Goal: Transaction & Acquisition: Obtain resource

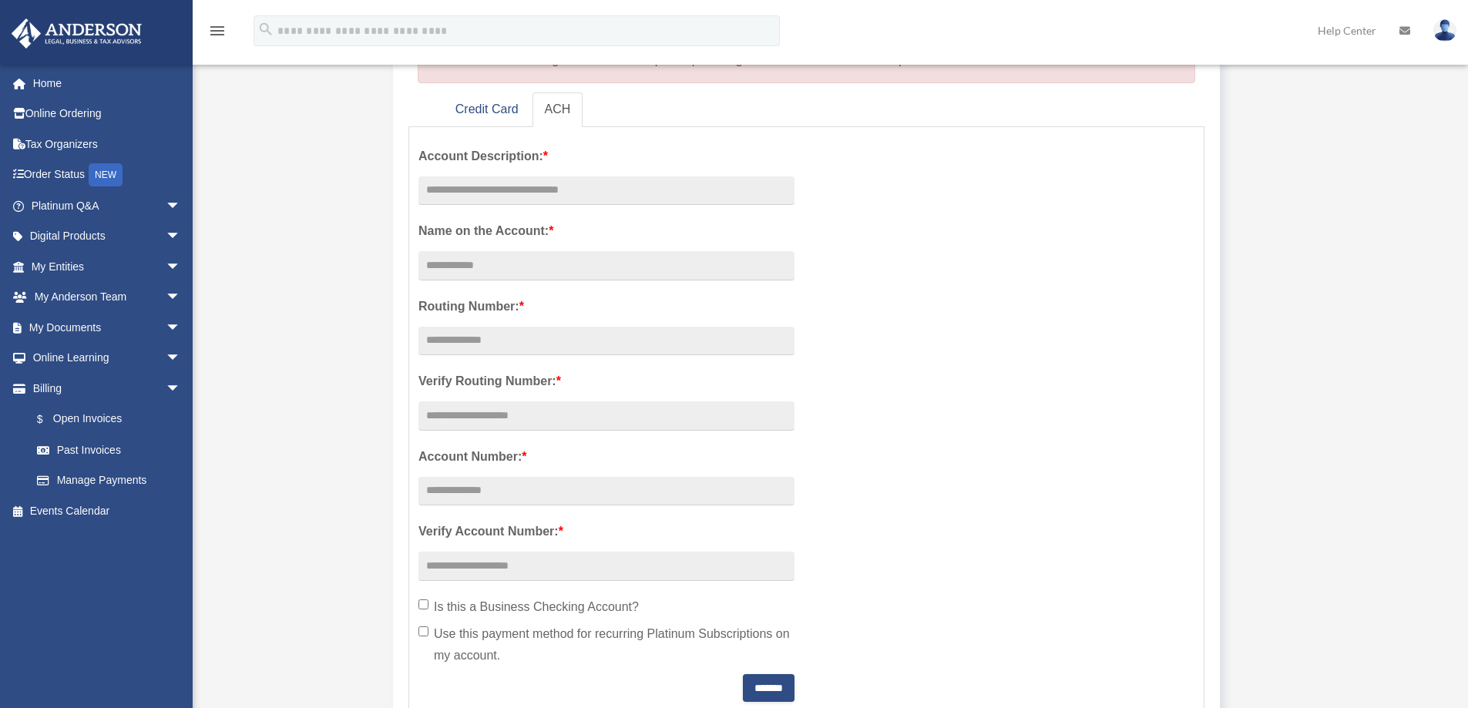
scroll to position [231, 0]
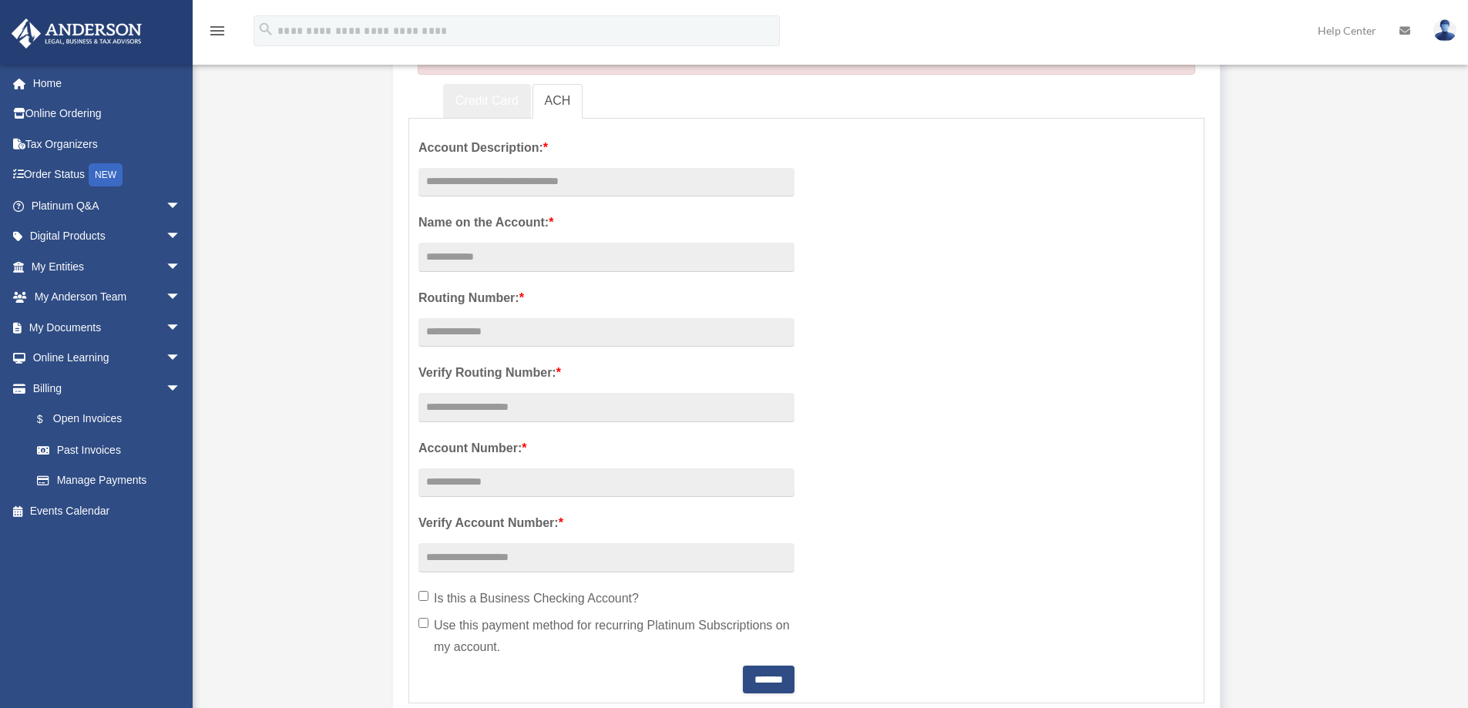
click at [462, 107] on link "Credit Card" at bounding box center [487, 101] width 88 height 35
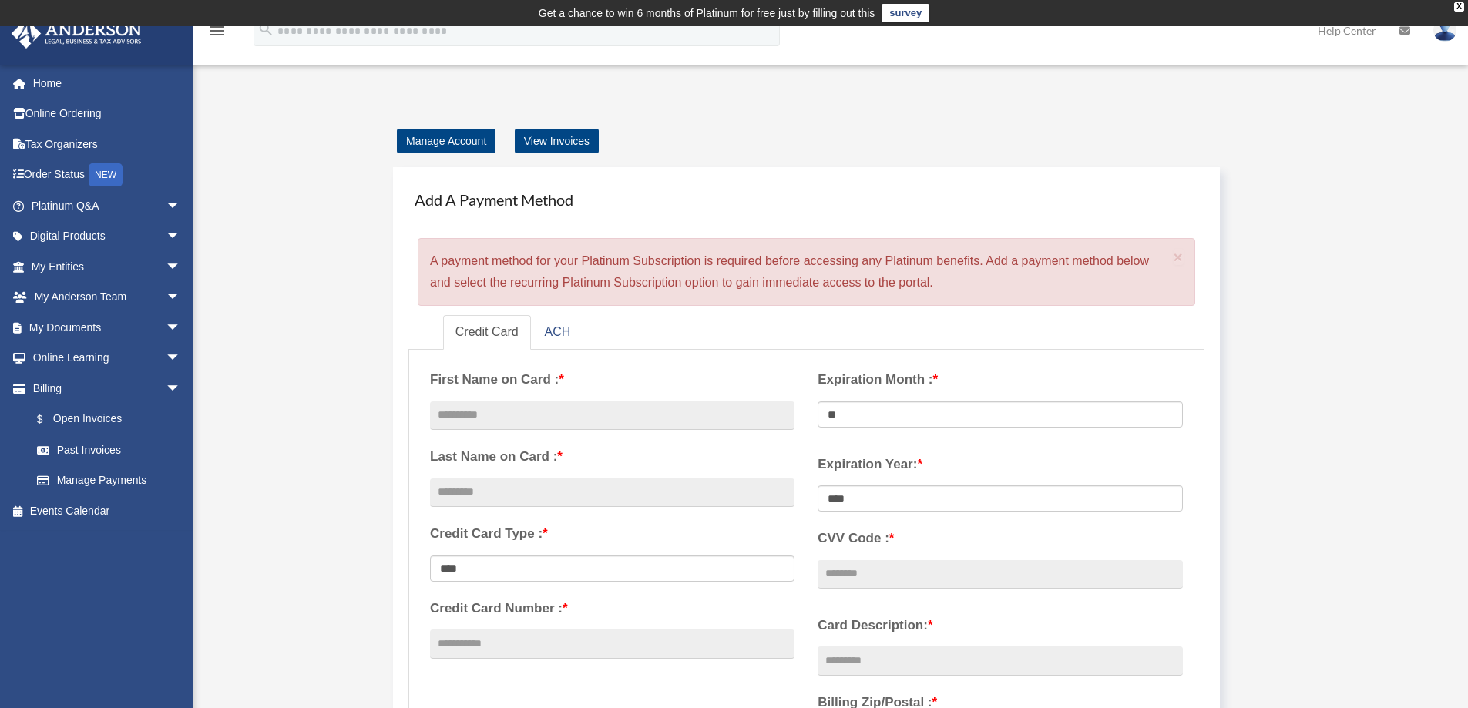
scroll to position [154, 0]
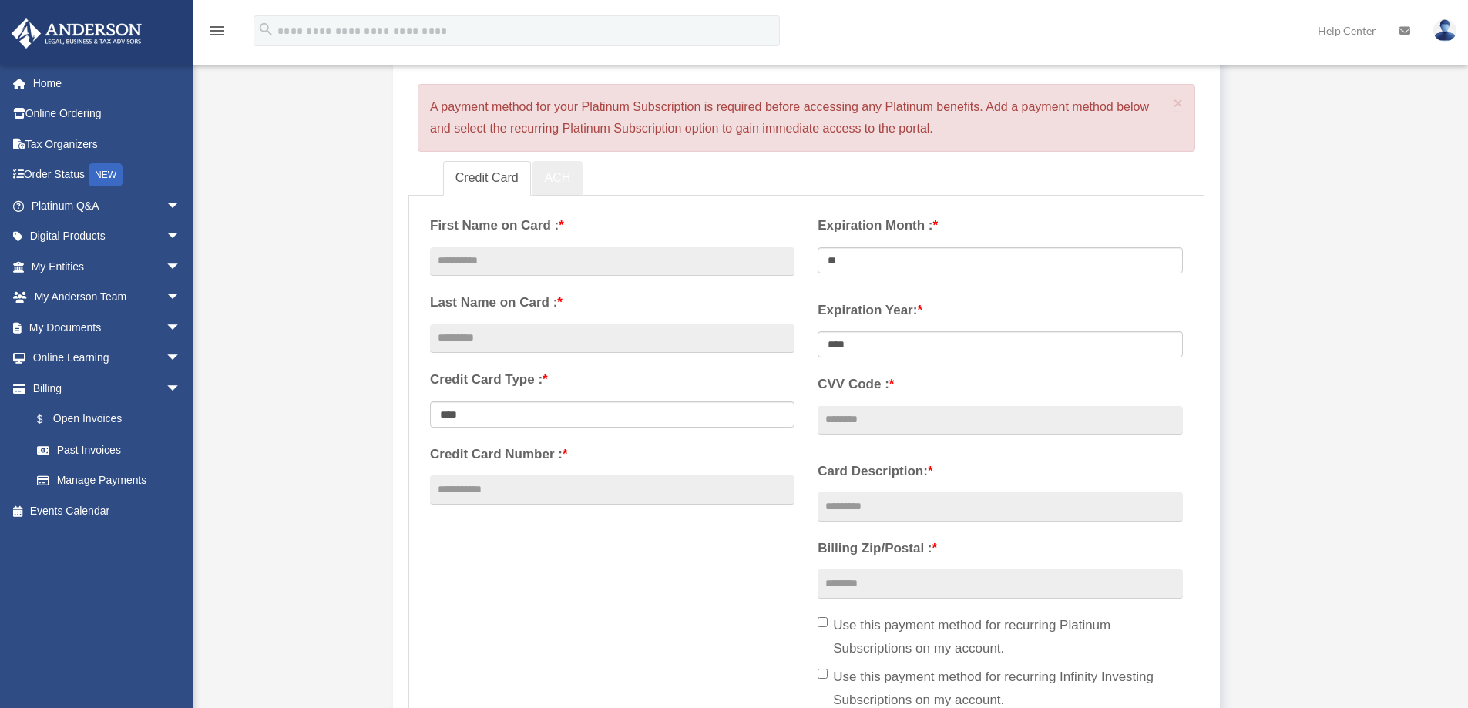
click at [580, 171] on link "ACH" at bounding box center [557, 178] width 51 height 35
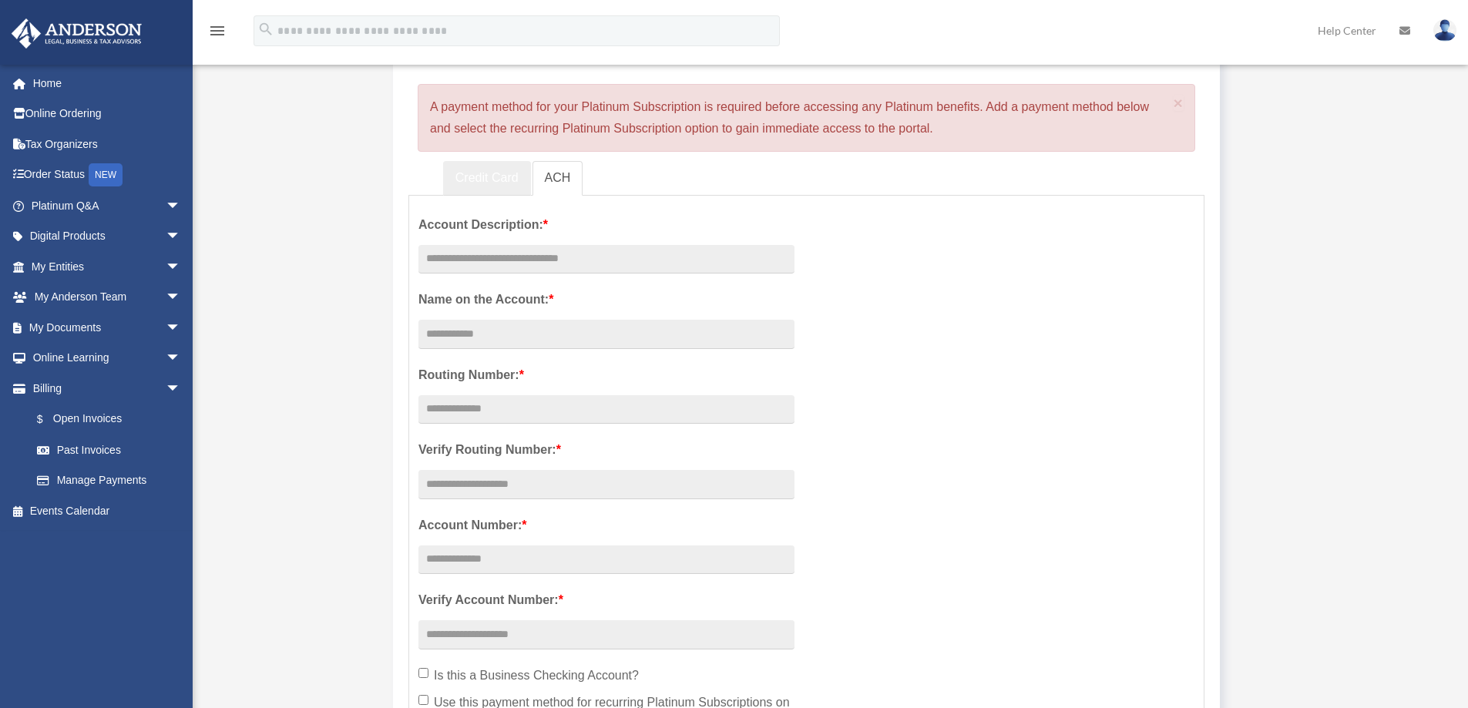
click at [478, 180] on link "Credit Card" at bounding box center [487, 178] width 88 height 35
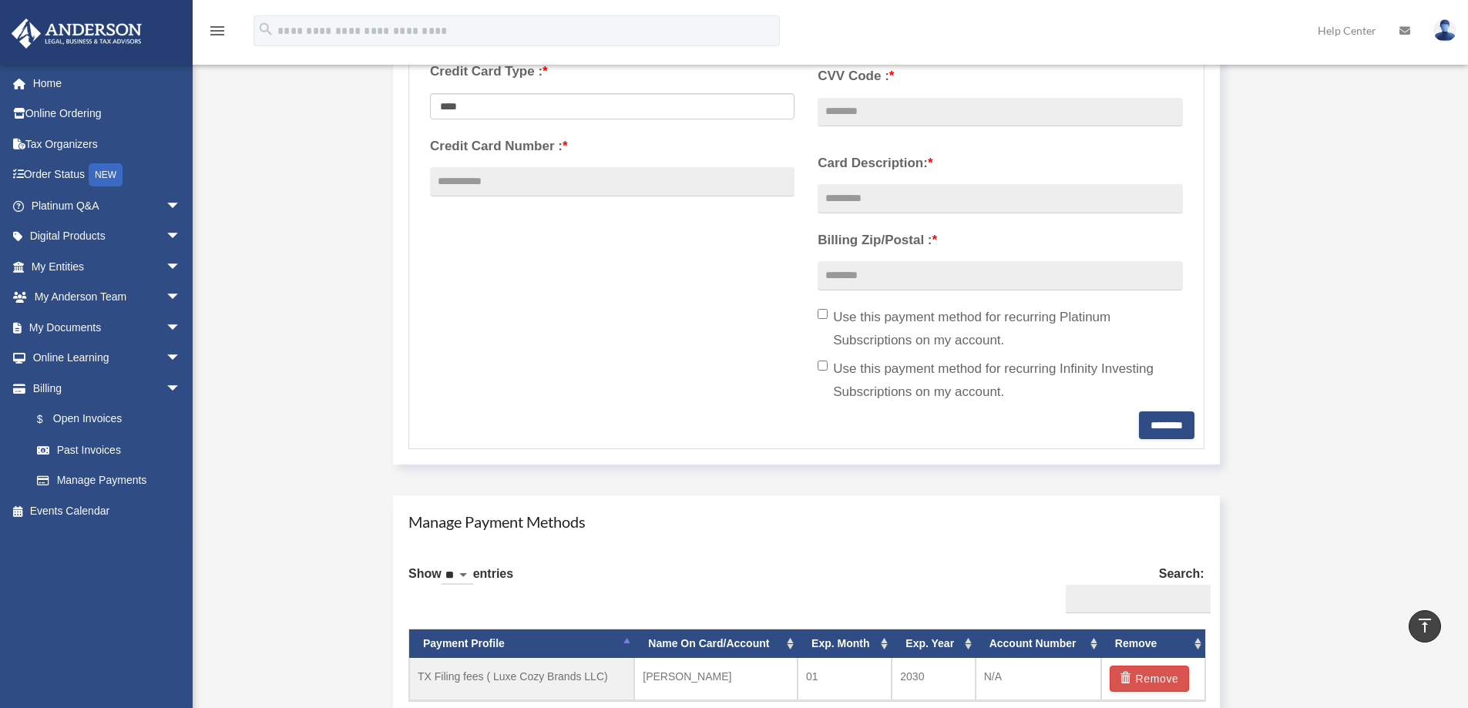
scroll to position [693, 0]
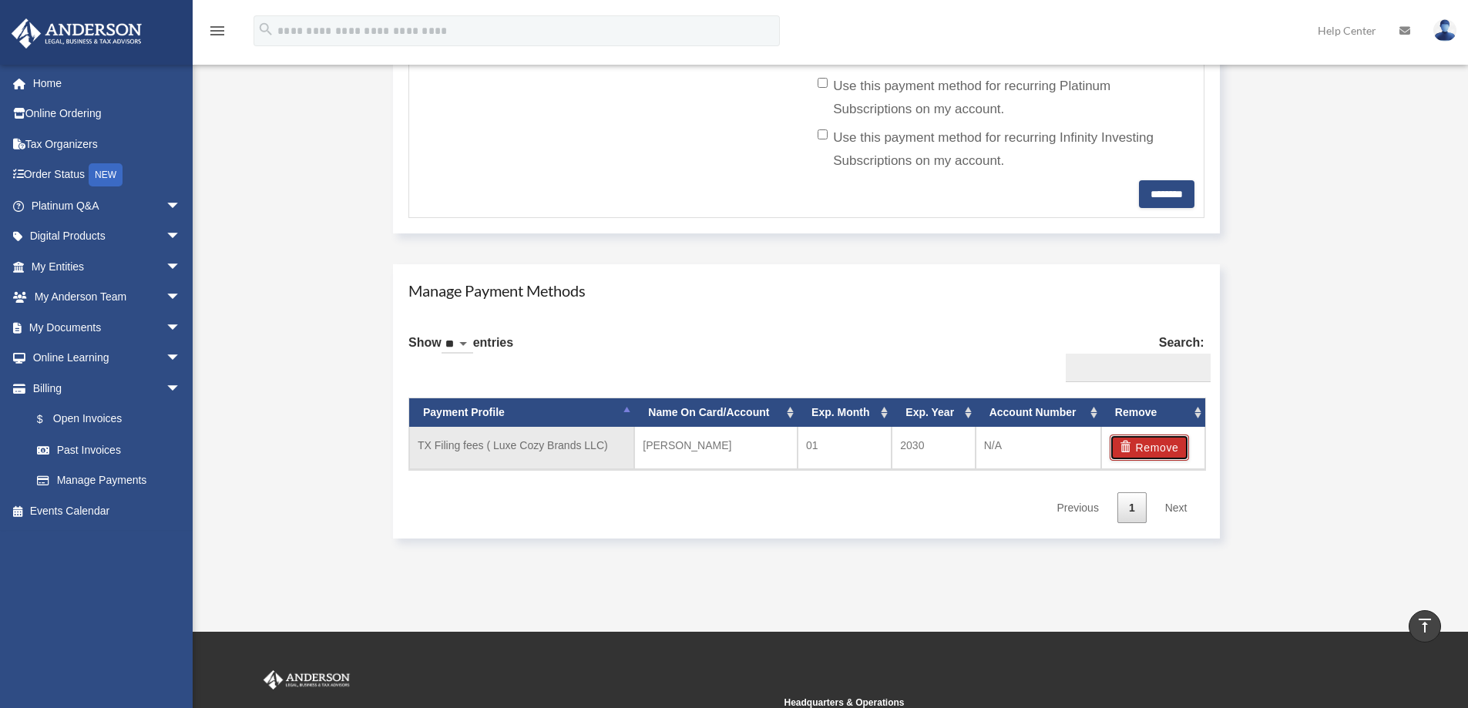
click at [1164, 447] on button "Remove" at bounding box center [1149, 448] width 79 height 26
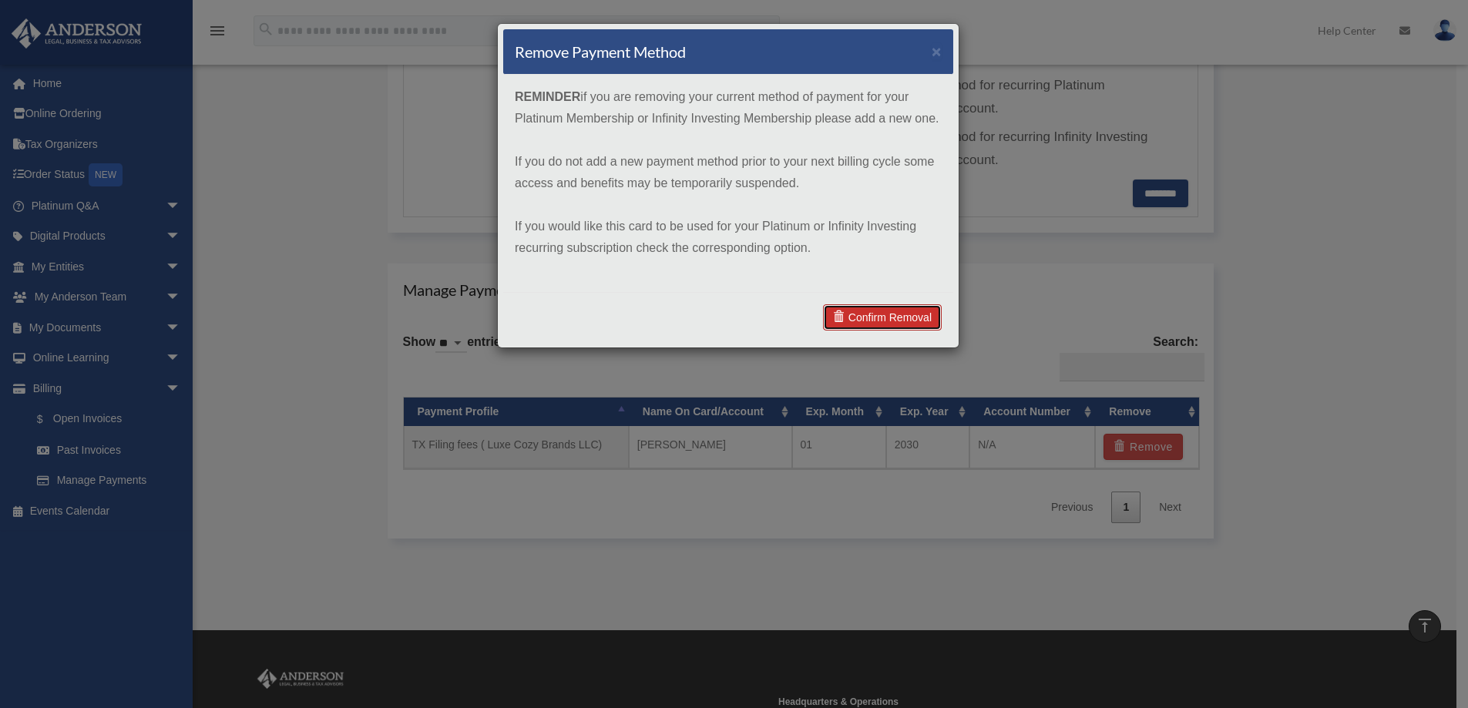
click at [886, 320] on link "Confirm Removal" at bounding box center [882, 317] width 119 height 26
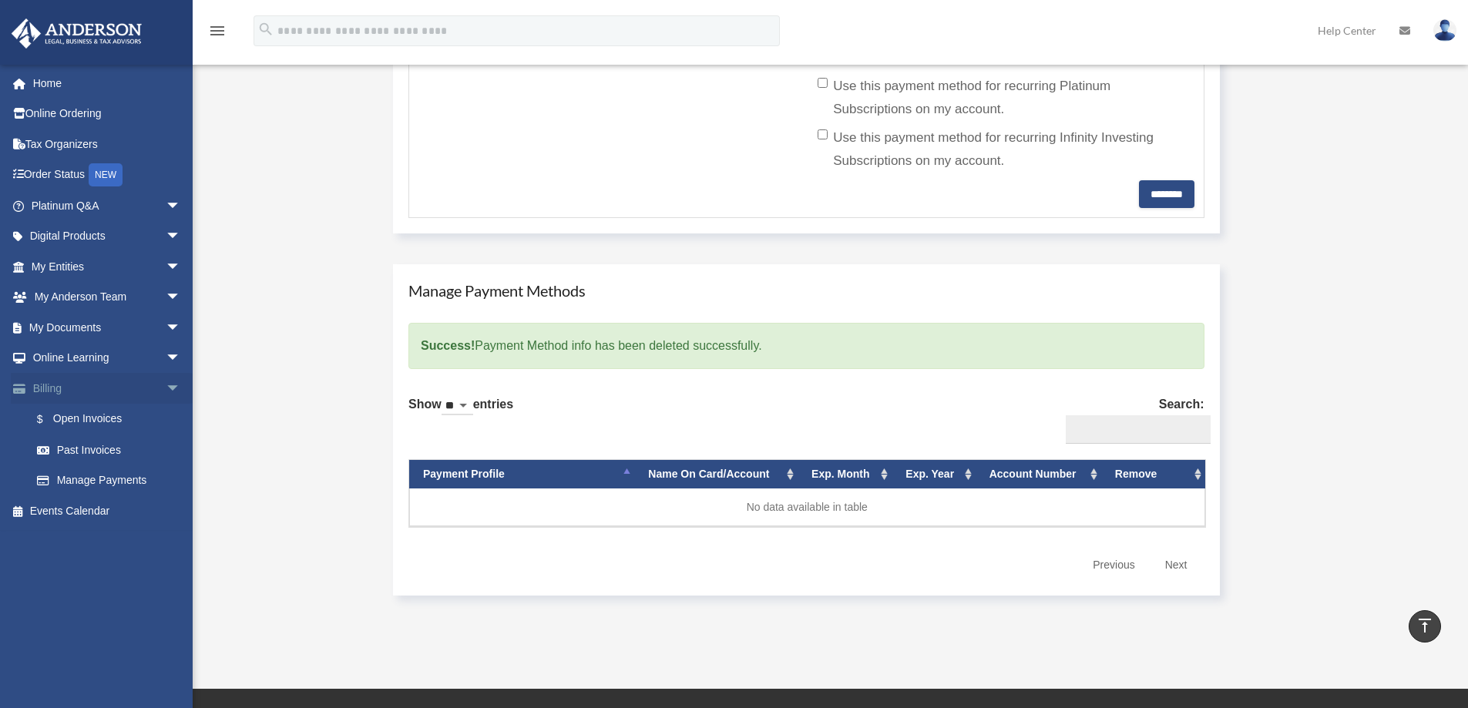
click at [166, 390] on span "arrow_drop_down" at bounding box center [181, 389] width 31 height 32
click at [56, 388] on link "Billing arrow_drop_up" at bounding box center [107, 388] width 193 height 31
click at [45, 389] on link "Billing arrow_drop_up" at bounding box center [107, 388] width 193 height 31
click at [166, 387] on span "arrow_drop_up" at bounding box center [181, 389] width 31 height 32
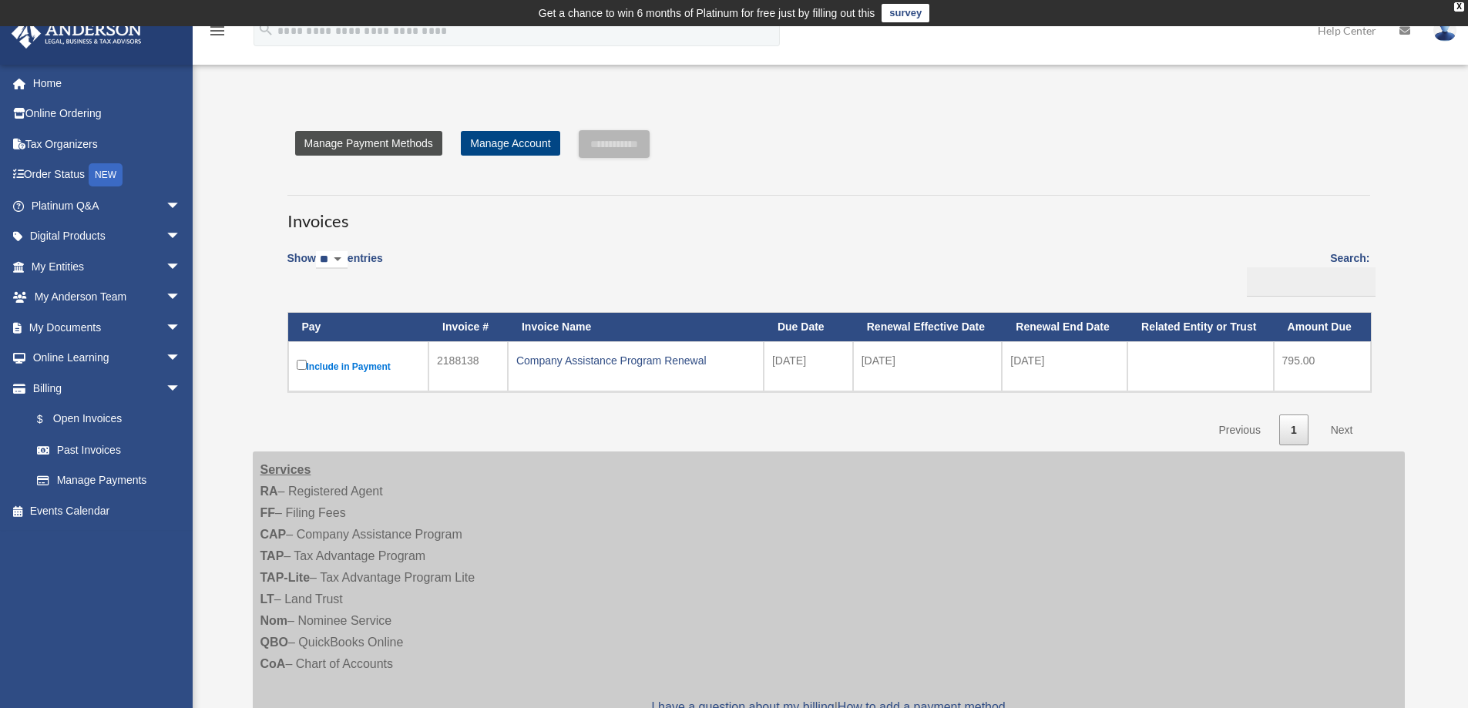
click at [370, 146] on link "Manage Payment Methods" at bounding box center [368, 143] width 147 height 25
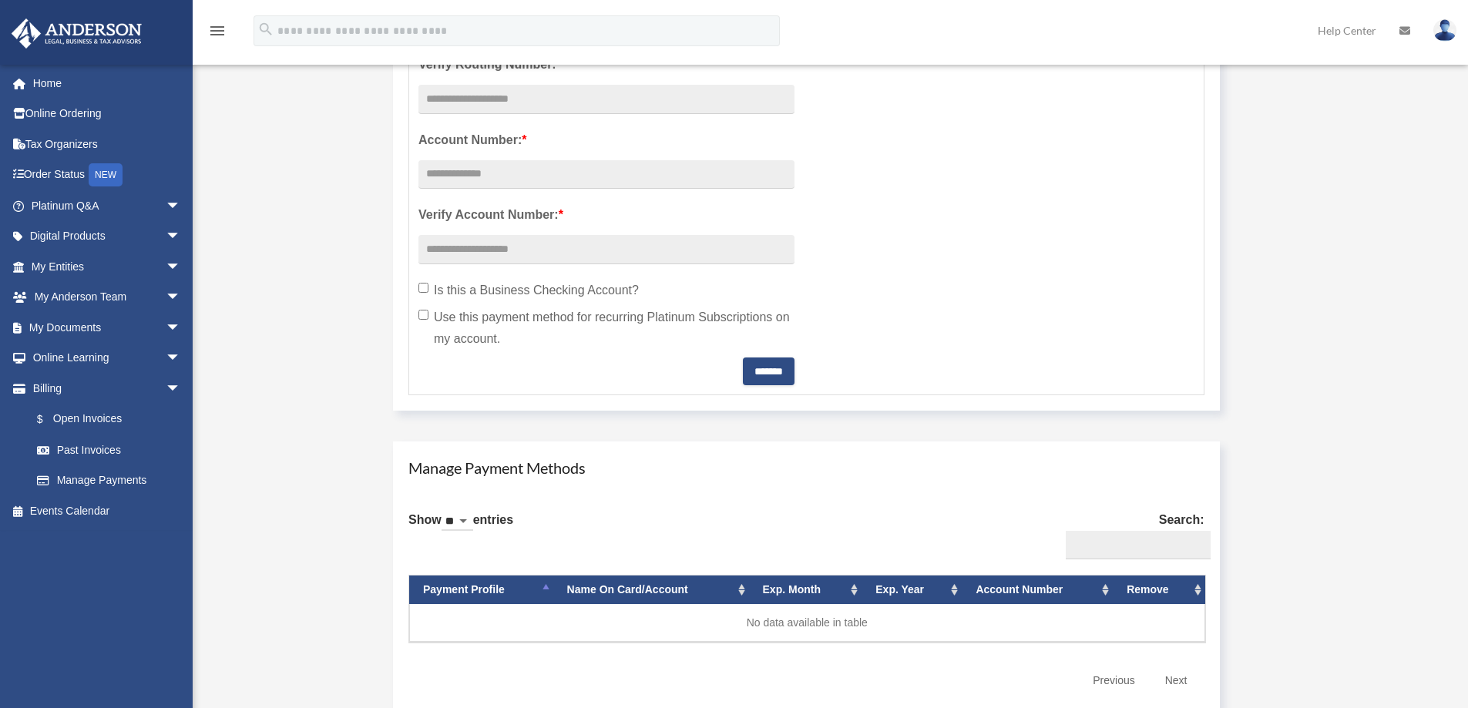
scroll to position [848, 0]
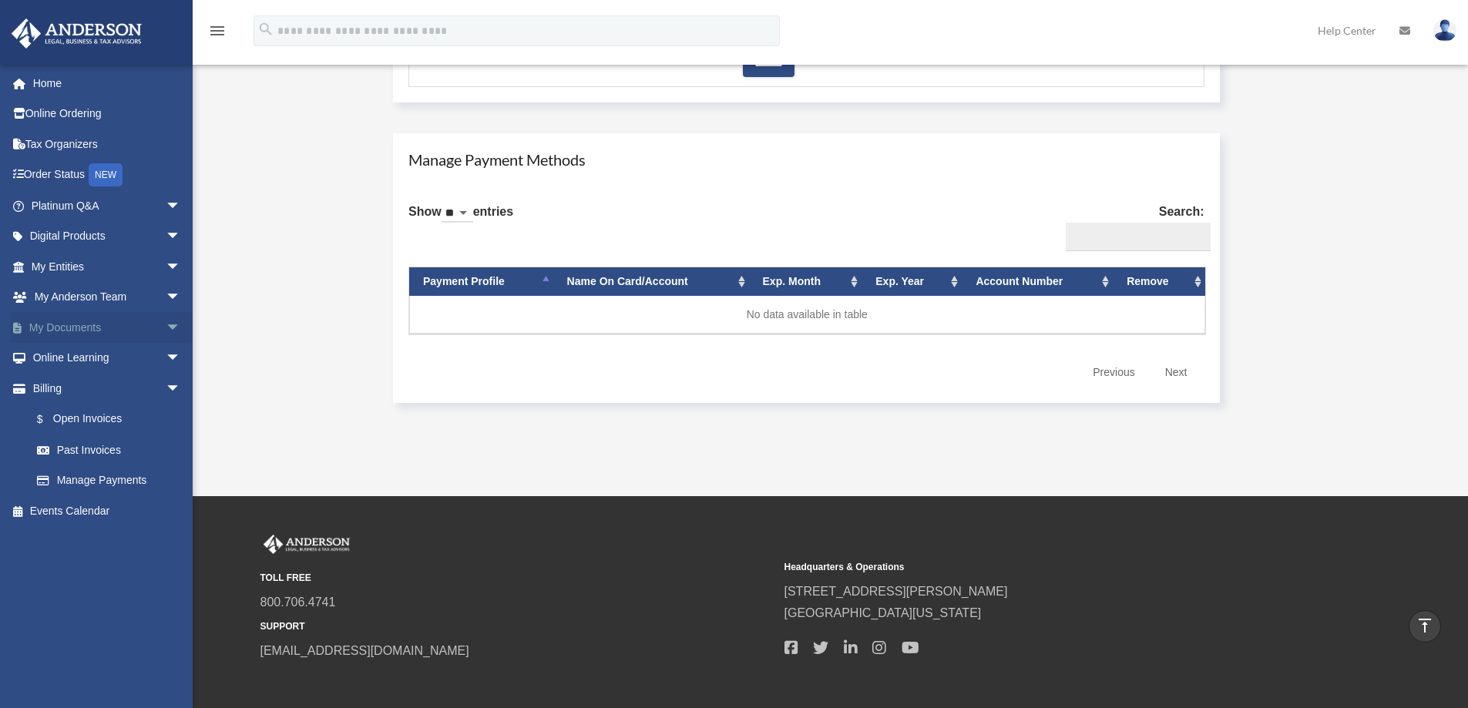
click at [166, 332] on span "arrow_drop_down" at bounding box center [181, 328] width 31 height 32
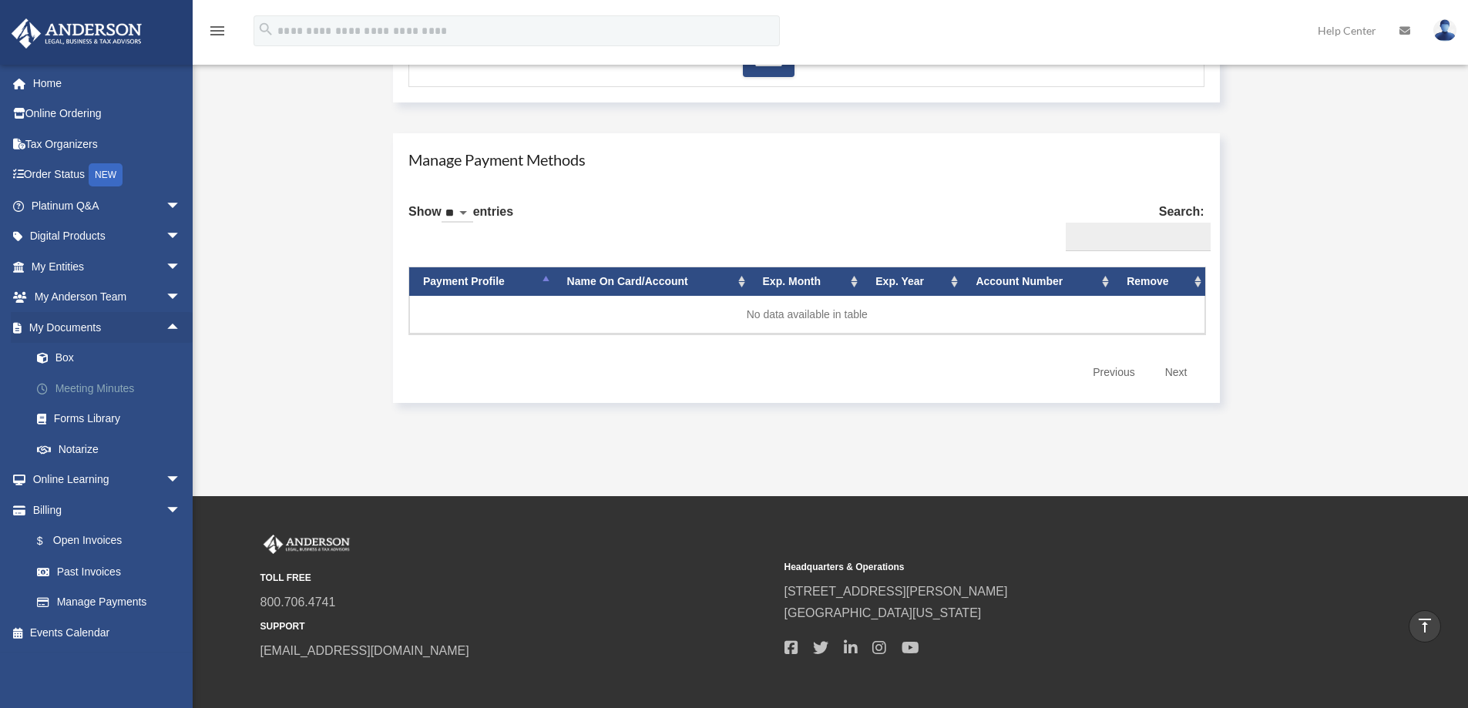
click at [108, 388] on link "Meeting Minutes" at bounding box center [113, 388] width 183 height 31
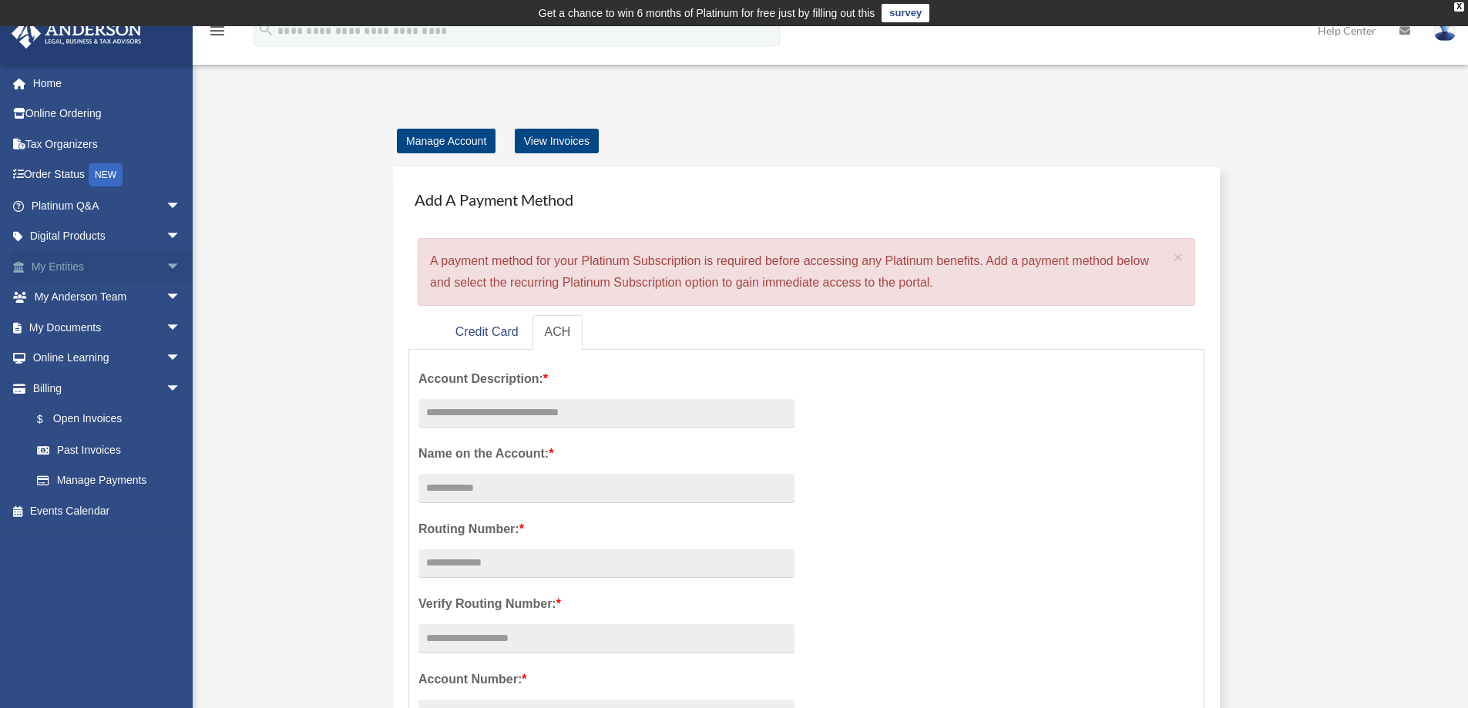
click at [166, 268] on span "arrow_drop_down" at bounding box center [181, 267] width 31 height 32
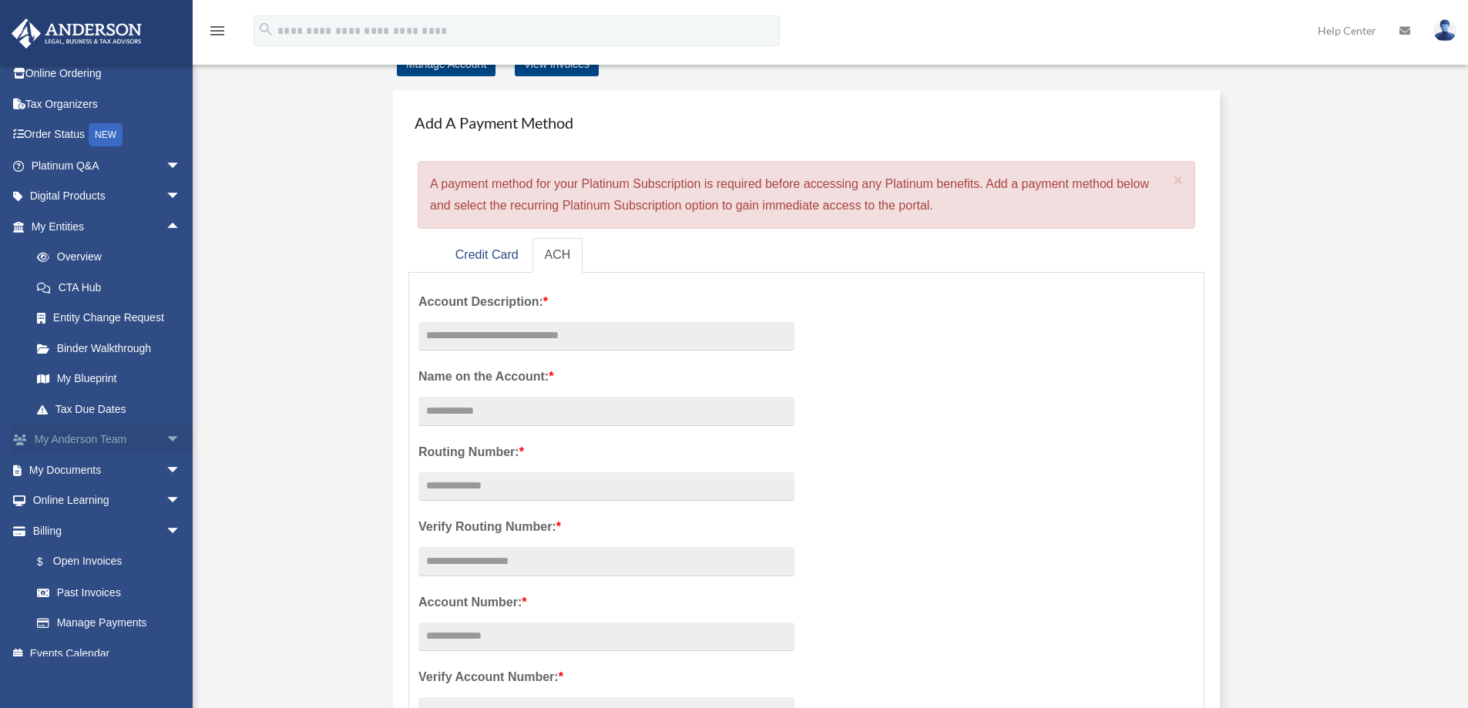
scroll to position [56, 0]
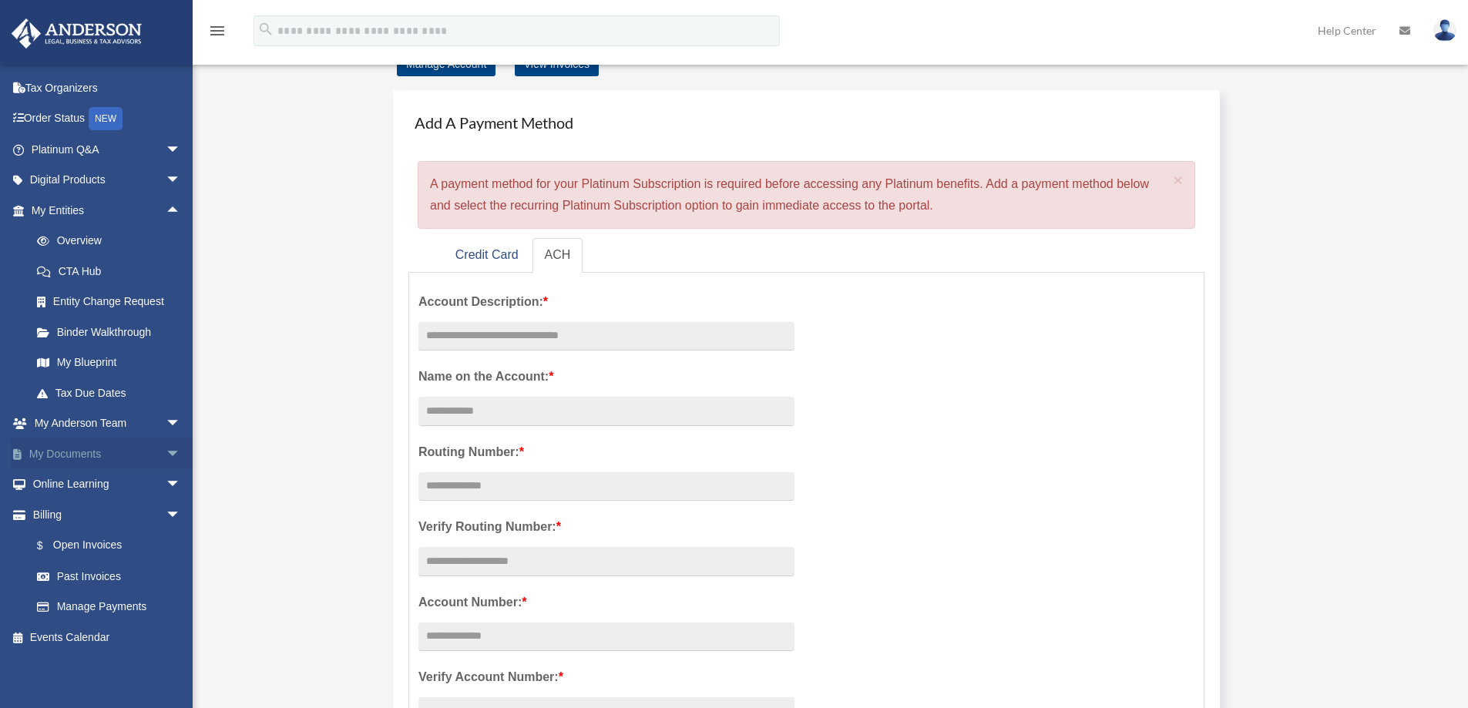
click at [166, 453] on span "arrow_drop_down" at bounding box center [181, 454] width 31 height 32
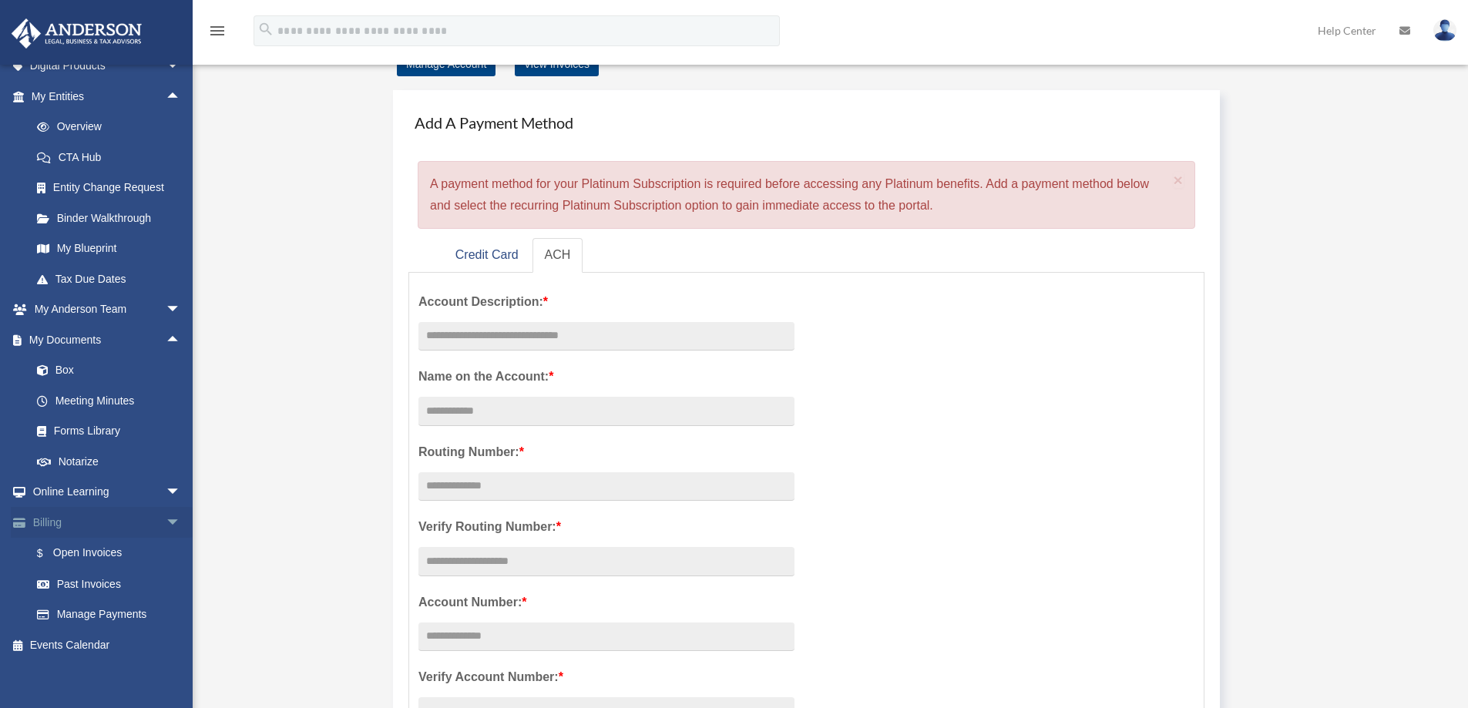
scroll to position [178, 0]
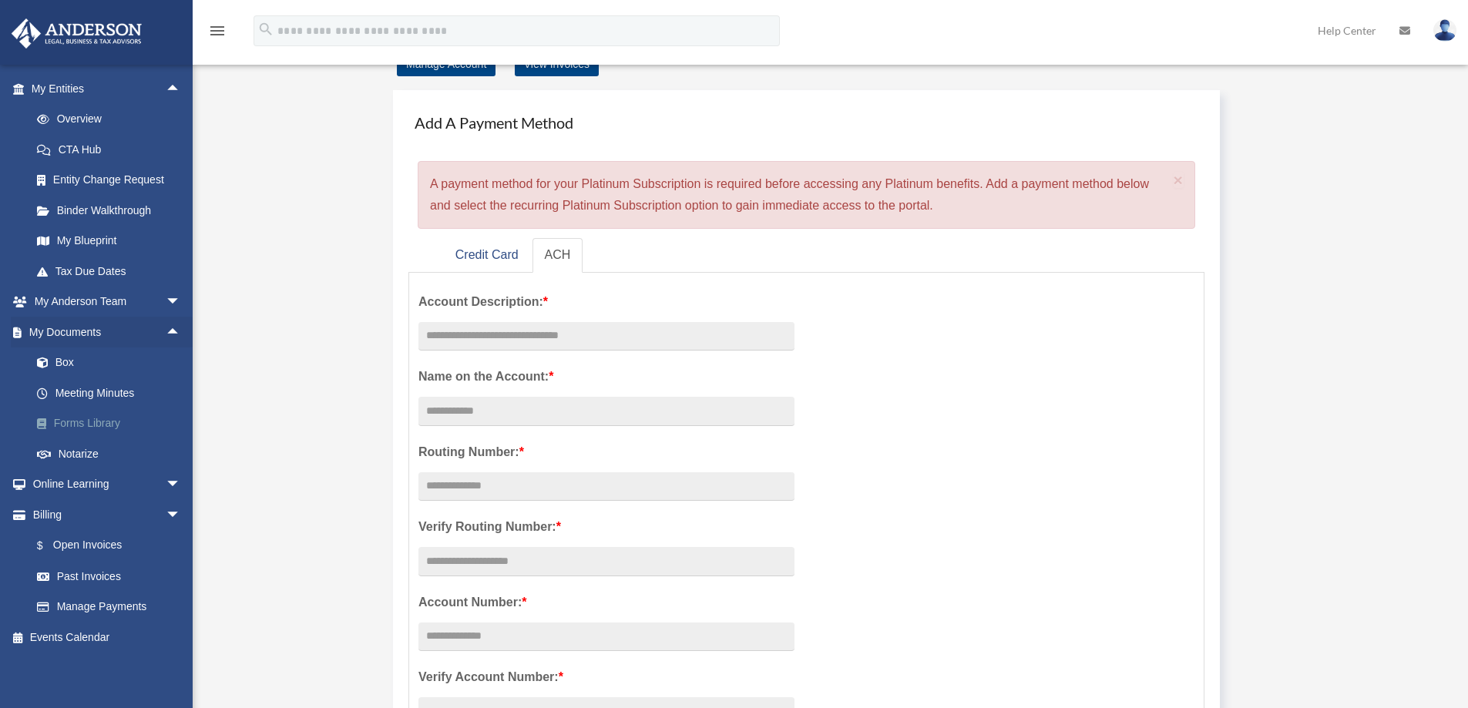
click at [84, 428] on link "Forms Library" at bounding box center [113, 423] width 183 height 31
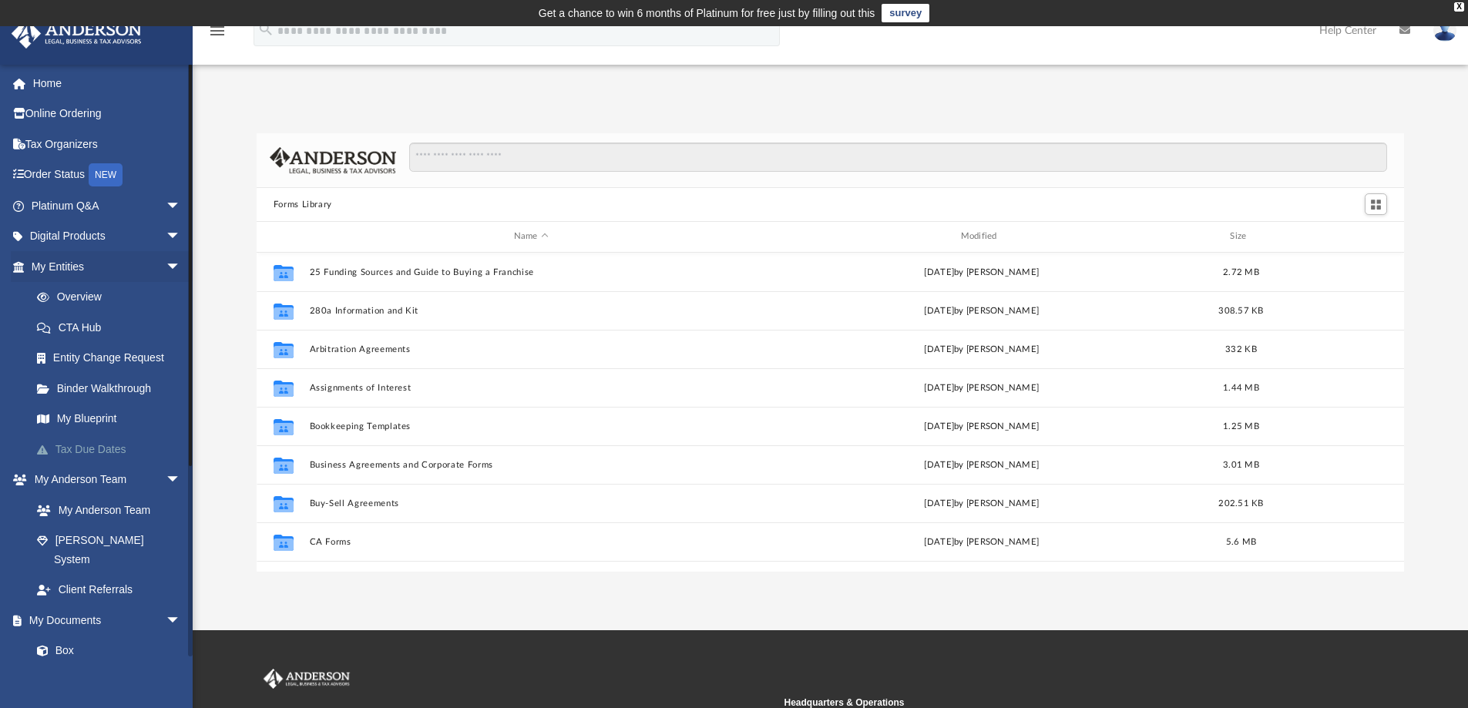
scroll to position [339, 1136]
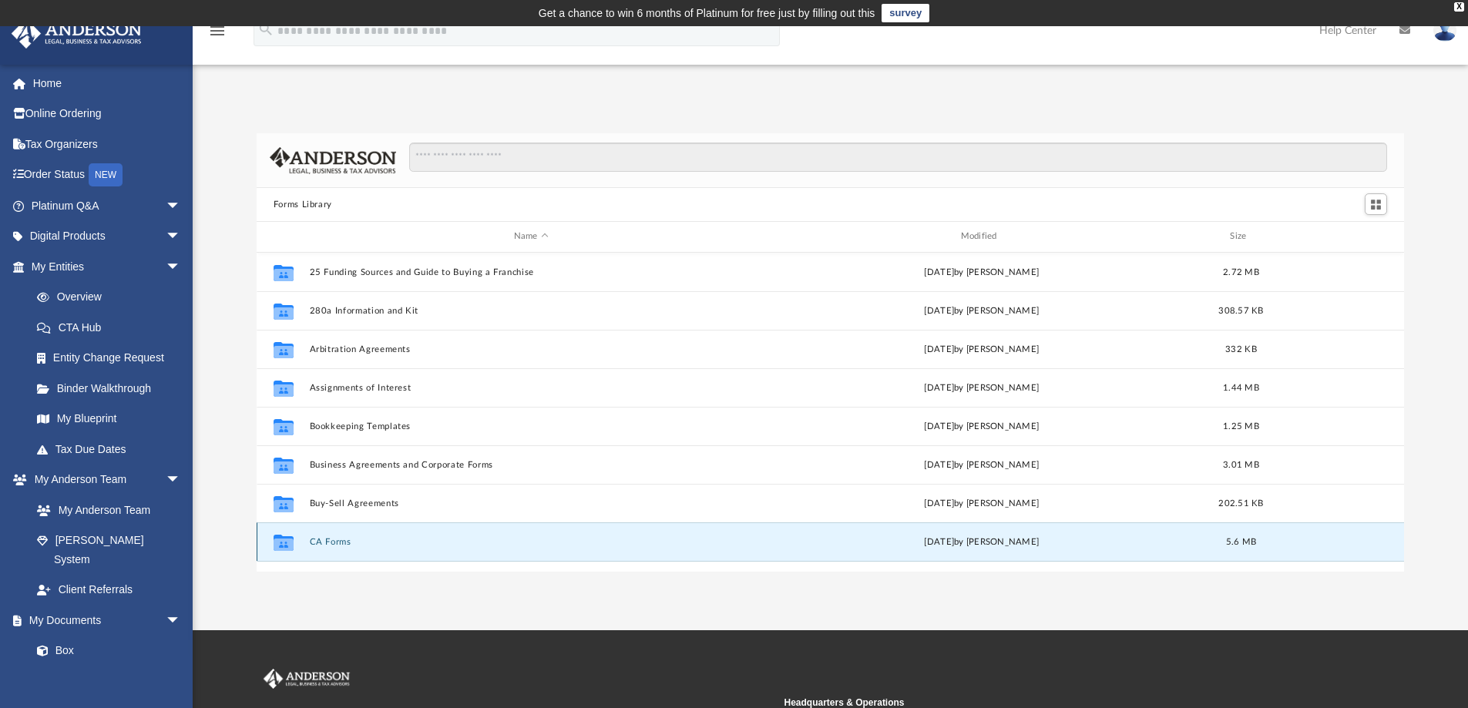
click at [336, 543] on button "CA Forms" at bounding box center [531, 542] width 444 height 10
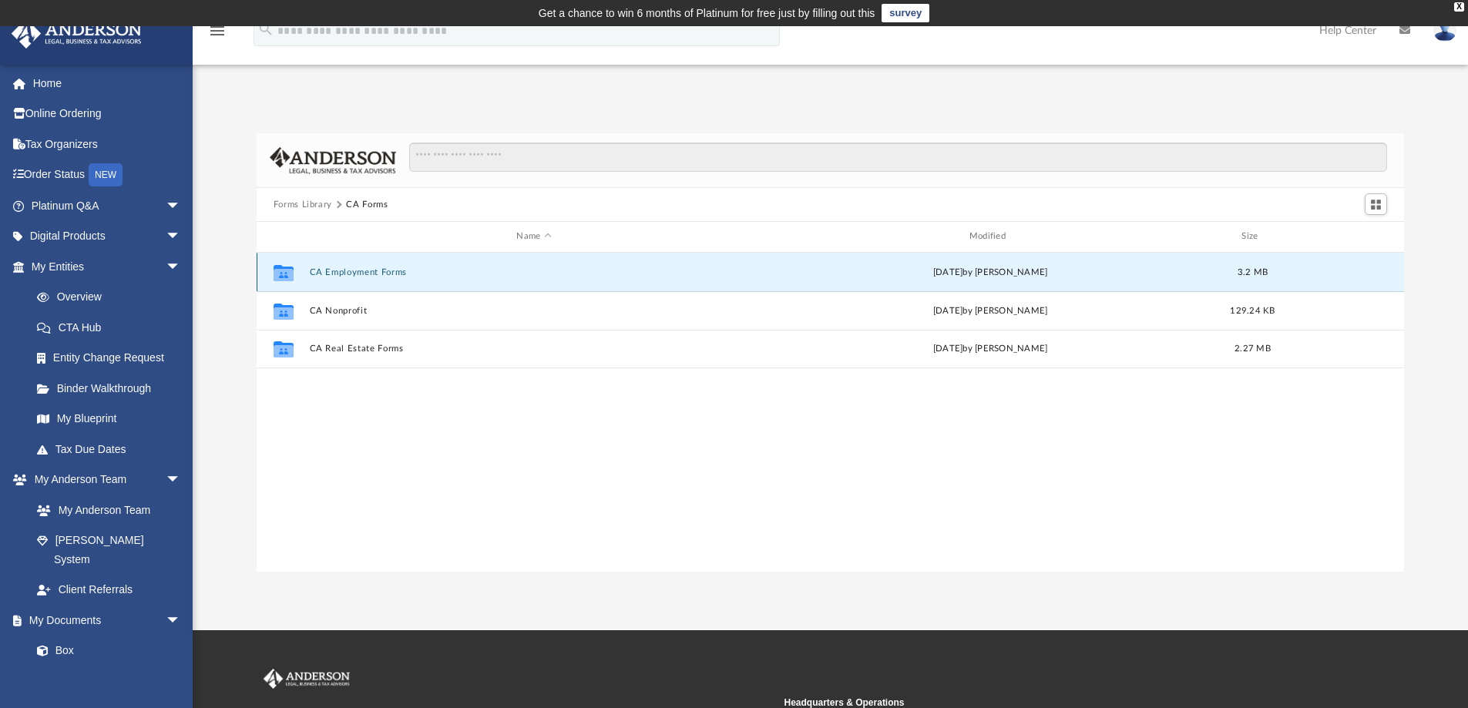
click at [381, 275] on button "CA Employment Forms" at bounding box center [533, 272] width 449 height 10
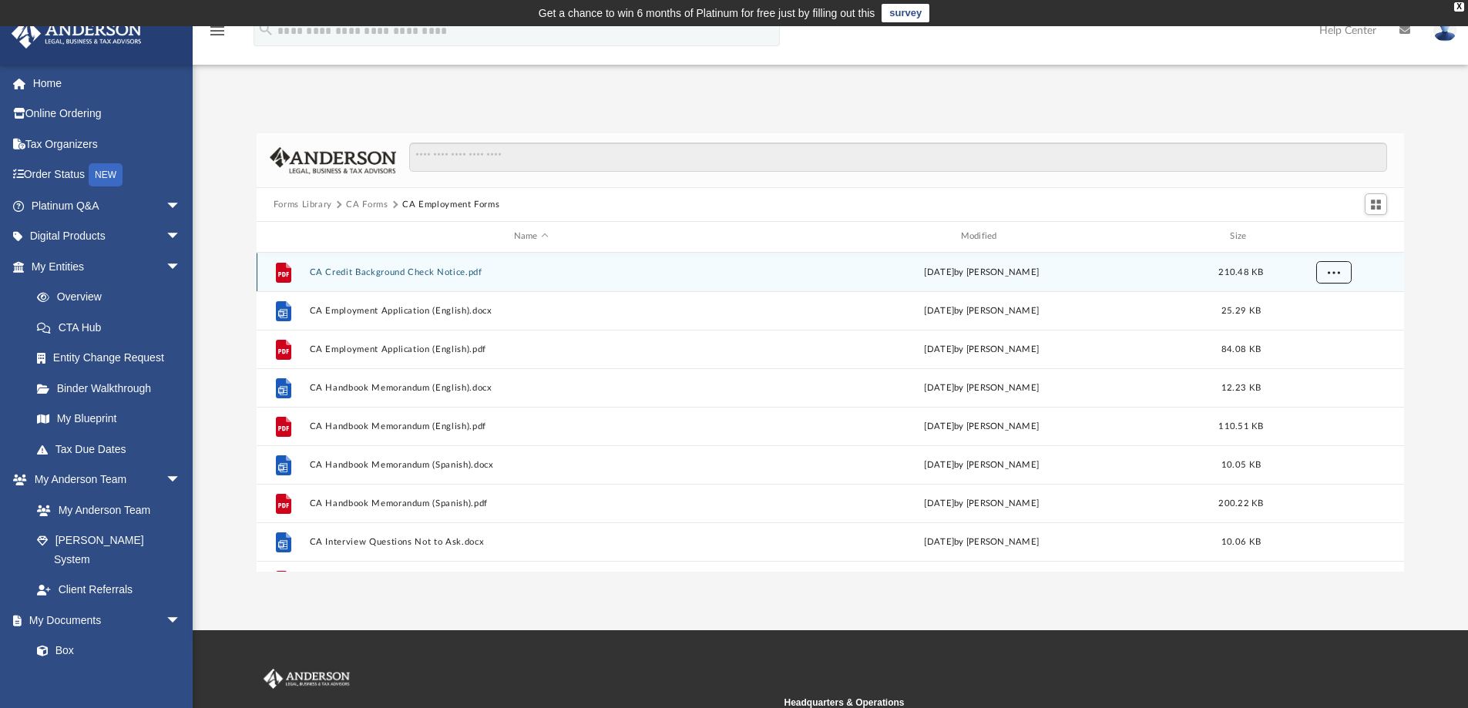
click at [1328, 274] on span "More options" at bounding box center [1333, 271] width 12 height 8
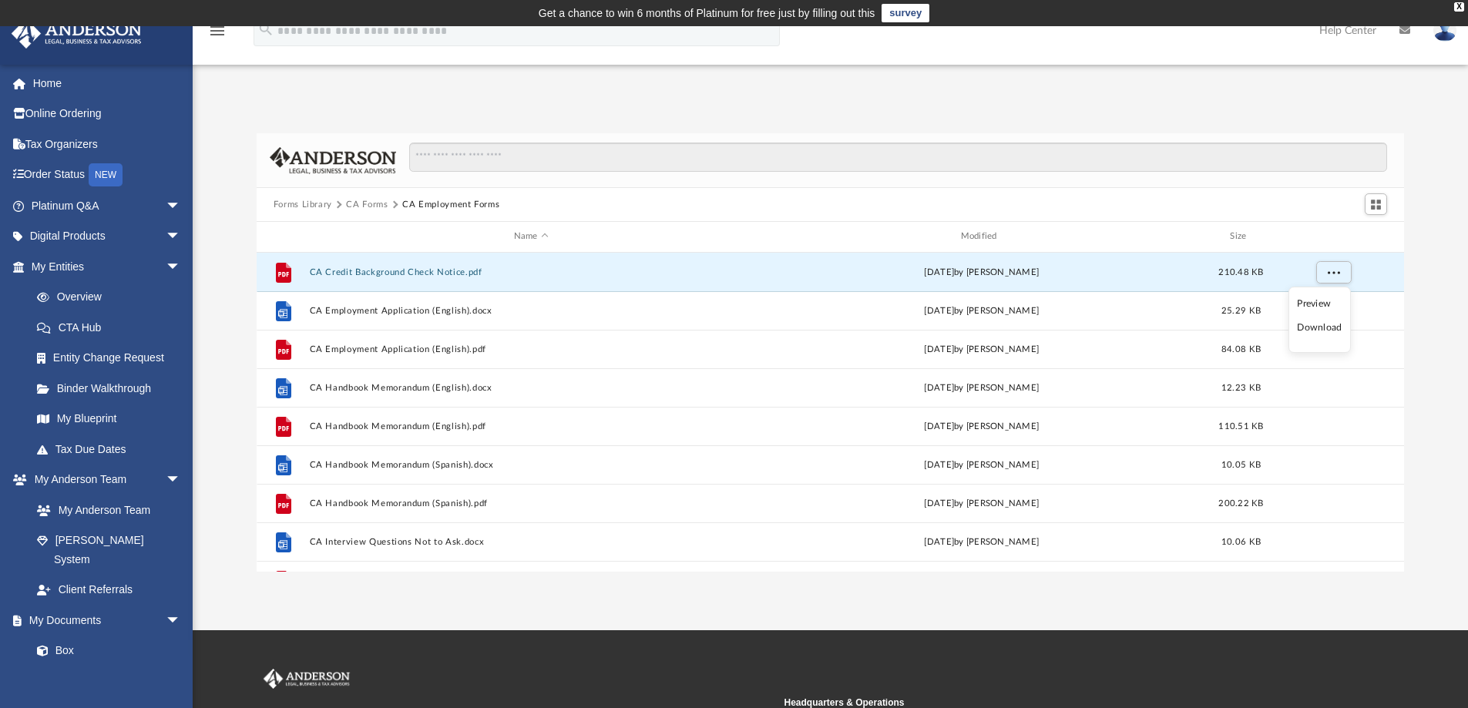
click at [1322, 329] on li "Download" at bounding box center [1319, 328] width 45 height 16
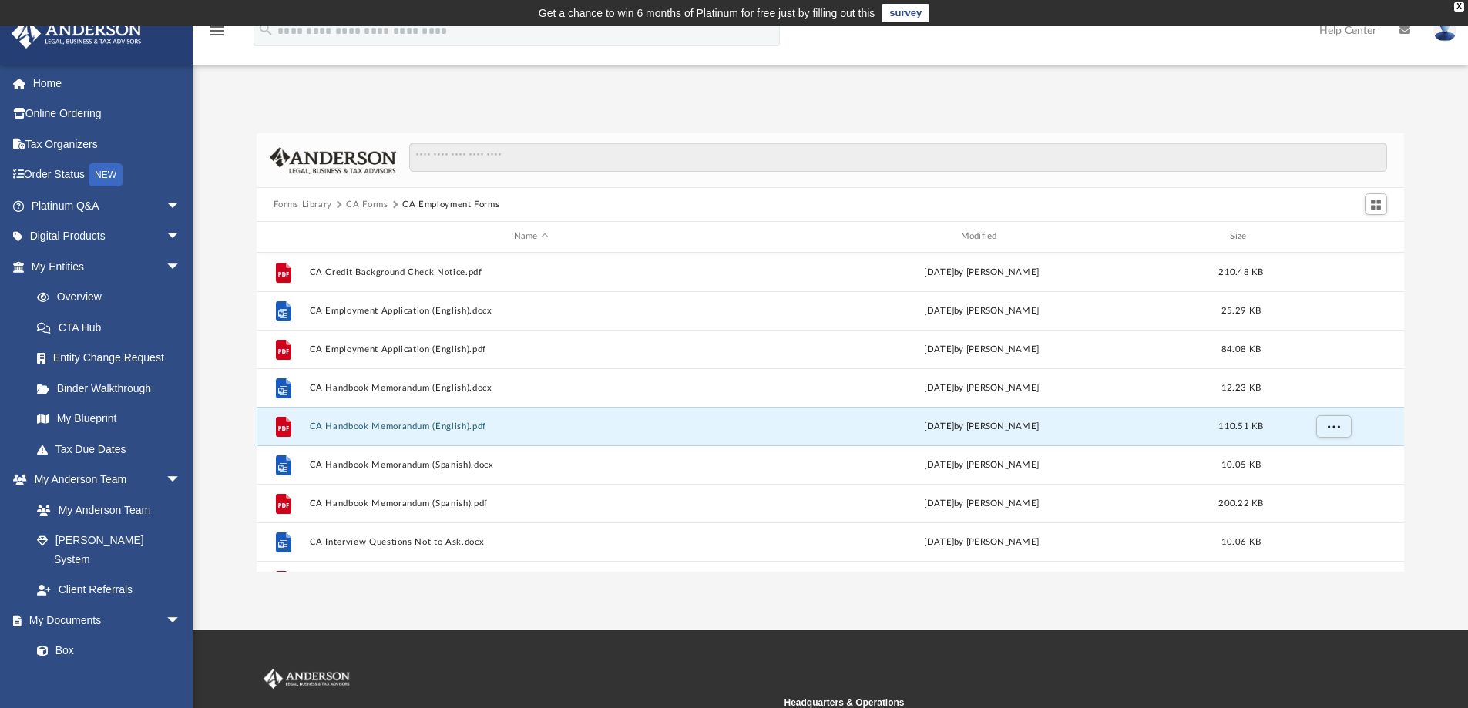
click at [421, 425] on button "CA Handbook Memorandum (English).pdf" at bounding box center [531, 426] width 444 height 10
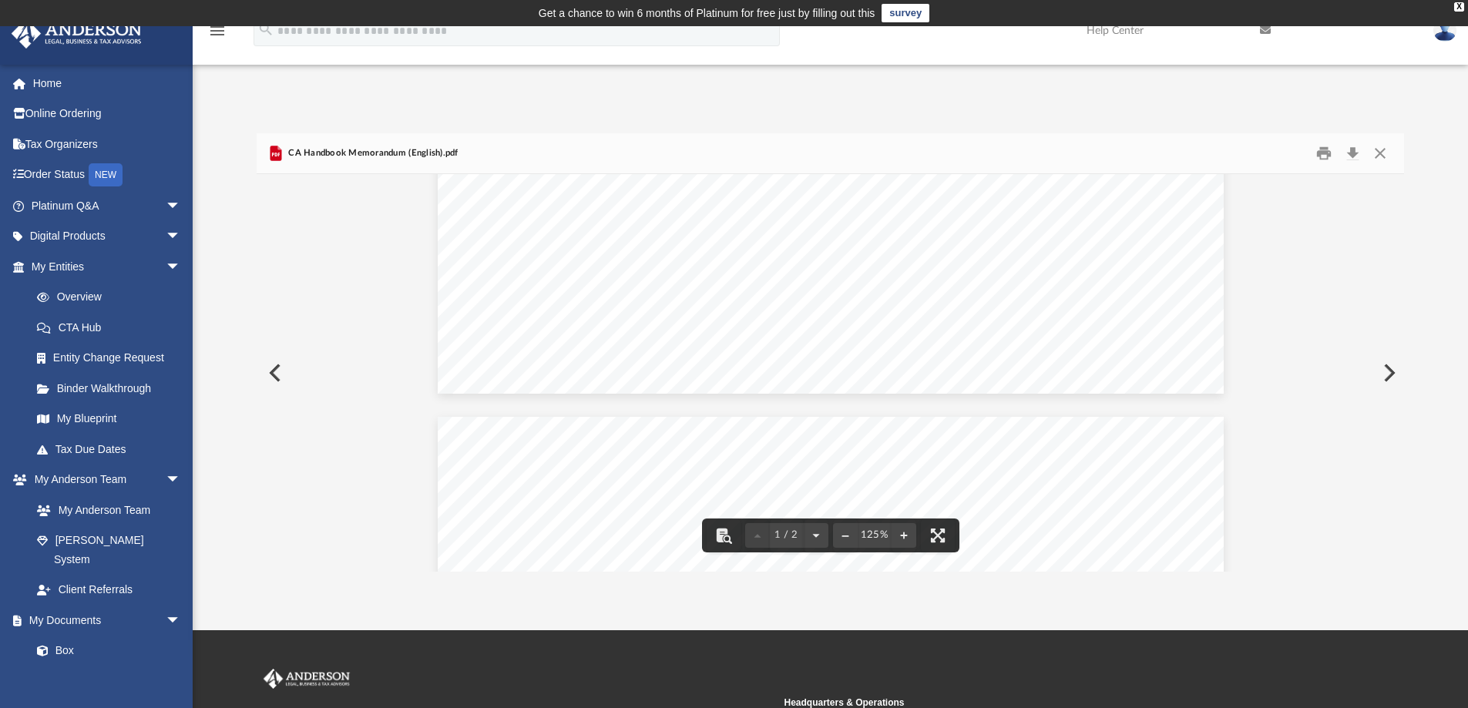
scroll to position [758, 0]
click at [1353, 153] on button "Download" at bounding box center [1352, 154] width 28 height 24
click at [1381, 143] on button "Close" at bounding box center [1380, 154] width 28 height 24
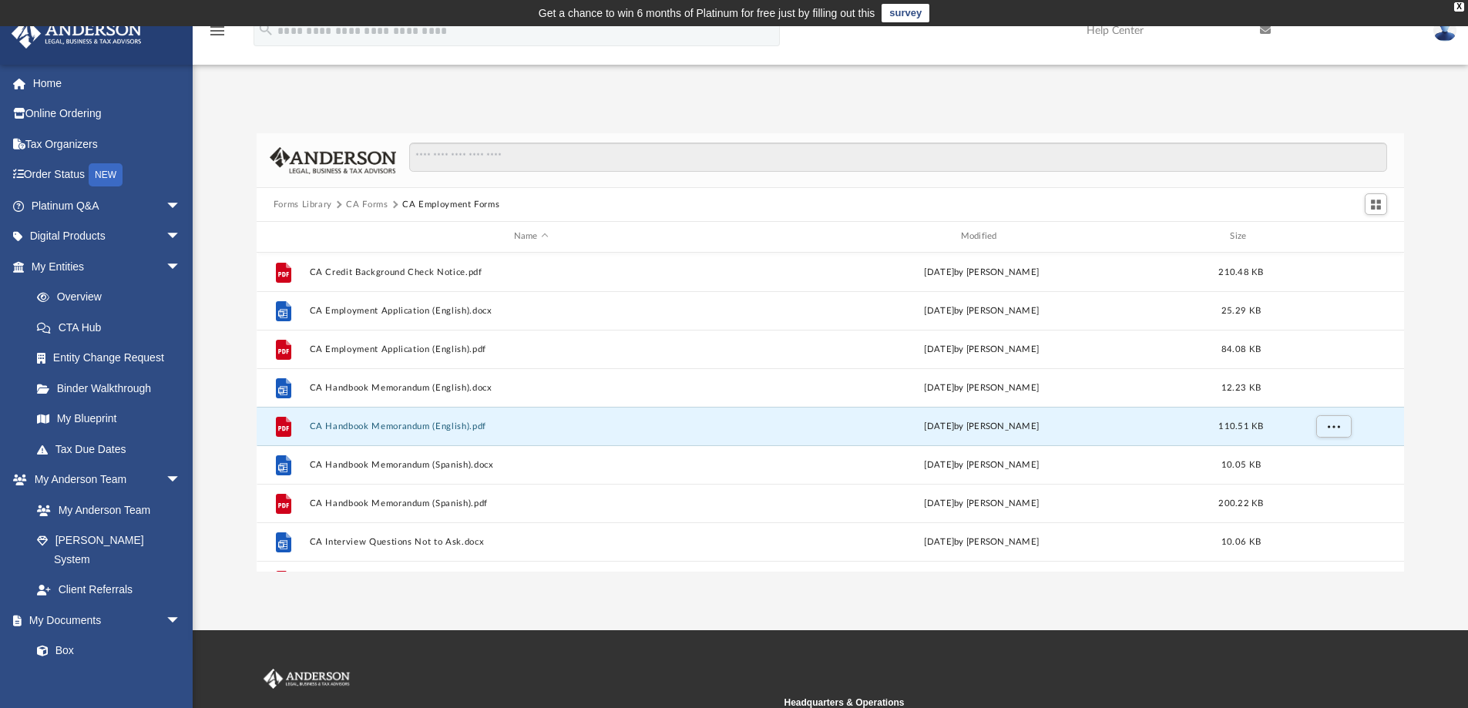
click at [425, 204] on button "CA Employment Forms" at bounding box center [450, 205] width 97 height 14
click at [1375, 208] on span "Switch to Grid View" at bounding box center [1375, 204] width 13 height 13
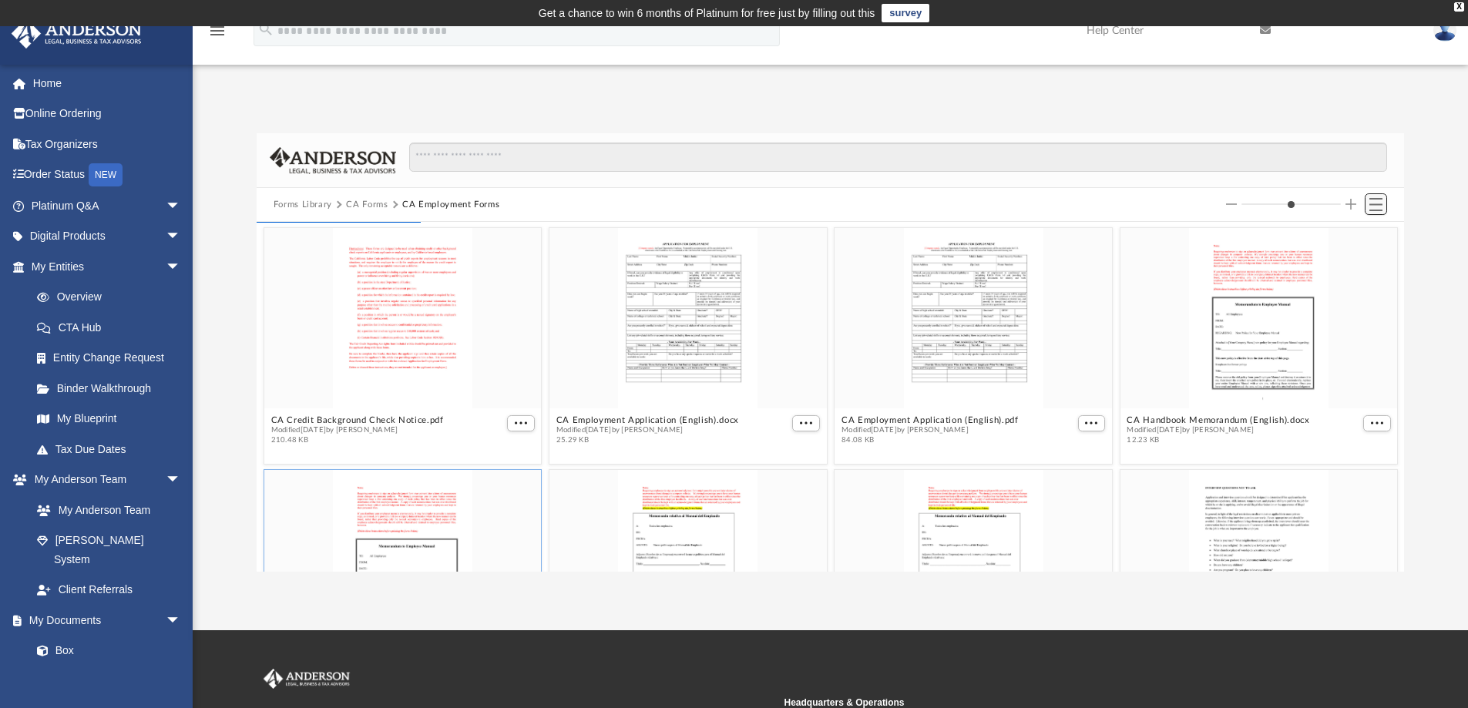
scroll to position [339, 1136]
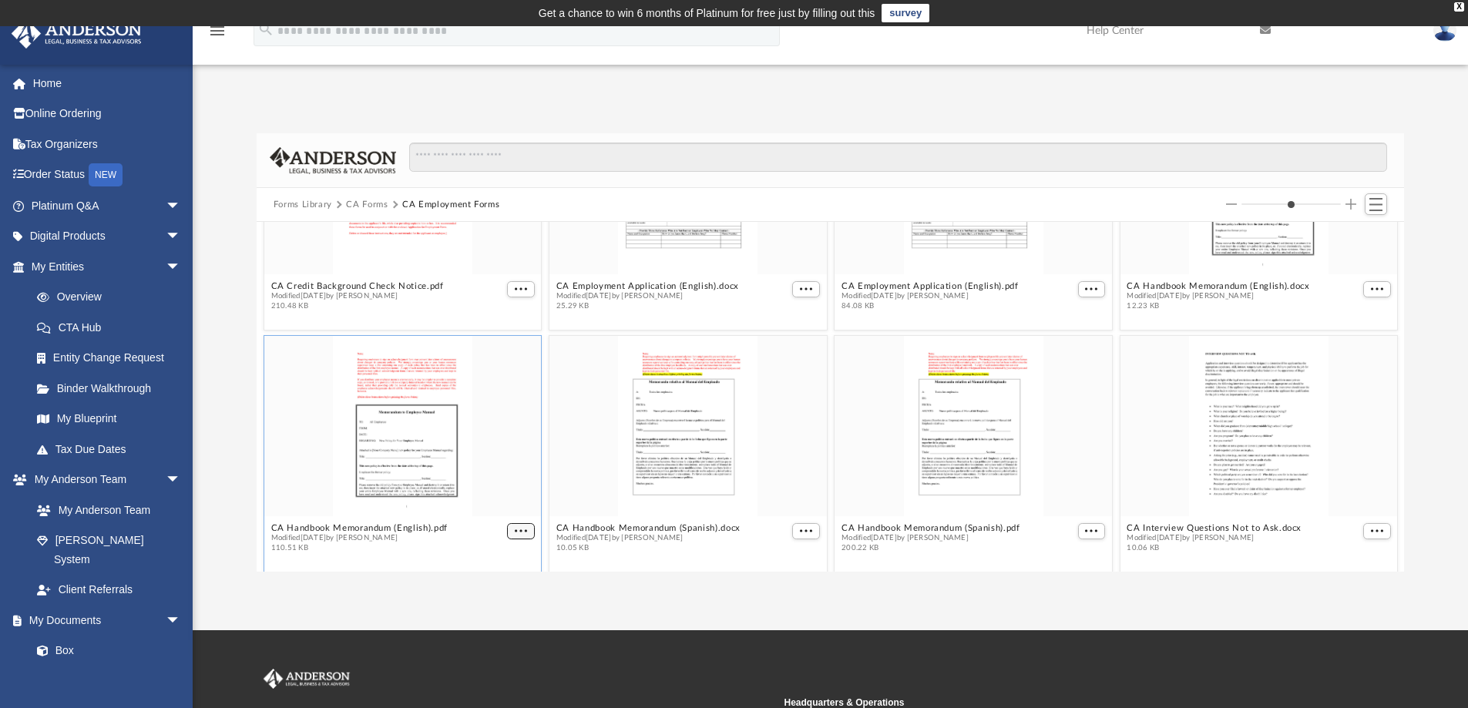
click at [515, 527] on span "More options" at bounding box center [521, 531] width 12 height 8
click at [505, 499] on li "Download" at bounding box center [500, 500] width 45 height 16
click at [800, 532] on span "More options" at bounding box center [806, 531] width 12 height 8
click at [790, 493] on li "Download" at bounding box center [782, 500] width 45 height 16
click at [1085, 533] on span "More options" at bounding box center [1091, 531] width 12 height 8
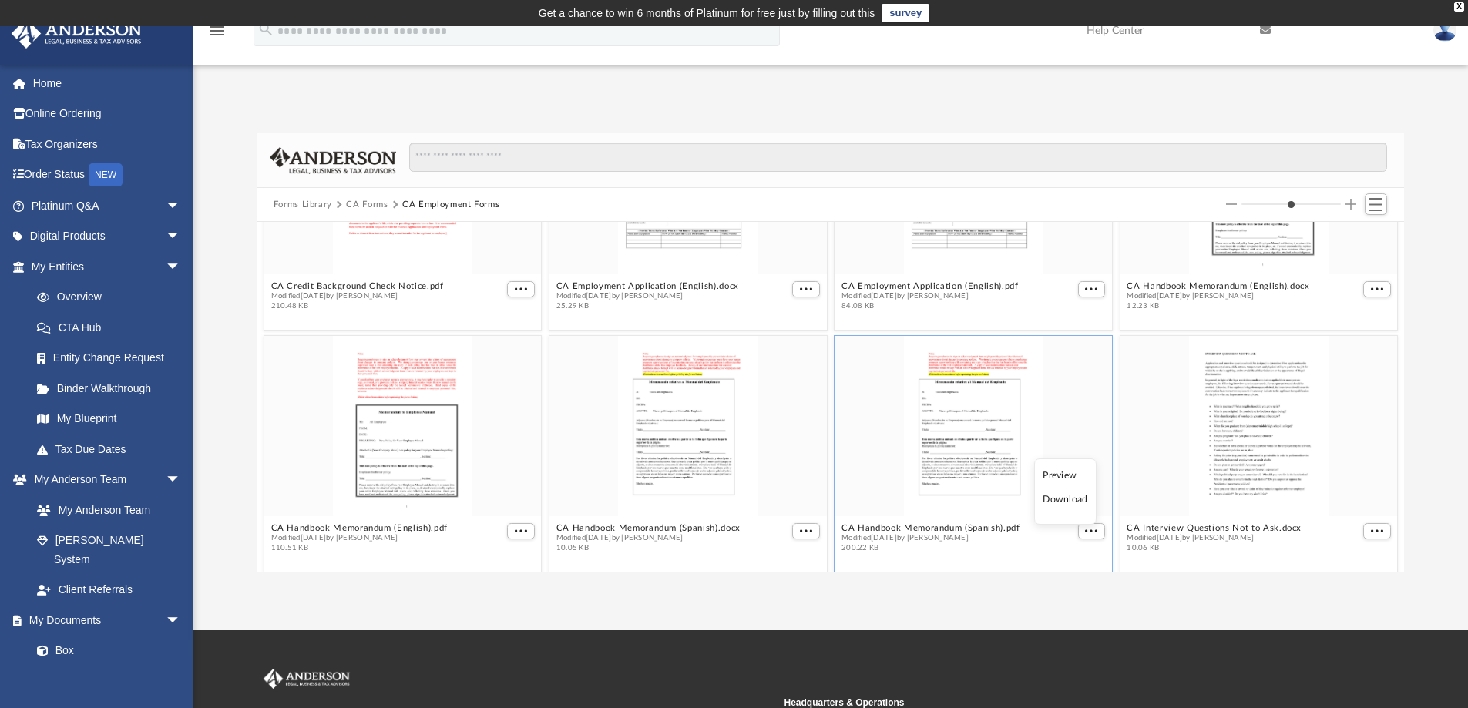
click at [1082, 499] on li "Download" at bounding box center [1065, 500] width 45 height 16
click at [1374, 533] on button "More options" at bounding box center [1377, 531] width 28 height 16
click at [1362, 502] on li "Download" at bounding box center [1347, 500] width 45 height 16
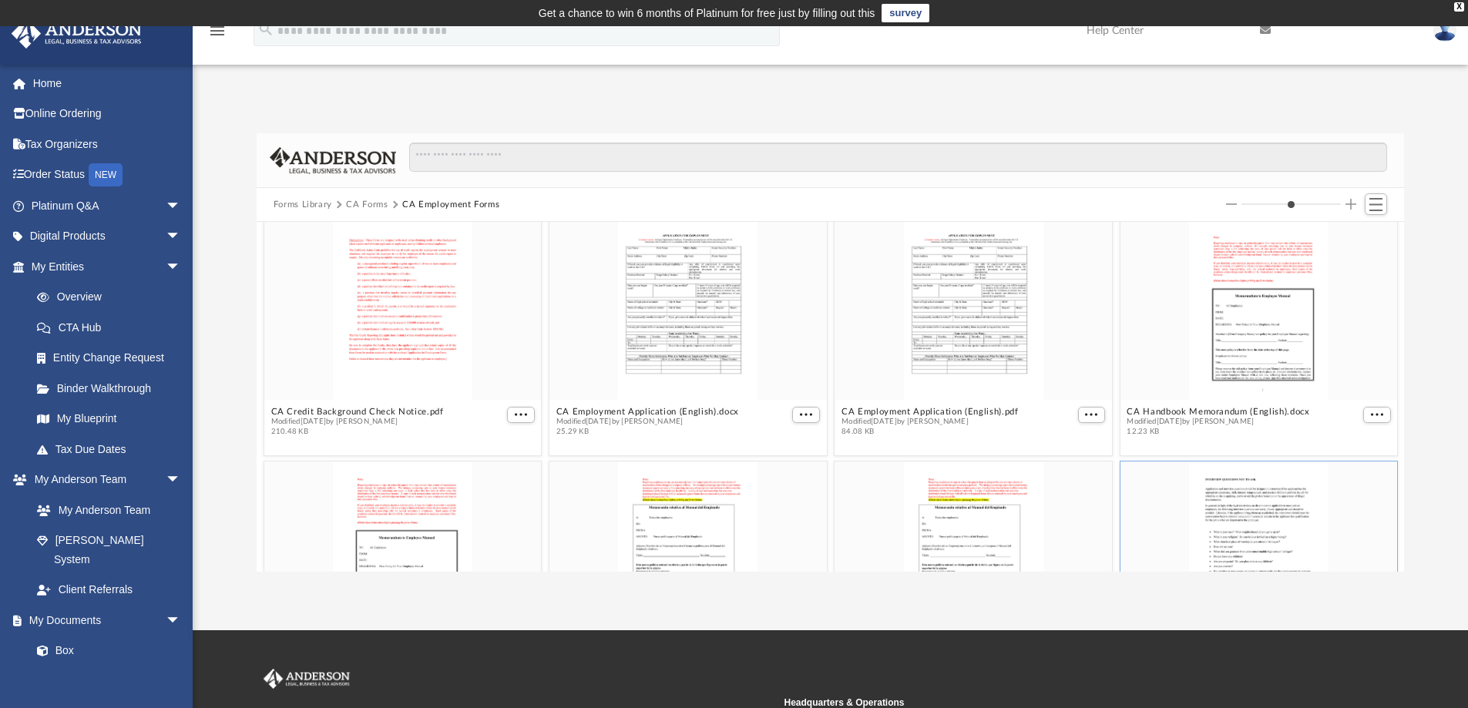
scroll to position [0, 0]
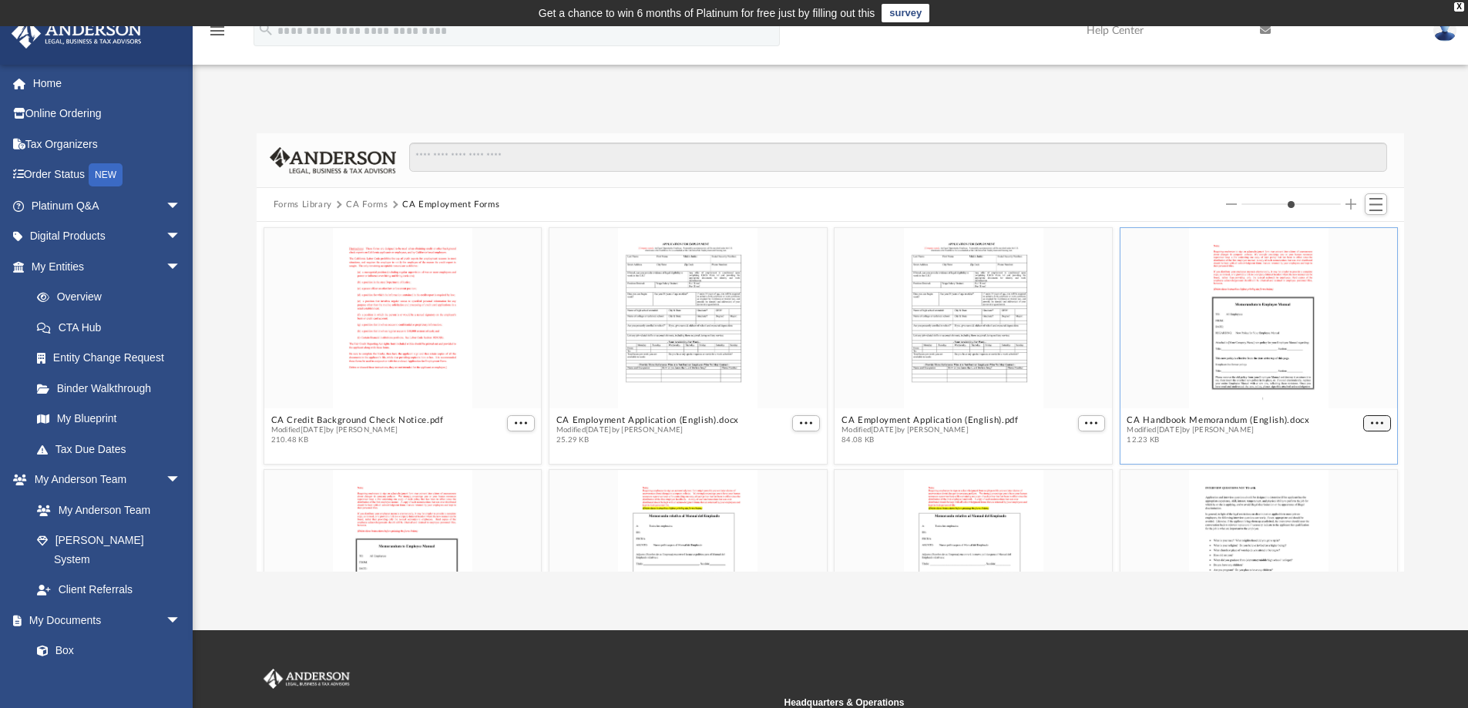
click at [1371, 423] on span "More options" at bounding box center [1377, 423] width 12 height 8
click at [1356, 475] on li "Download" at bounding box center [1347, 474] width 45 height 16
click at [1086, 422] on span "More options" at bounding box center [1091, 423] width 12 height 8
click at [1071, 475] on li "Download" at bounding box center [1065, 474] width 45 height 16
click at [800, 419] on span "More options" at bounding box center [806, 423] width 12 height 8
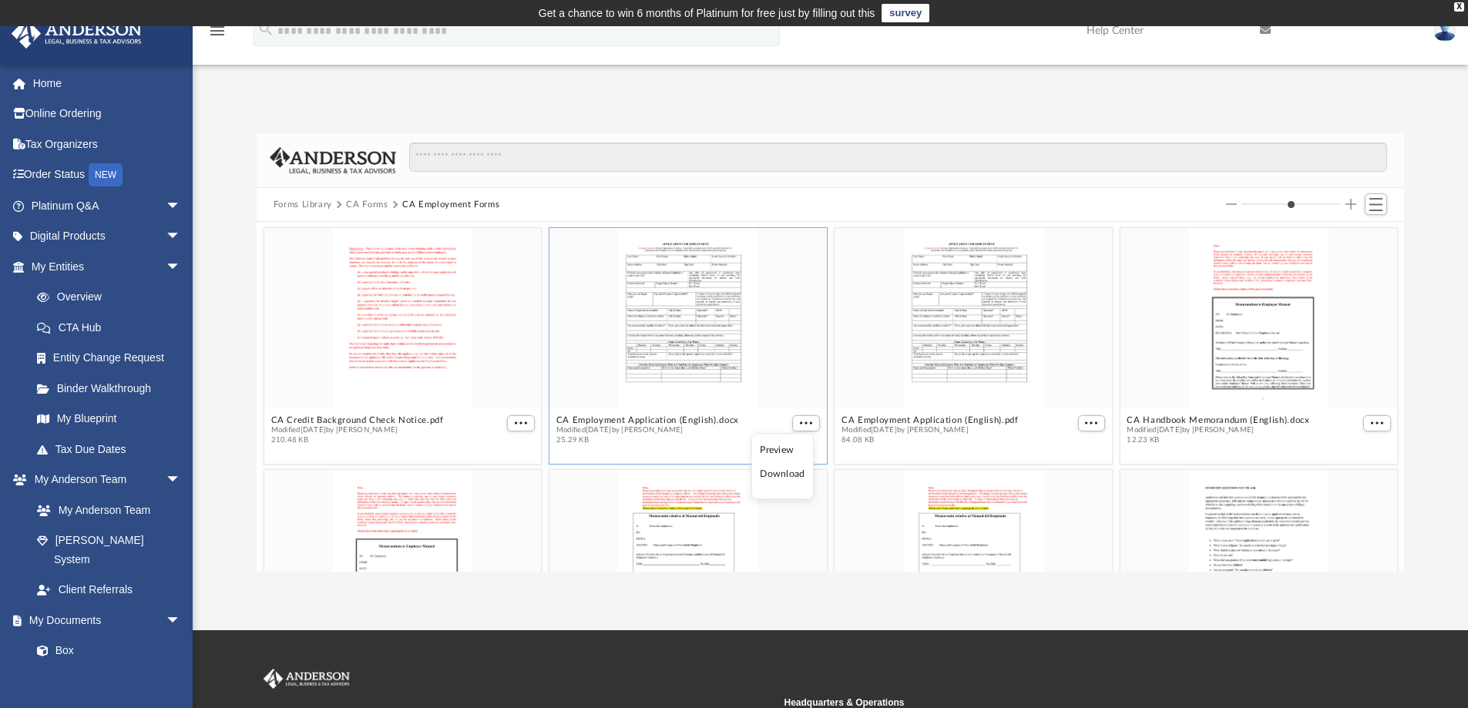
click at [788, 472] on li "Download" at bounding box center [782, 474] width 45 height 16
click at [511, 422] on button "More options" at bounding box center [521, 423] width 28 height 16
click at [502, 473] on li "Download" at bounding box center [500, 474] width 45 height 16
click at [306, 207] on button "Forms Library" at bounding box center [303, 205] width 59 height 14
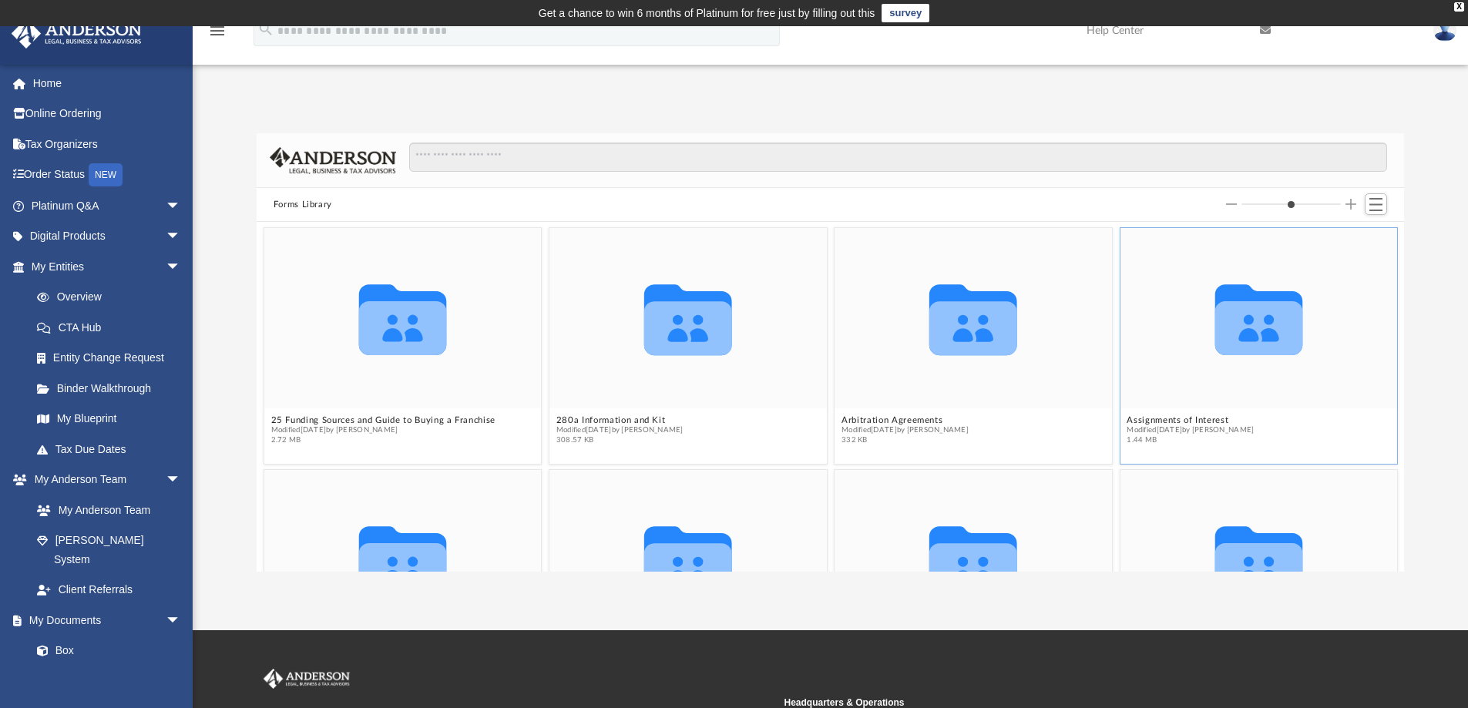
click at [1261, 313] on icon "grid" at bounding box center [1258, 328] width 88 height 54
click at [1169, 431] on span "Modified [DATE] by [PERSON_NAME]" at bounding box center [1190, 430] width 127 height 10
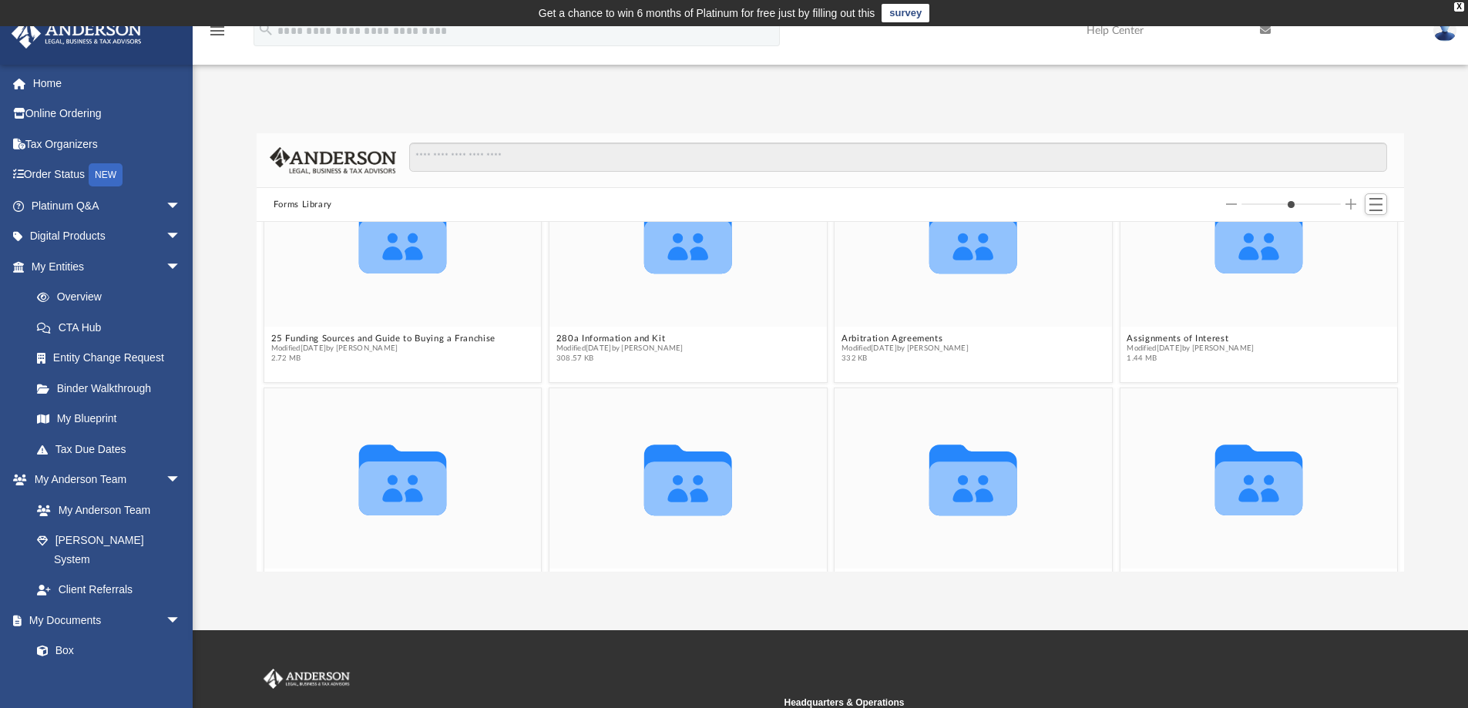
scroll to position [77, 0]
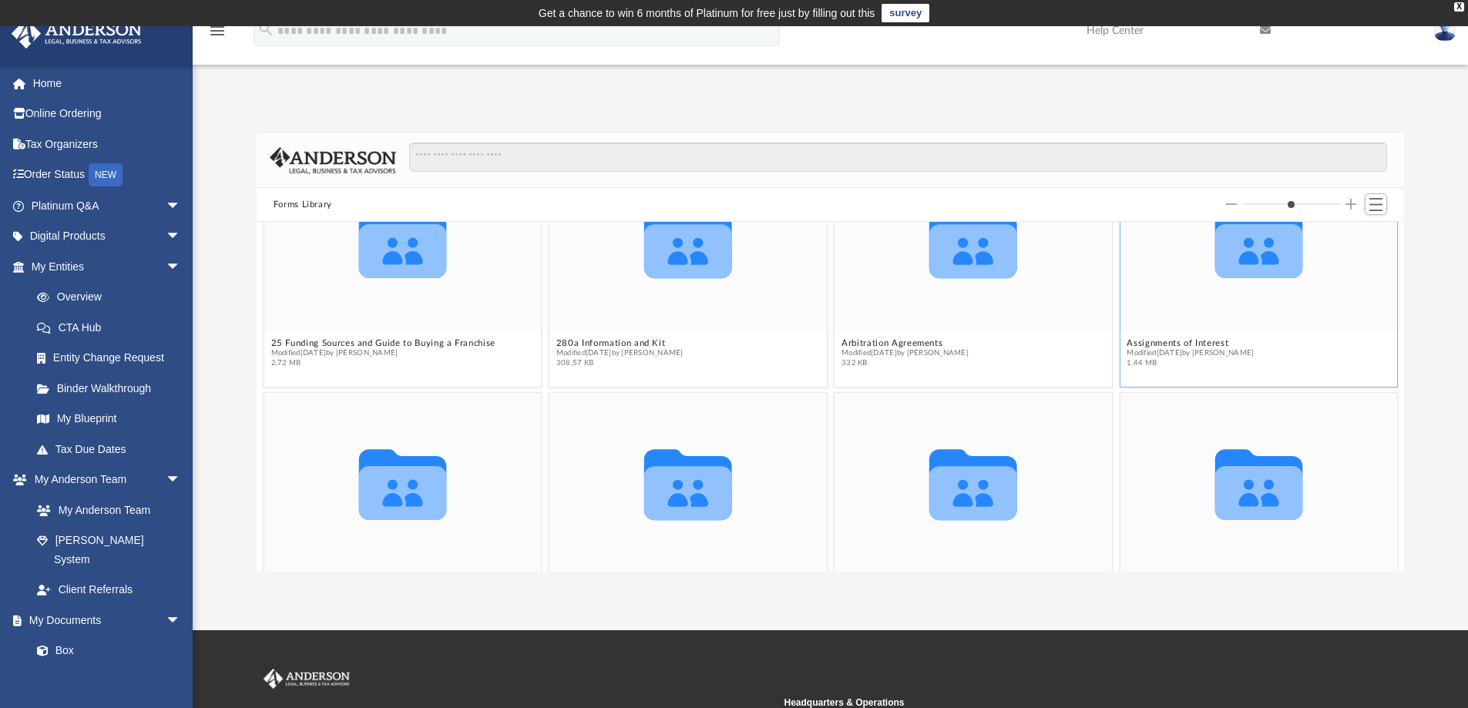
click at [1258, 262] on icon "grid" at bounding box center [1258, 242] width 88 height 71
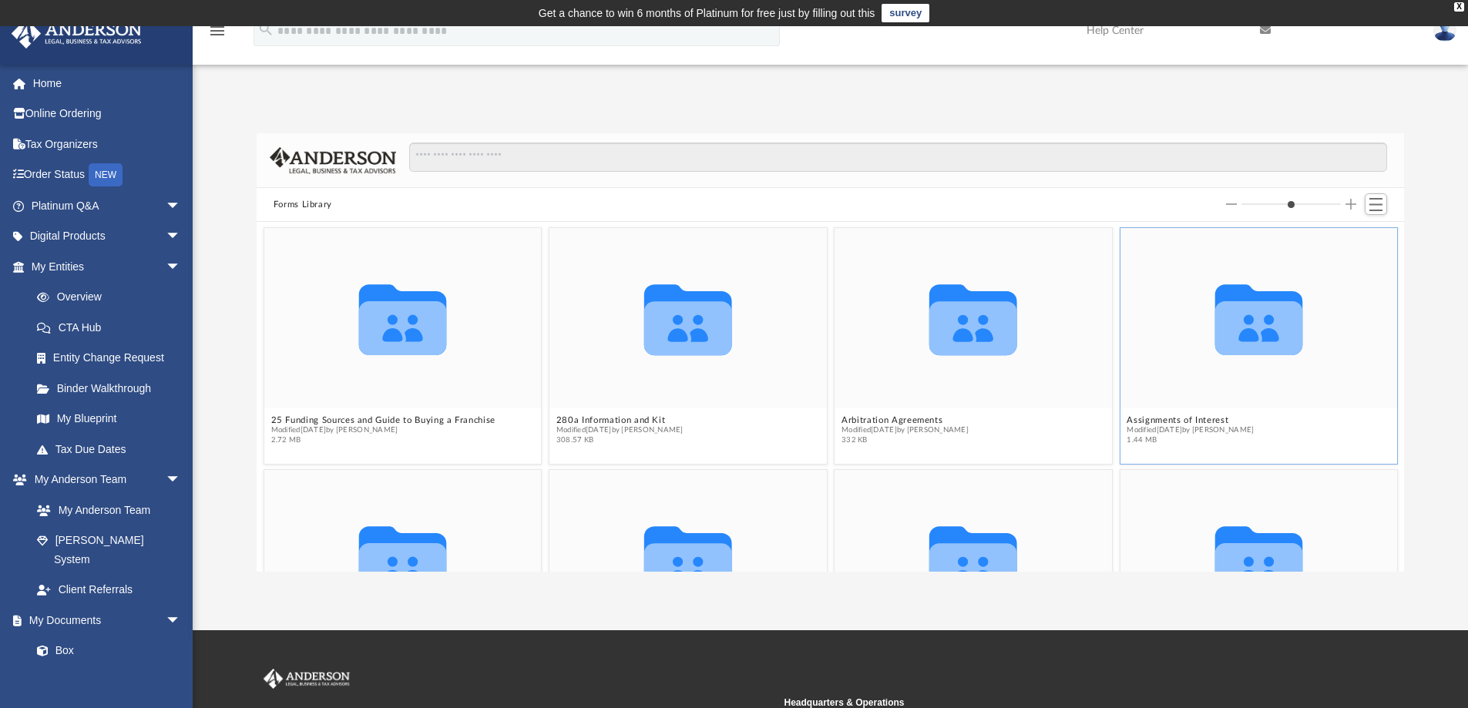
click at [1242, 312] on icon "grid" at bounding box center [1258, 328] width 88 height 54
click at [1140, 419] on button "Assignments of Interest" at bounding box center [1190, 420] width 127 height 10
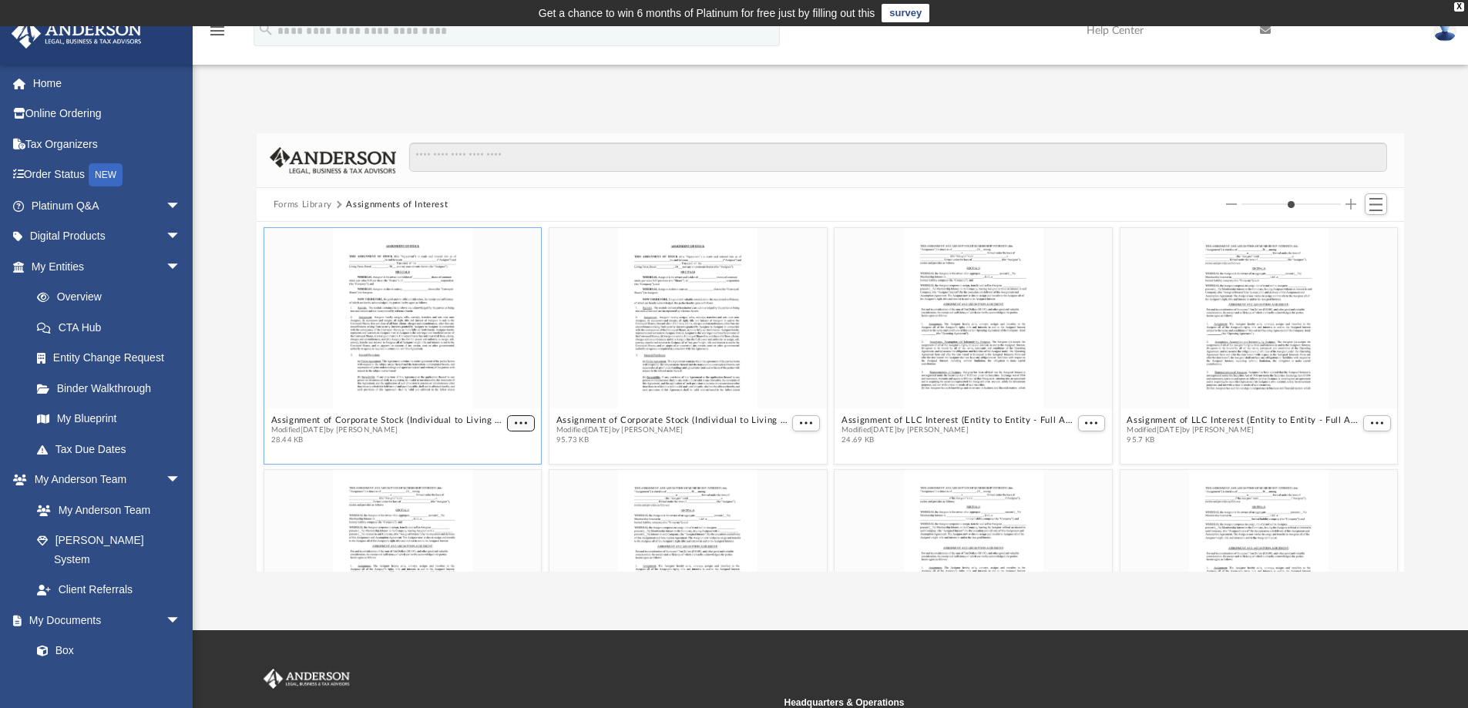
click at [517, 425] on span "More options" at bounding box center [521, 423] width 12 height 8
click at [499, 480] on li "Download" at bounding box center [500, 474] width 45 height 16
click at [800, 425] on span "More options" at bounding box center [806, 423] width 12 height 8
click at [786, 472] on li "Download" at bounding box center [782, 474] width 45 height 16
click at [1085, 421] on span "More options" at bounding box center [1091, 423] width 12 height 8
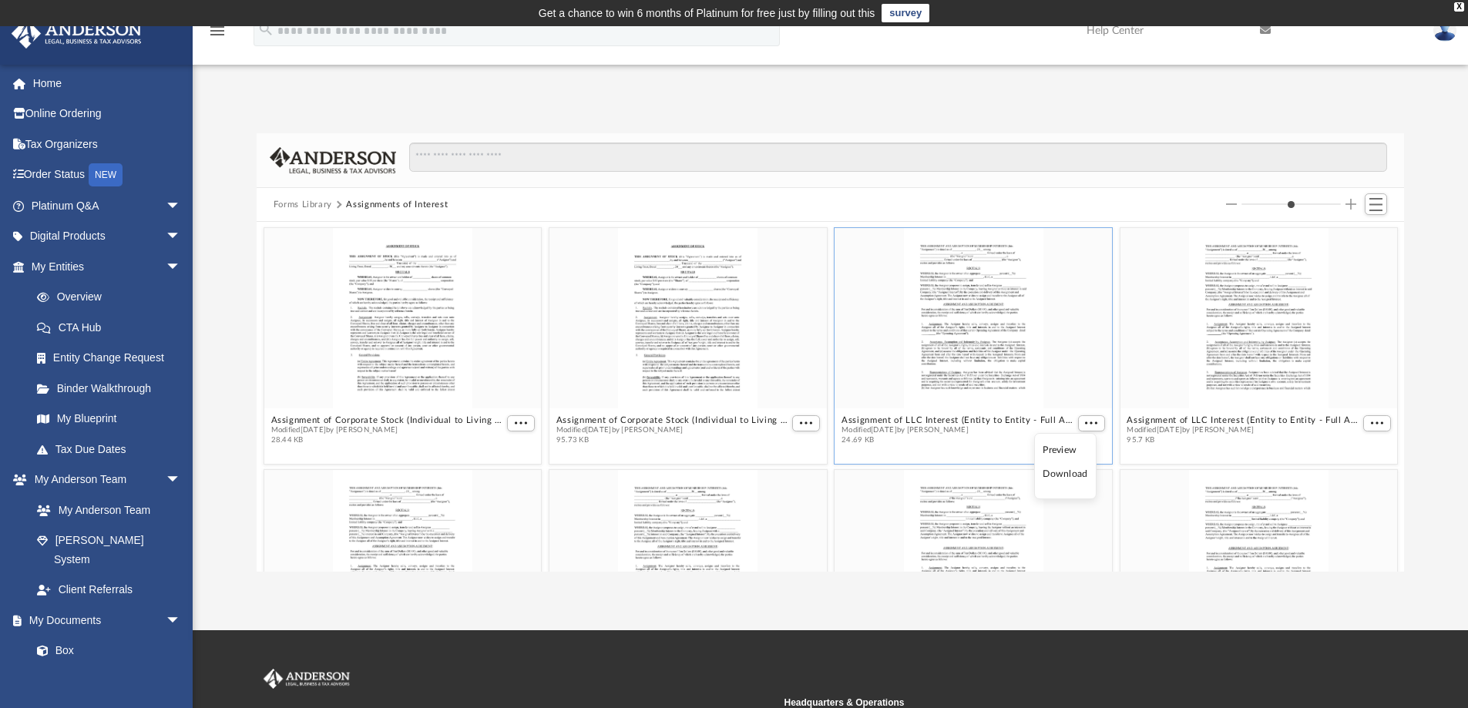
click at [1075, 475] on li "Download" at bounding box center [1065, 474] width 45 height 16
click at [1371, 423] on span "More options" at bounding box center [1377, 423] width 12 height 8
click at [1357, 478] on li "Download" at bounding box center [1347, 474] width 45 height 16
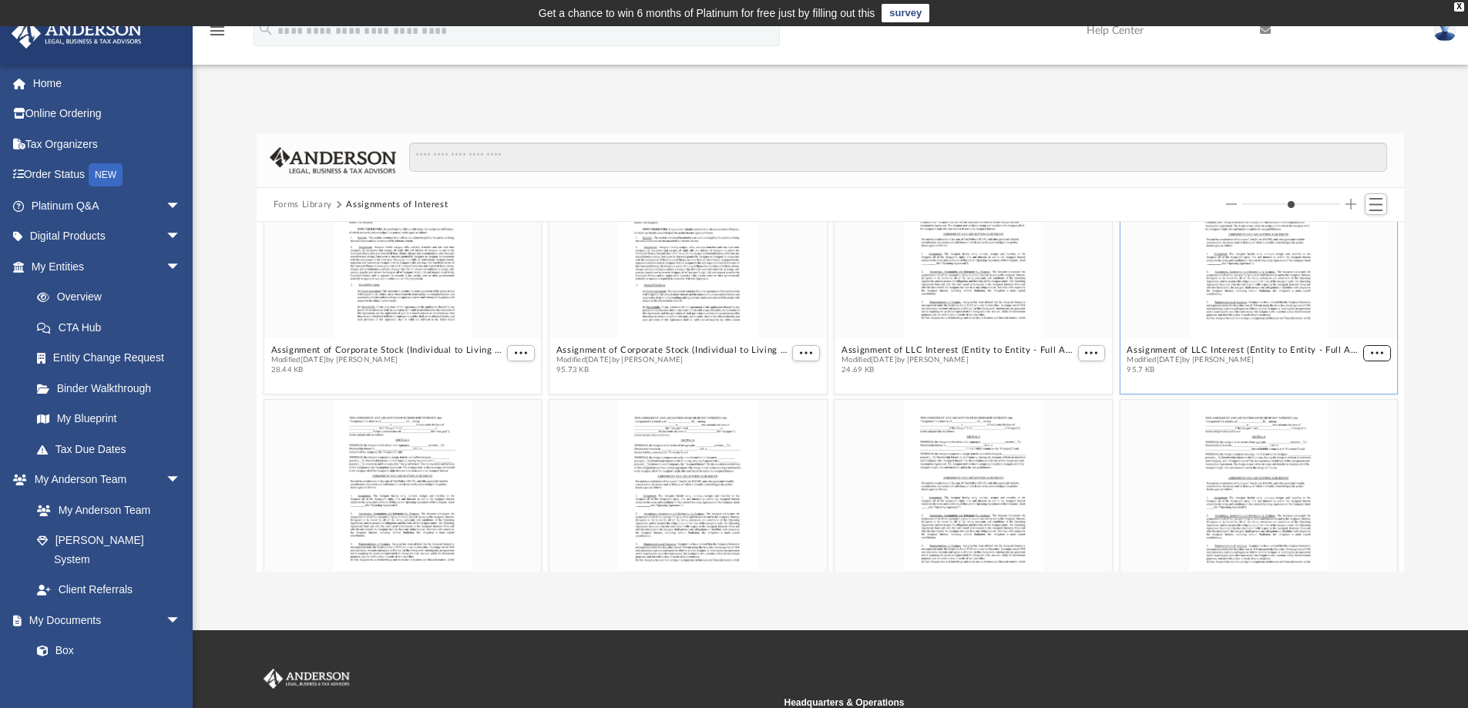
scroll to position [231, 0]
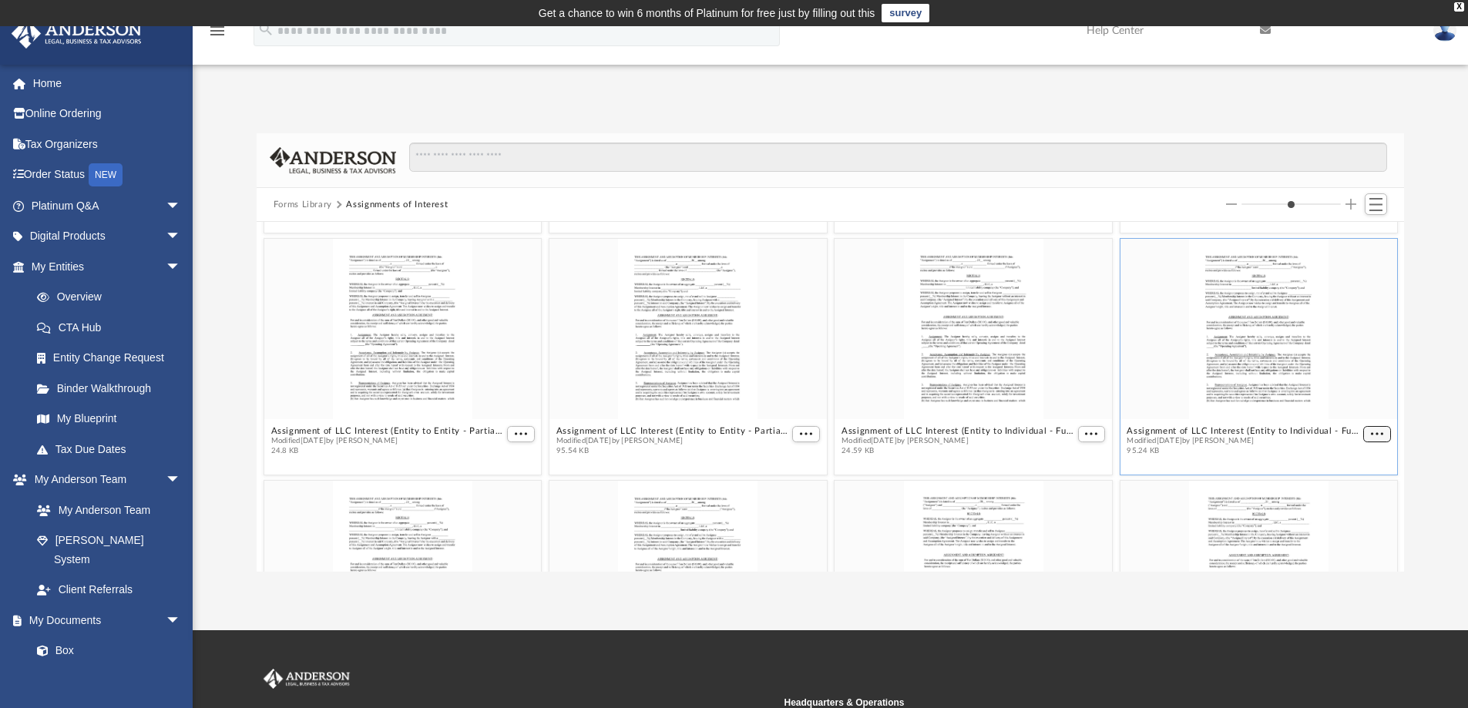
click at [1371, 434] on span "More options" at bounding box center [1377, 434] width 12 height 8
click at [1338, 487] on li "Download" at bounding box center [1347, 485] width 45 height 16
click at [1085, 433] on span "More options" at bounding box center [1091, 434] width 12 height 8
click at [1073, 485] on li "Download" at bounding box center [1065, 485] width 45 height 16
click at [800, 435] on span "More options" at bounding box center [806, 434] width 12 height 8
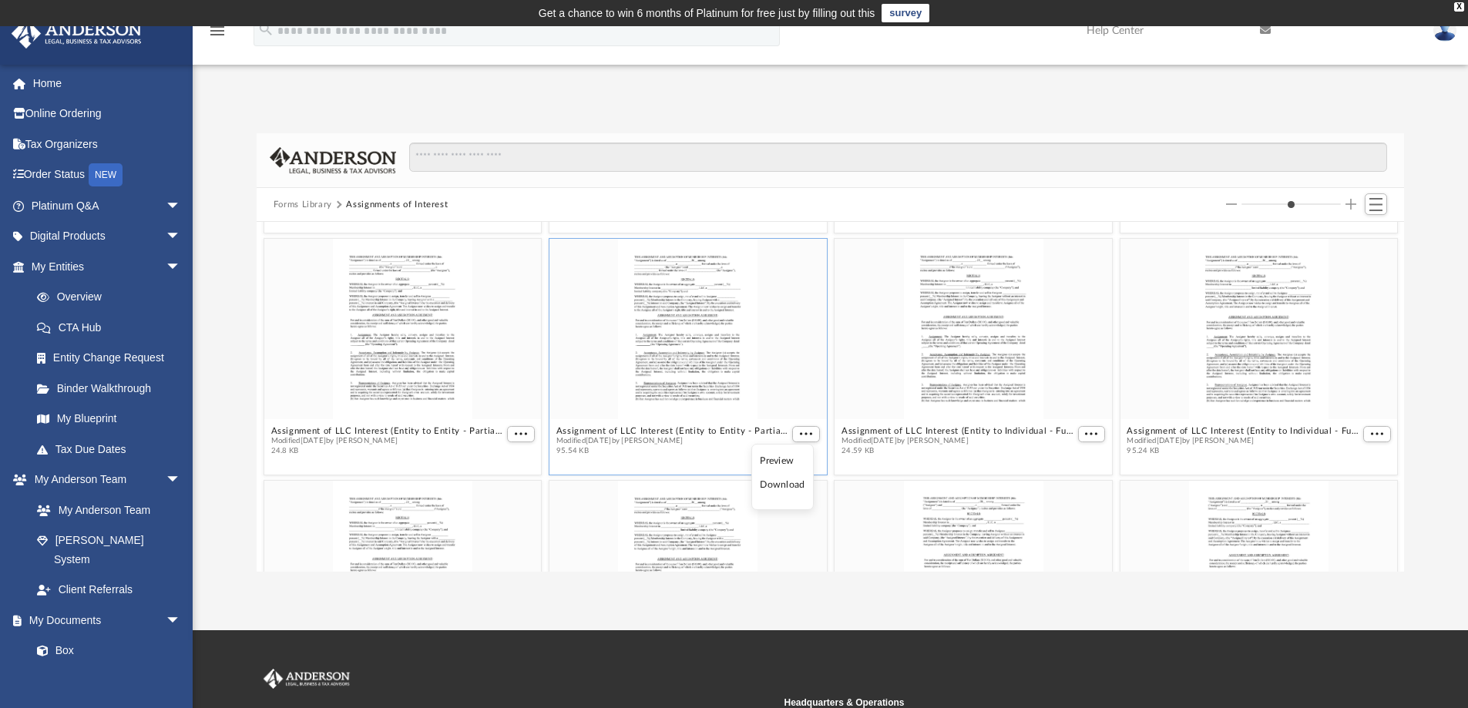
click at [784, 482] on li "Download" at bounding box center [782, 485] width 45 height 16
click at [518, 435] on span "More options" at bounding box center [521, 434] width 12 height 8
click at [506, 482] on li "Download" at bounding box center [500, 485] width 45 height 16
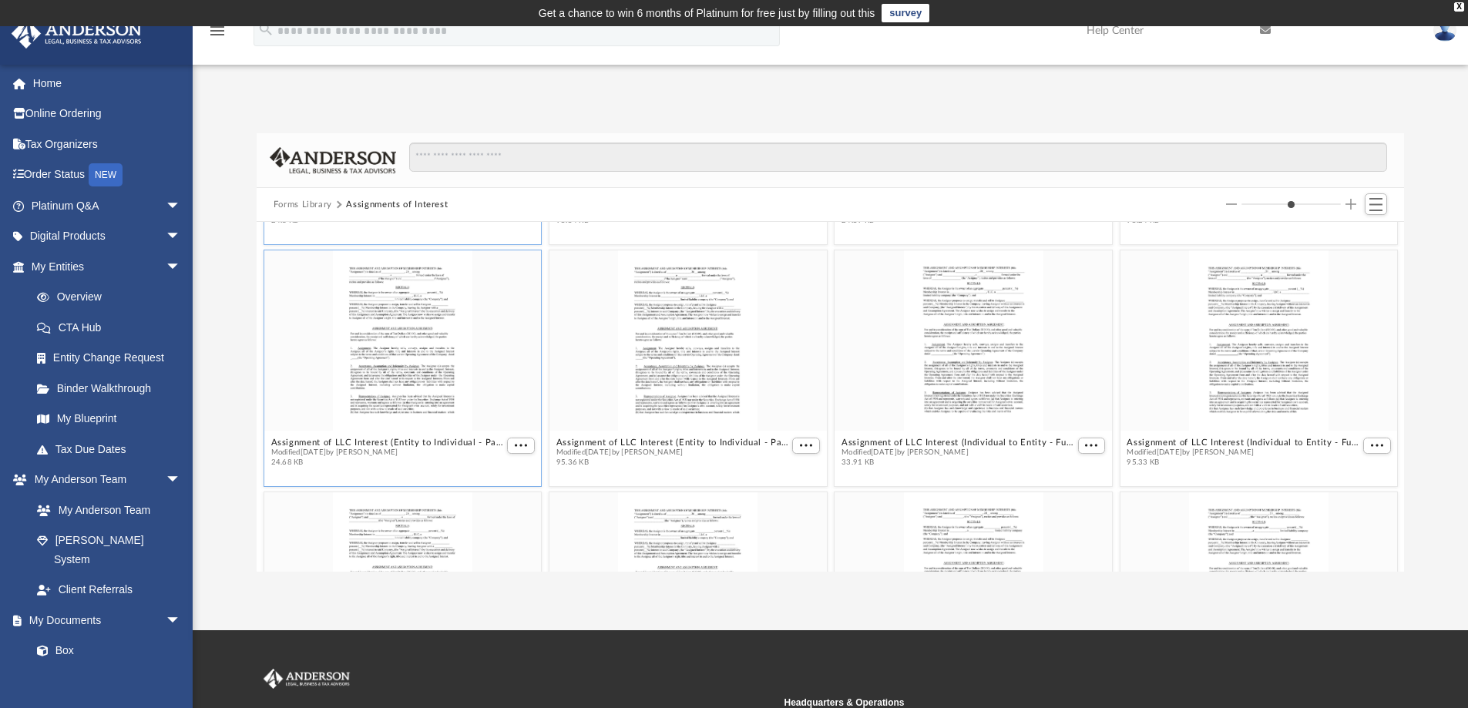
scroll to position [462, 0]
click at [517, 444] on span "More options" at bounding box center [521, 445] width 12 height 8
click at [505, 500] on li "Download" at bounding box center [500, 496] width 45 height 16
click at [803, 444] on span "More options" at bounding box center [806, 445] width 12 height 8
click at [781, 500] on li "Download" at bounding box center [782, 496] width 45 height 16
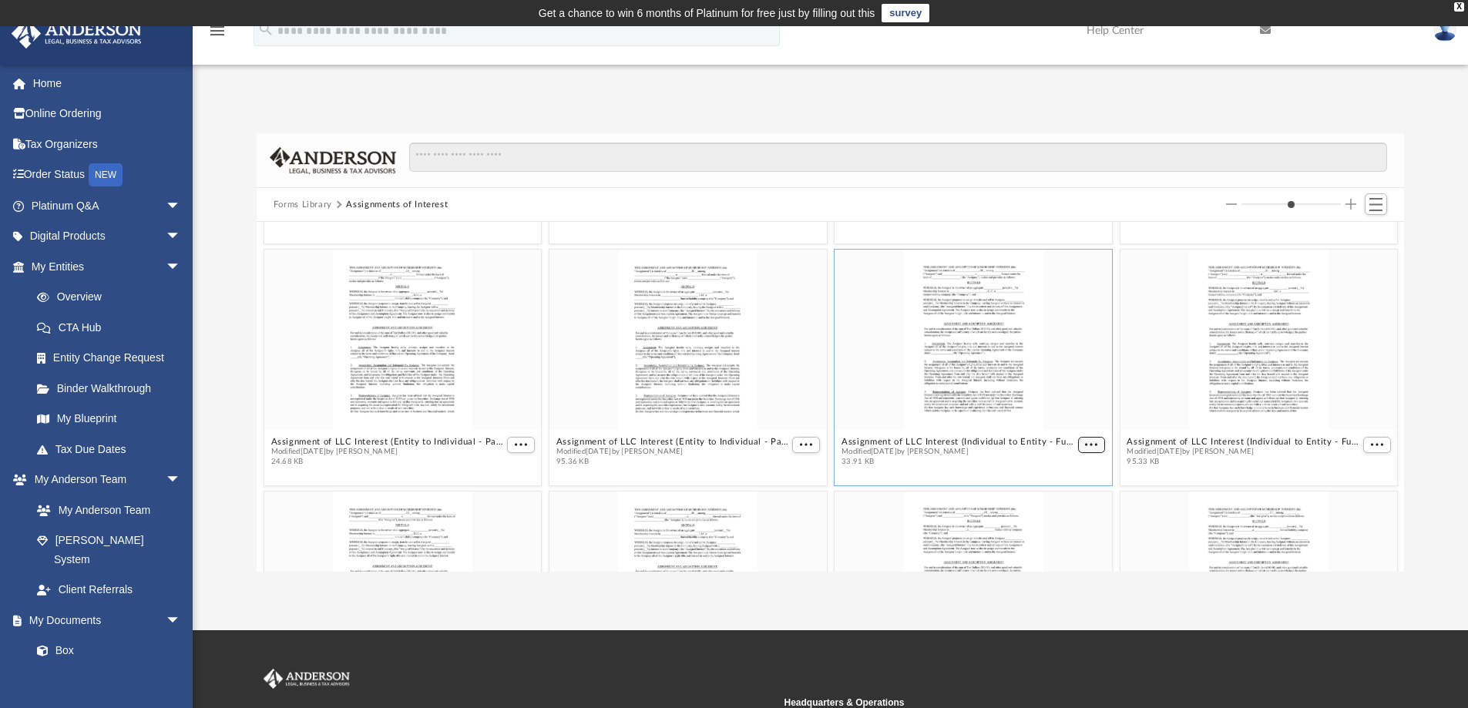
click at [1085, 447] on span "More options" at bounding box center [1091, 445] width 12 height 8
click at [1066, 496] on li "Download" at bounding box center [1065, 496] width 45 height 16
click at [1371, 444] on span "More options" at bounding box center [1377, 445] width 12 height 8
click at [1342, 502] on li "Download" at bounding box center [1347, 496] width 45 height 16
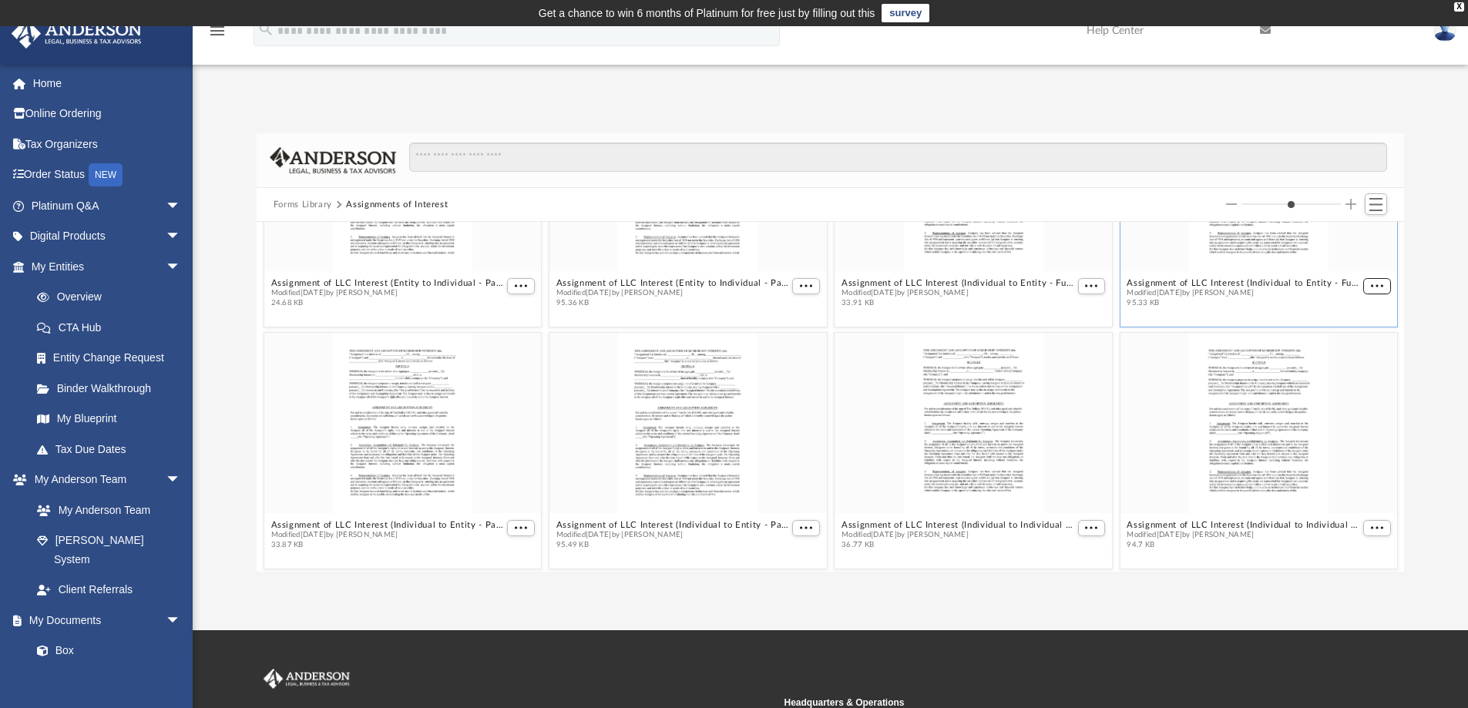
scroll to position [693, 0]
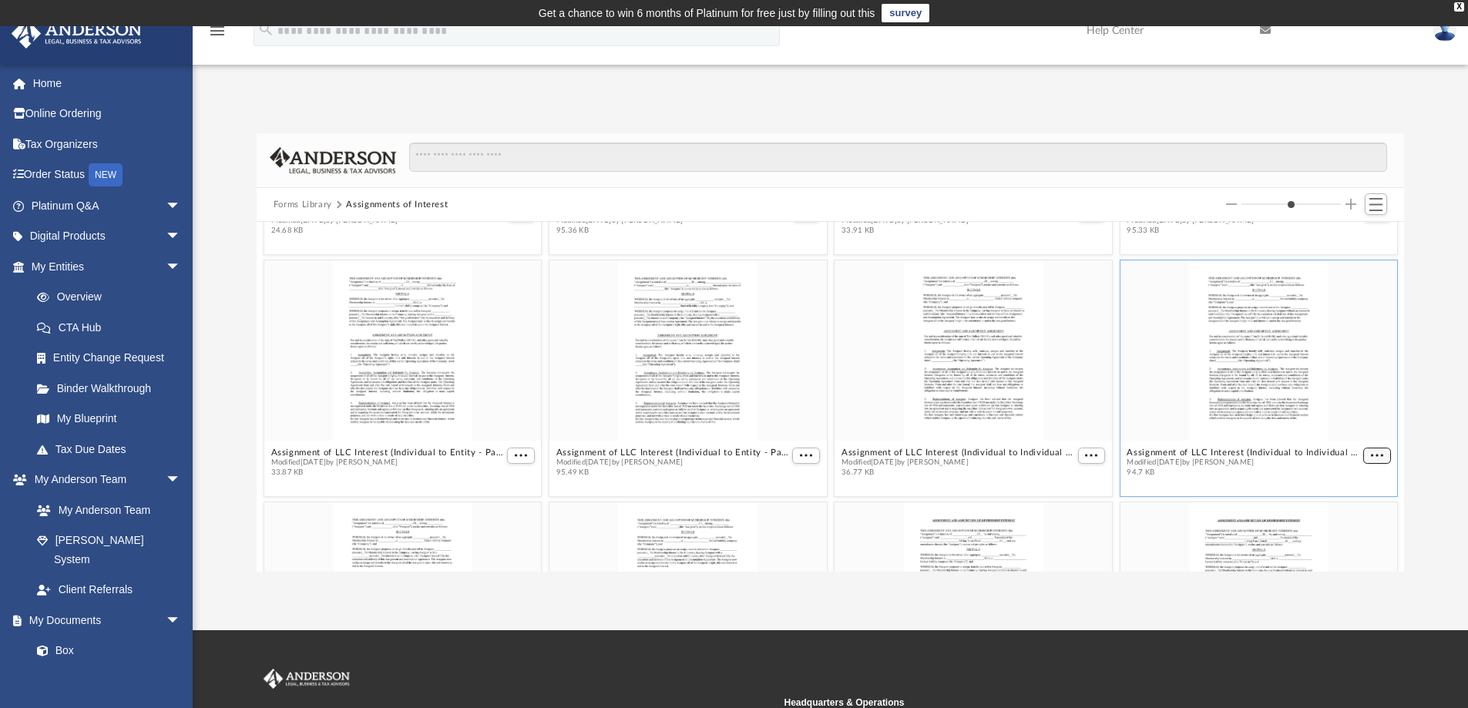
click at [1371, 457] on span "More options" at bounding box center [1377, 456] width 12 height 8
click at [1348, 505] on li "Download" at bounding box center [1347, 507] width 45 height 16
click at [1085, 456] on span "More options" at bounding box center [1091, 456] width 12 height 8
click at [1069, 506] on li "Download" at bounding box center [1065, 507] width 45 height 16
click at [797, 450] on button "More options" at bounding box center [806, 456] width 28 height 16
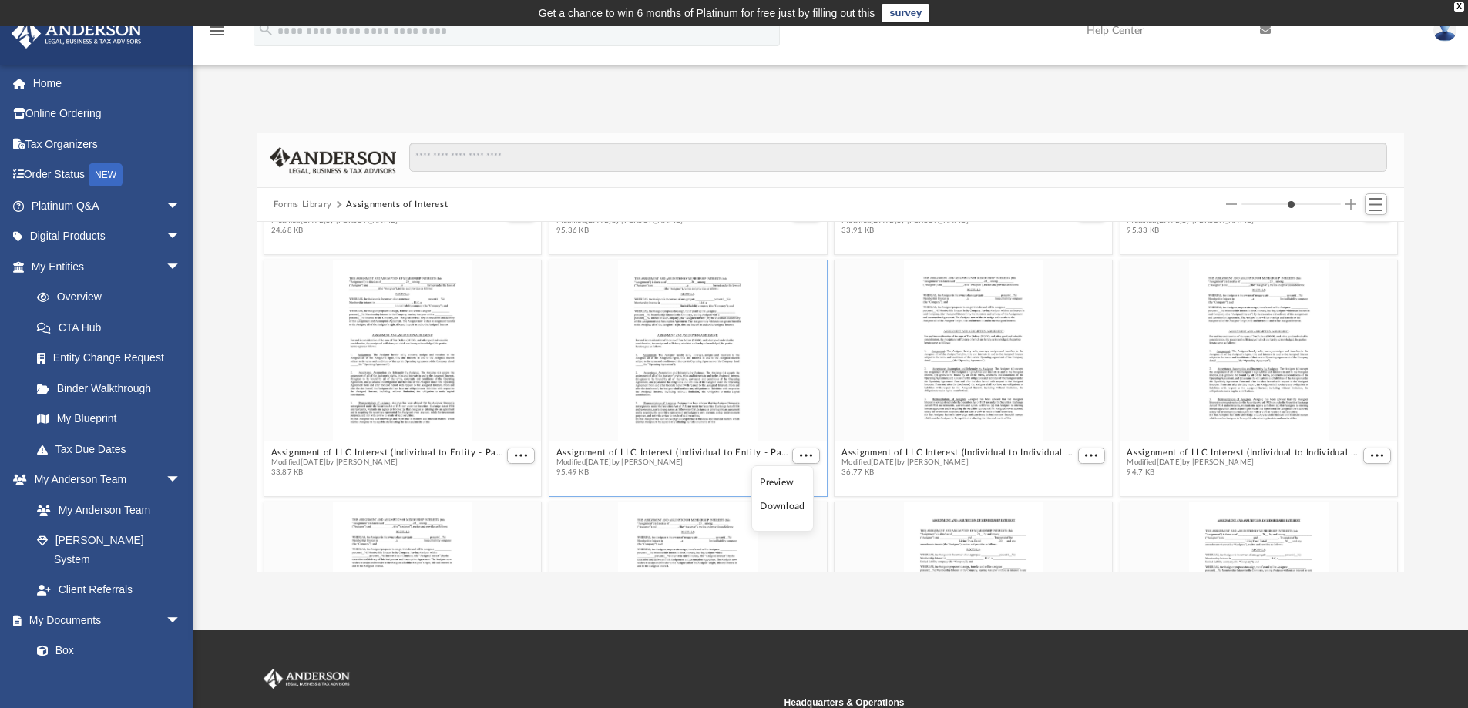
click at [781, 502] on li "Download" at bounding box center [782, 507] width 45 height 16
click at [515, 455] on span "More options" at bounding box center [521, 456] width 12 height 8
click at [498, 506] on li "Download" at bounding box center [500, 507] width 45 height 16
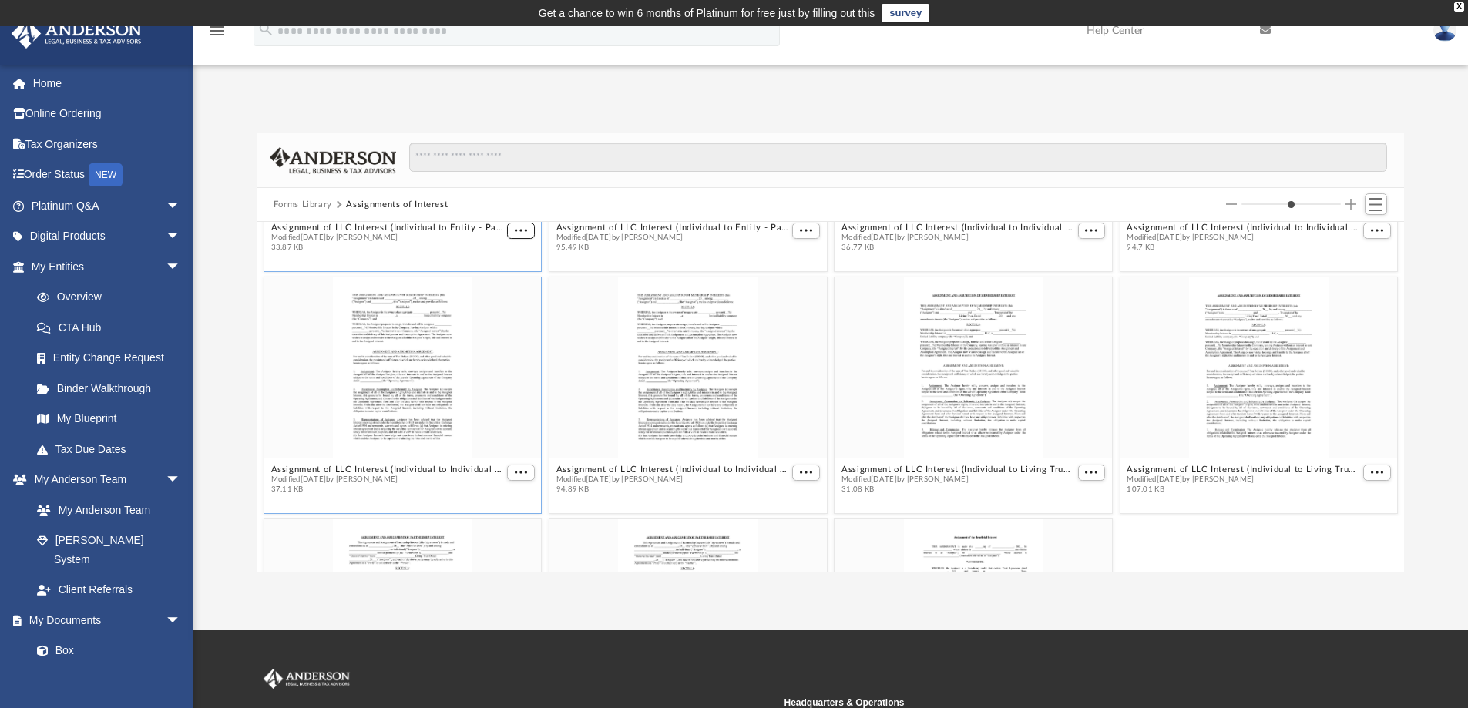
scroll to position [925, 0]
click at [518, 465] on span "More options" at bounding box center [521, 466] width 12 height 8
click at [509, 518] on li "Download" at bounding box center [500, 517] width 45 height 16
click at [804, 466] on span "More options" at bounding box center [806, 466] width 12 height 8
click at [784, 522] on li "Download" at bounding box center [782, 517] width 45 height 16
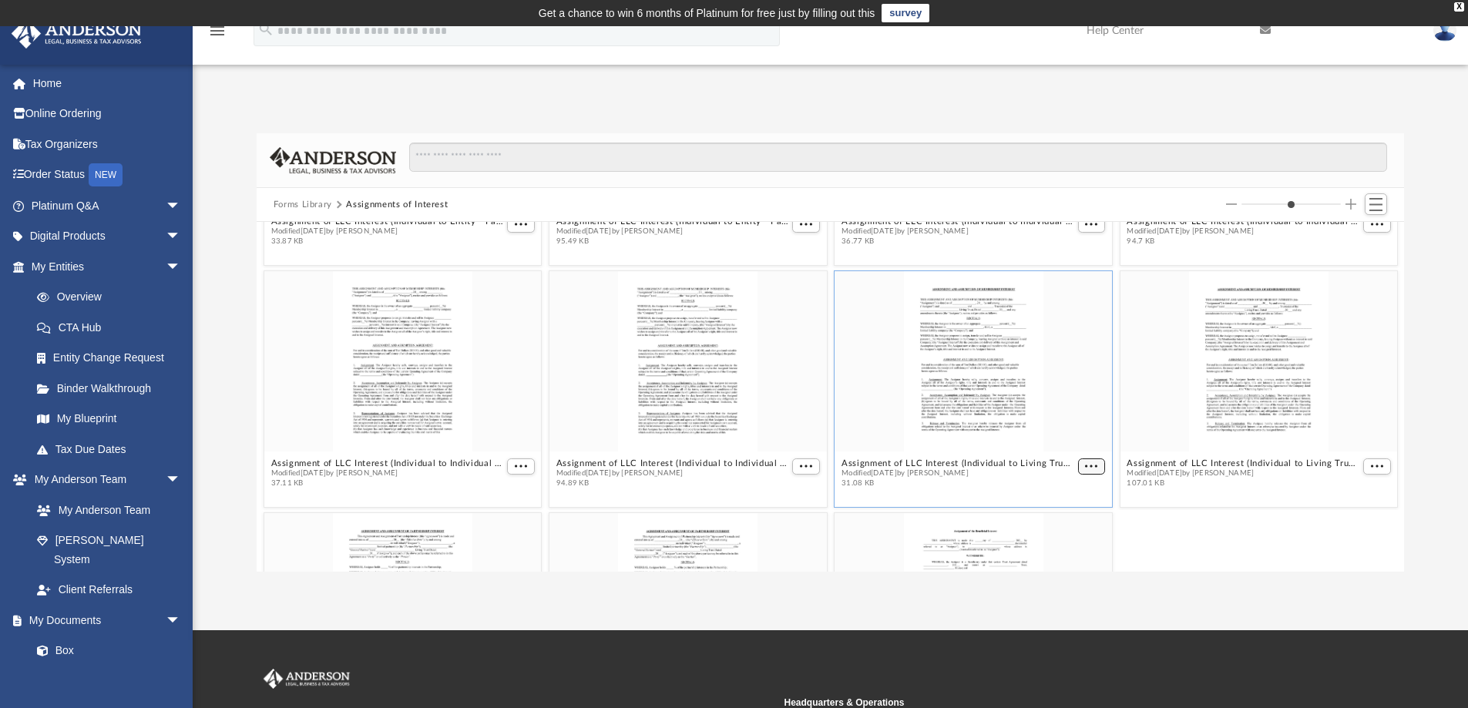
click at [1089, 467] on span "More options" at bounding box center [1091, 466] width 12 height 8
click at [1055, 522] on li "Download" at bounding box center [1065, 517] width 45 height 16
click at [1371, 465] on span "More options" at bounding box center [1377, 466] width 12 height 8
click at [1348, 517] on li "Download" at bounding box center [1347, 517] width 45 height 16
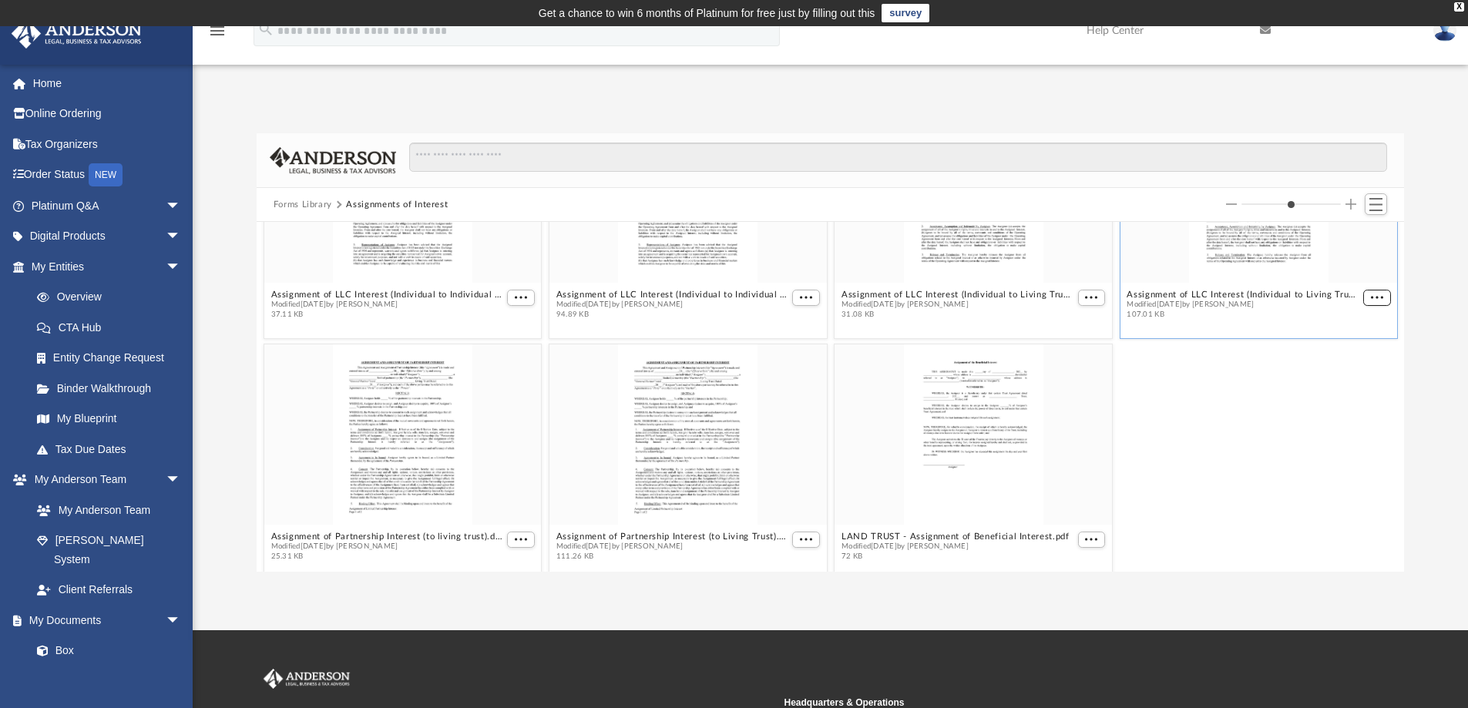
scroll to position [1109, 0]
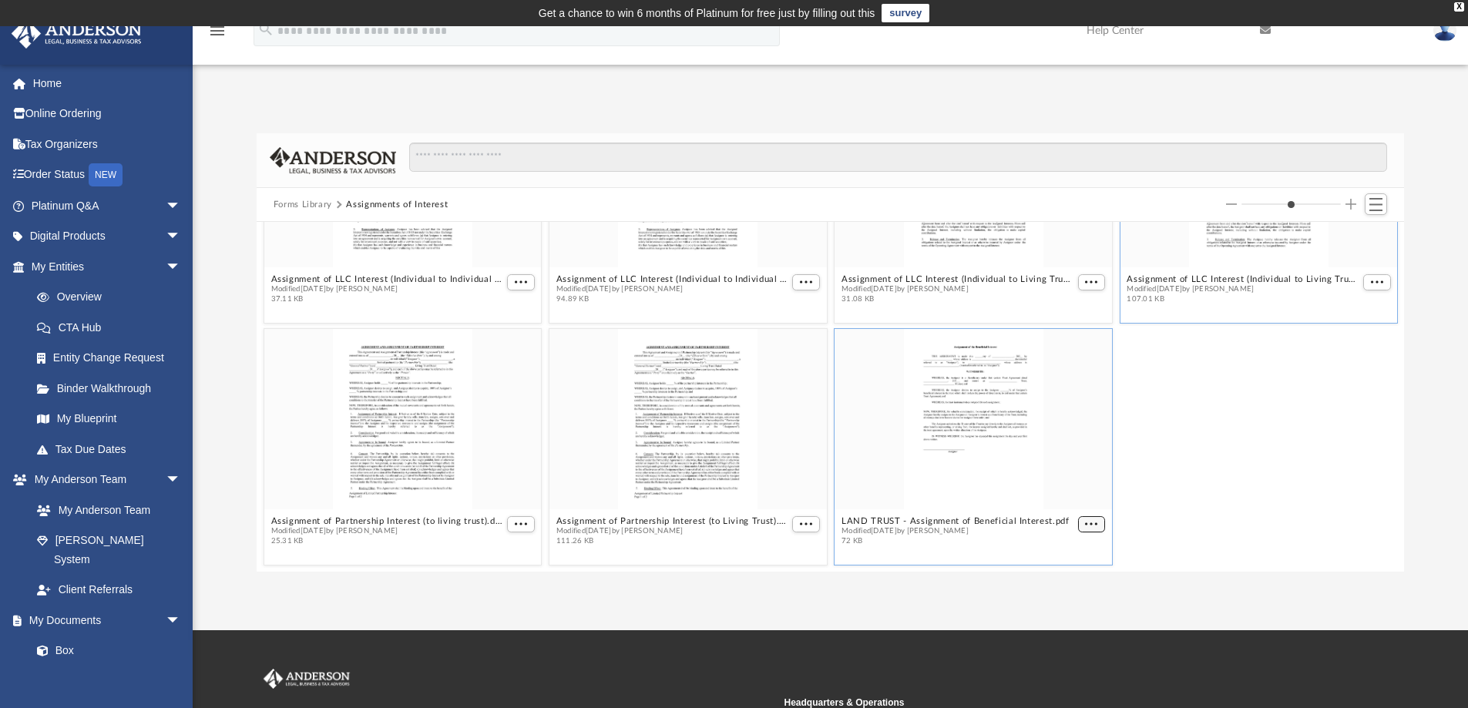
click at [1082, 525] on button "More options" at bounding box center [1091, 524] width 28 height 16
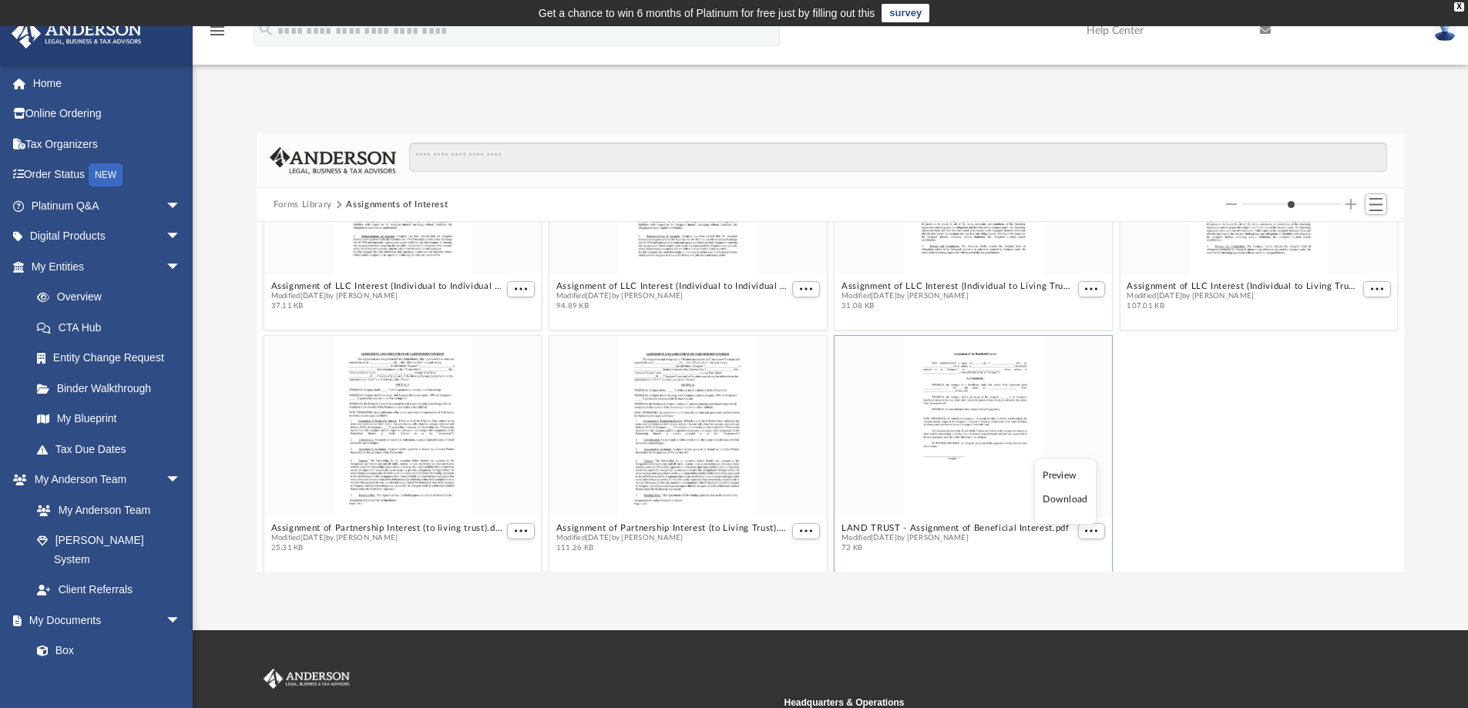
click at [1069, 498] on li "Download" at bounding box center [1065, 500] width 45 height 16
click at [800, 528] on span "More options" at bounding box center [806, 531] width 12 height 8
click at [782, 500] on li "Download" at bounding box center [782, 500] width 45 height 16
click at [515, 527] on span "More options" at bounding box center [521, 531] width 12 height 8
click at [509, 503] on li "Download" at bounding box center [500, 500] width 45 height 16
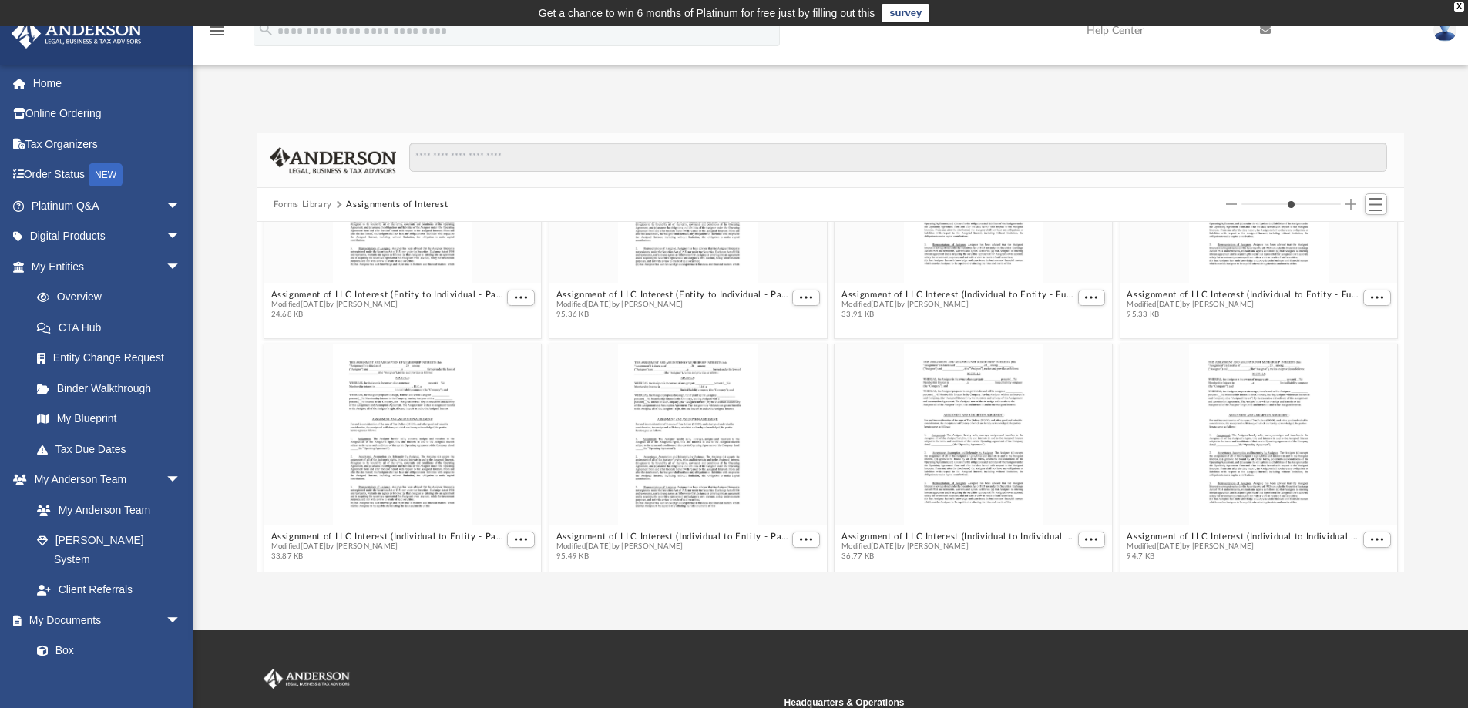
scroll to position [415, 0]
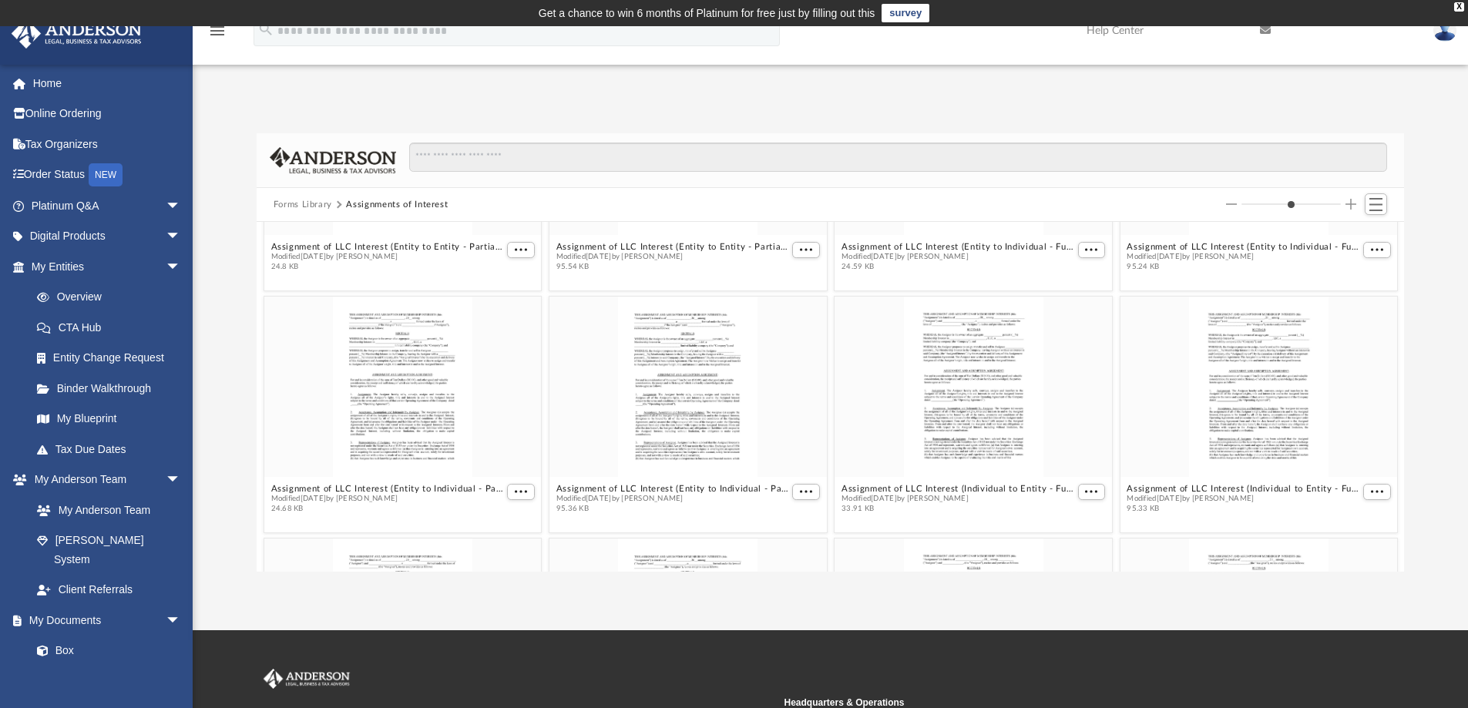
click at [313, 200] on button "Forms Library" at bounding box center [303, 205] width 59 height 14
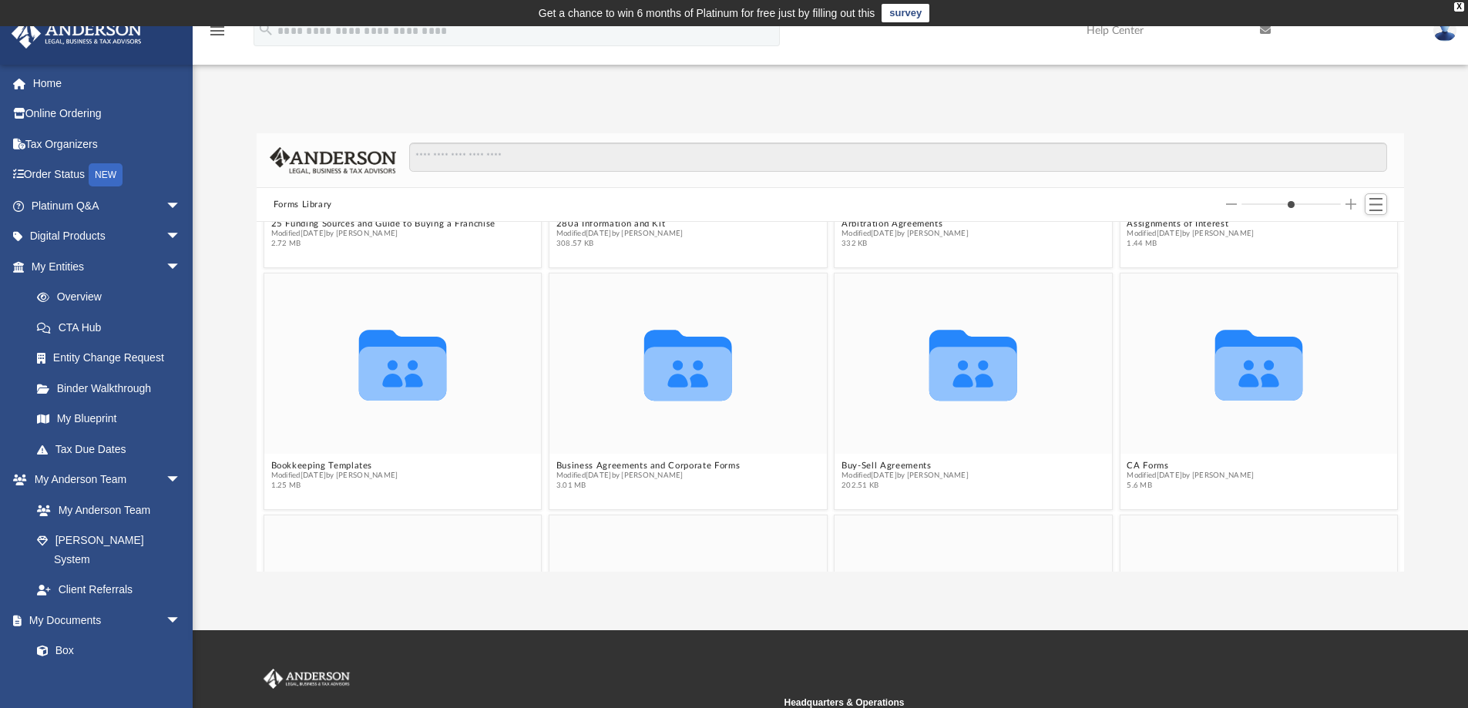
scroll to position [231, 0]
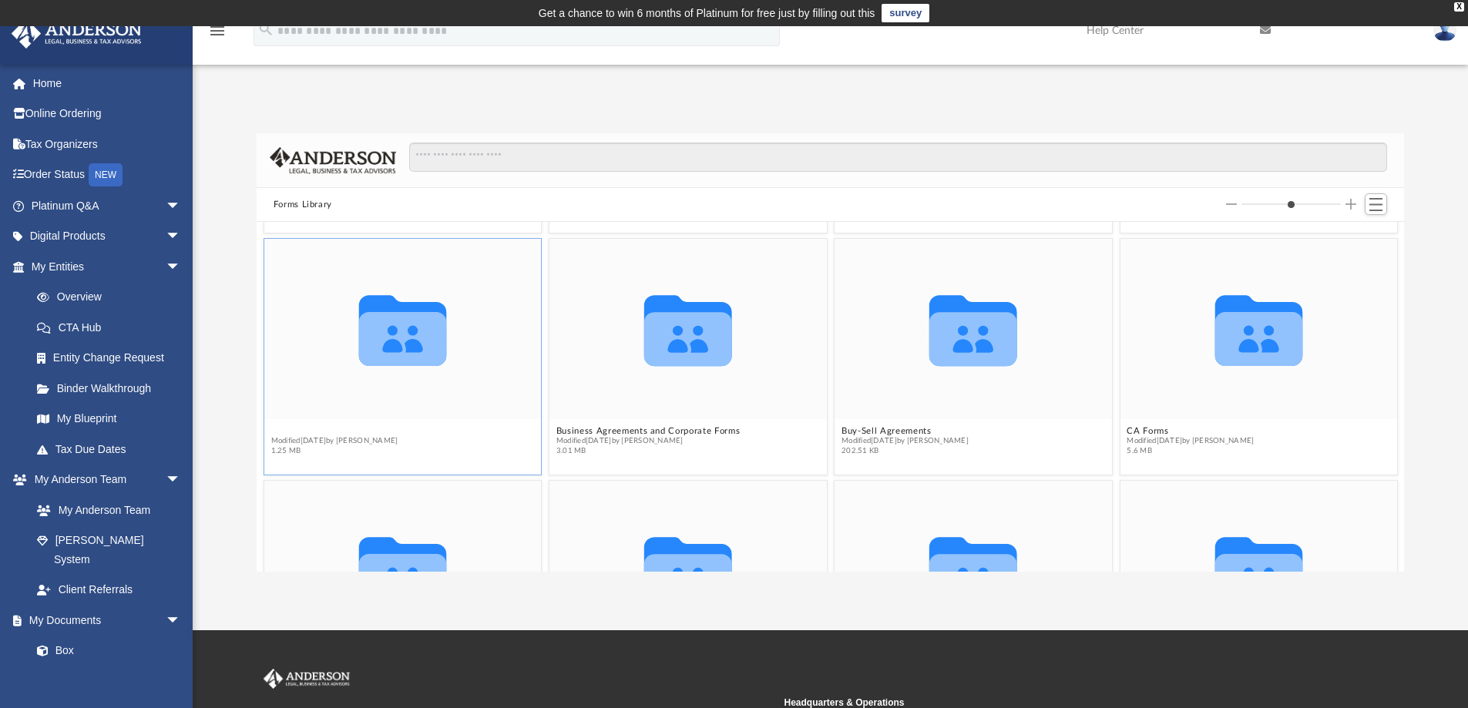
click at [299, 428] on button "Bookkeeping Templates" at bounding box center [333, 431] width 127 height 10
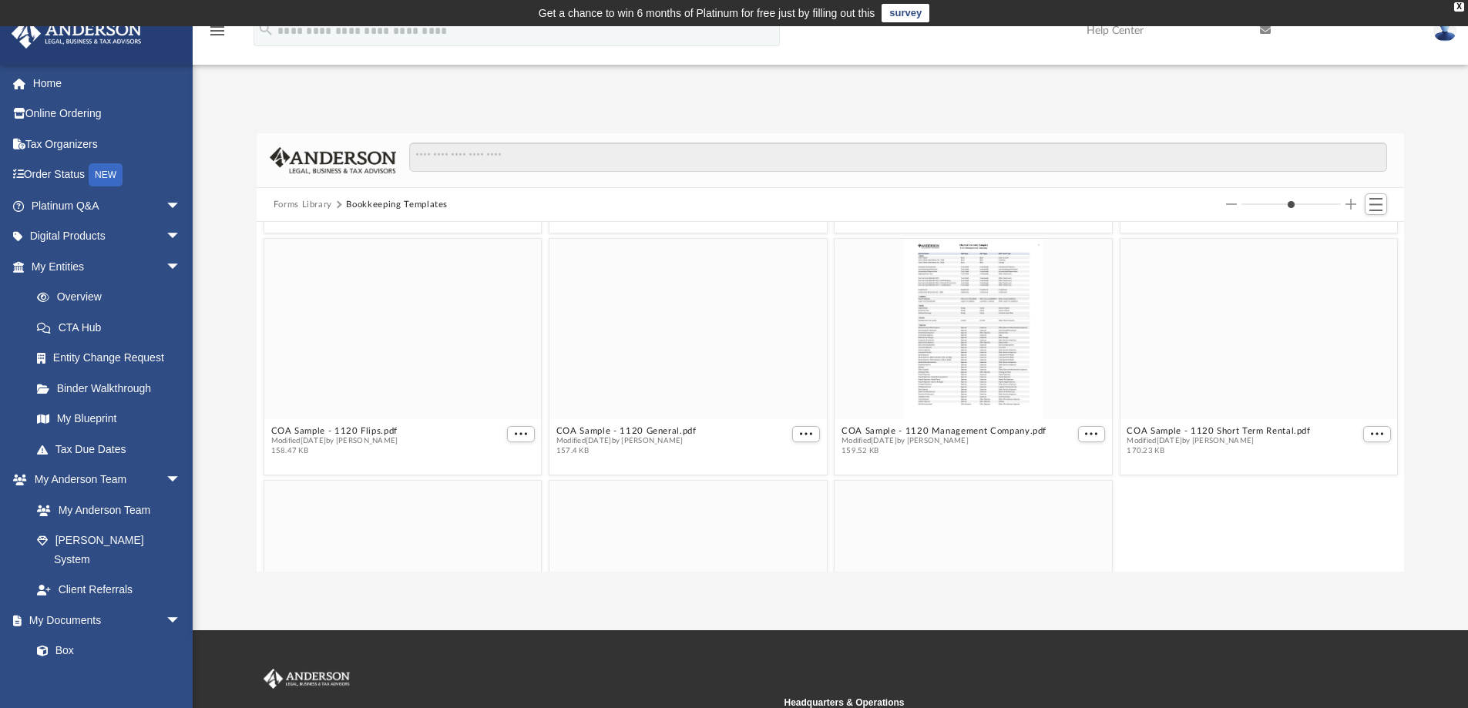
scroll to position [0, 0]
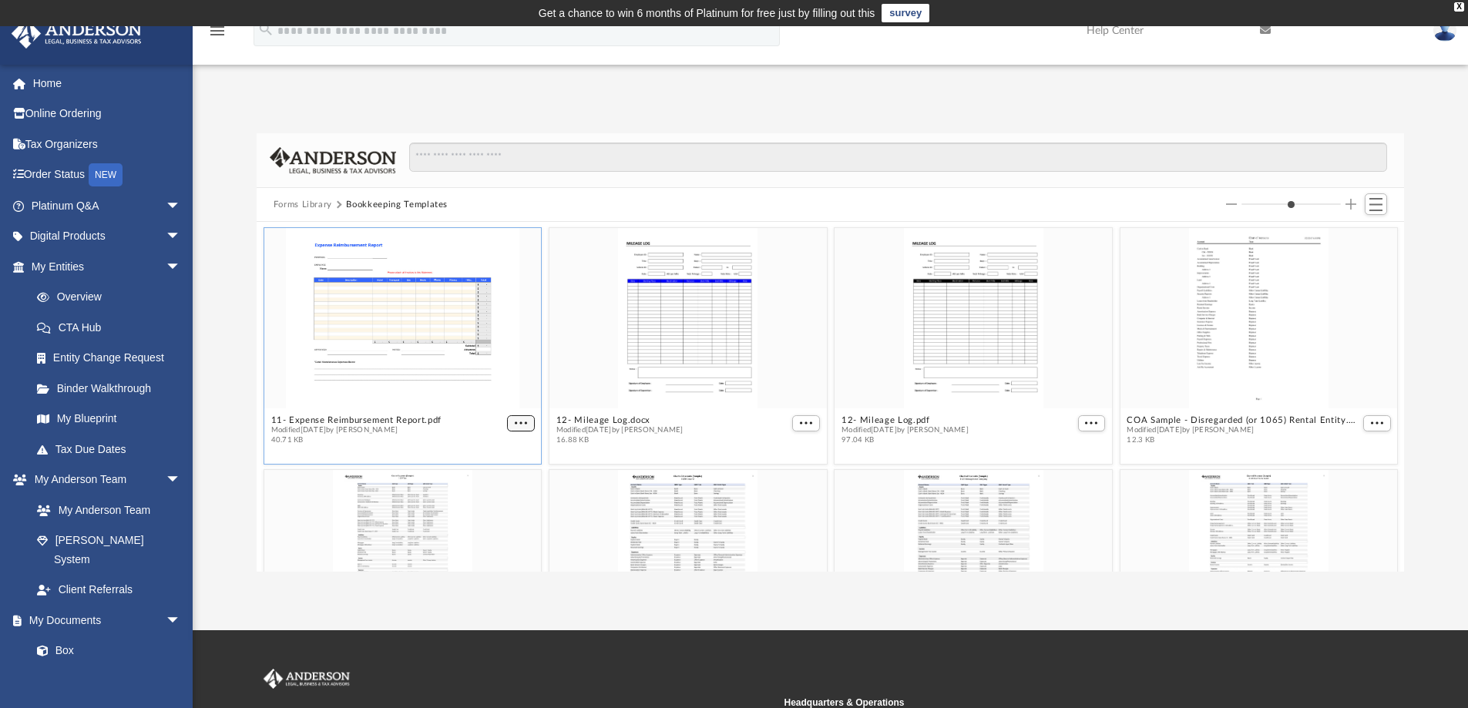
click at [515, 421] on span "More options" at bounding box center [521, 423] width 12 height 8
click at [494, 477] on li "Download" at bounding box center [500, 474] width 45 height 16
click at [800, 422] on span "More options" at bounding box center [806, 423] width 12 height 8
click at [781, 475] on li "Download" at bounding box center [782, 474] width 45 height 16
click at [1085, 419] on span "More options" at bounding box center [1091, 423] width 12 height 8
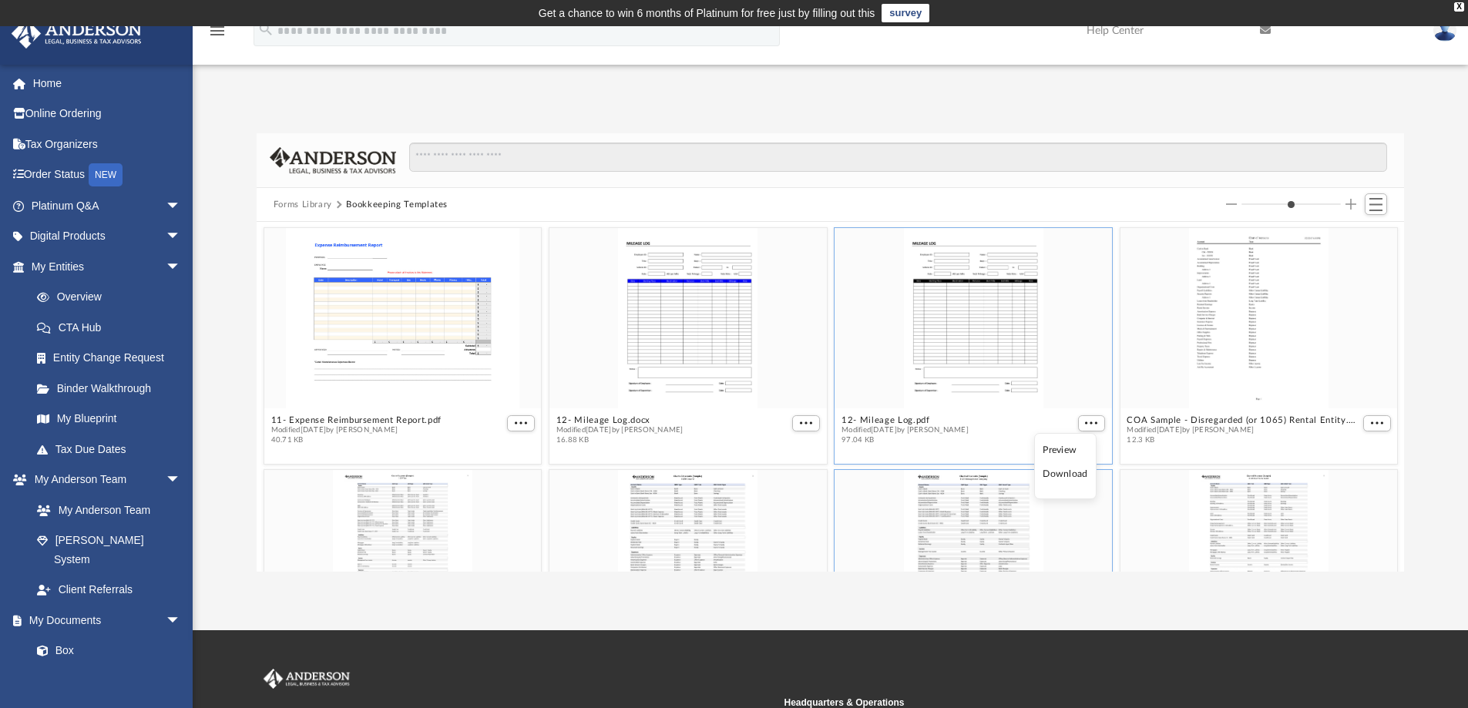
click at [1073, 473] on li "Download" at bounding box center [1065, 474] width 45 height 16
click at [1371, 423] on span "More options" at bounding box center [1377, 423] width 12 height 8
click at [1354, 475] on li "Download" at bounding box center [1347, 474] width 45 height 16
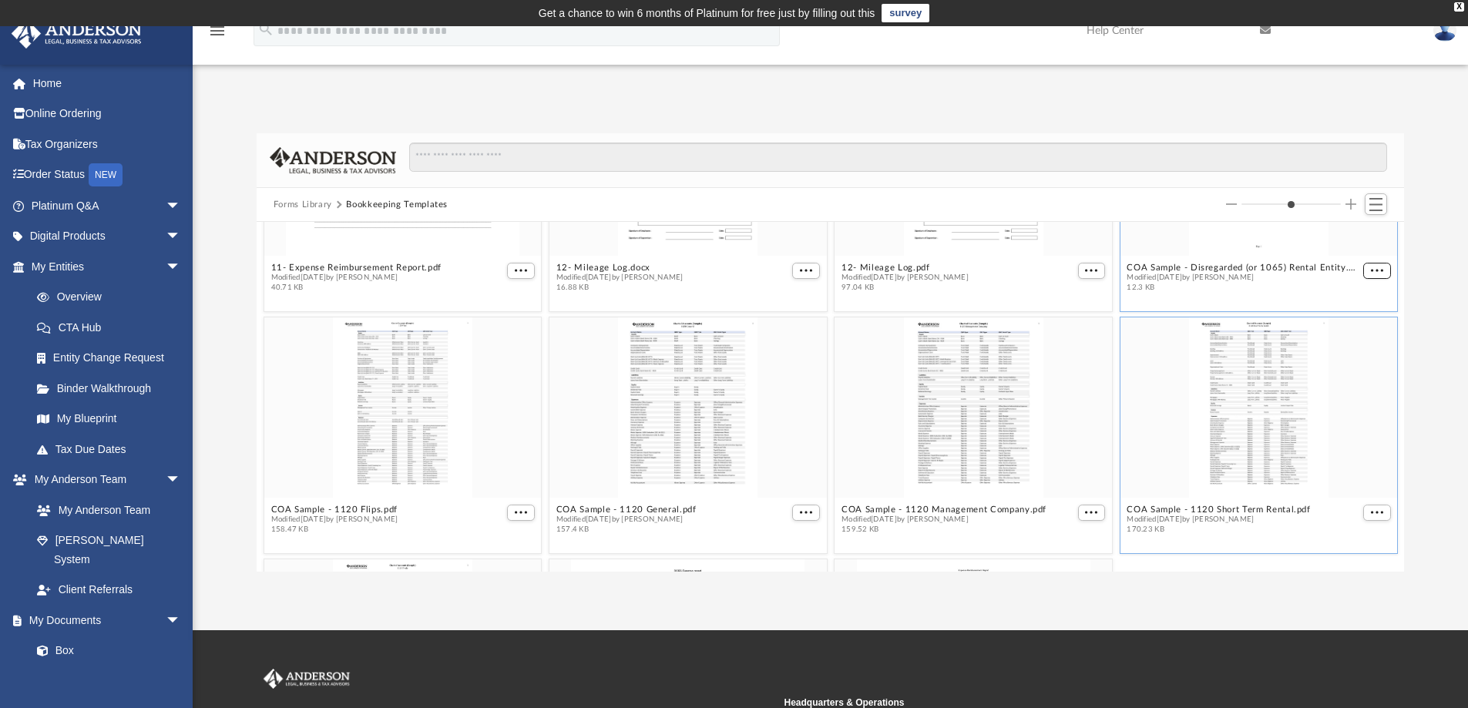
scroll to position [154, 0]
click at [1371, 512] on span "More options" at bounding box center [1377, 511] width 12 height 8
click at [1348, 479] on li "Download" at bounding box center [1347, 480] width 45 height 16
click at [1090, 509] on button "More options" at bounding box center [1091, 511] width 28 height 16
click at [1073, 481] on li "Download" at bounding box center [1065, 480] width 45 height 16
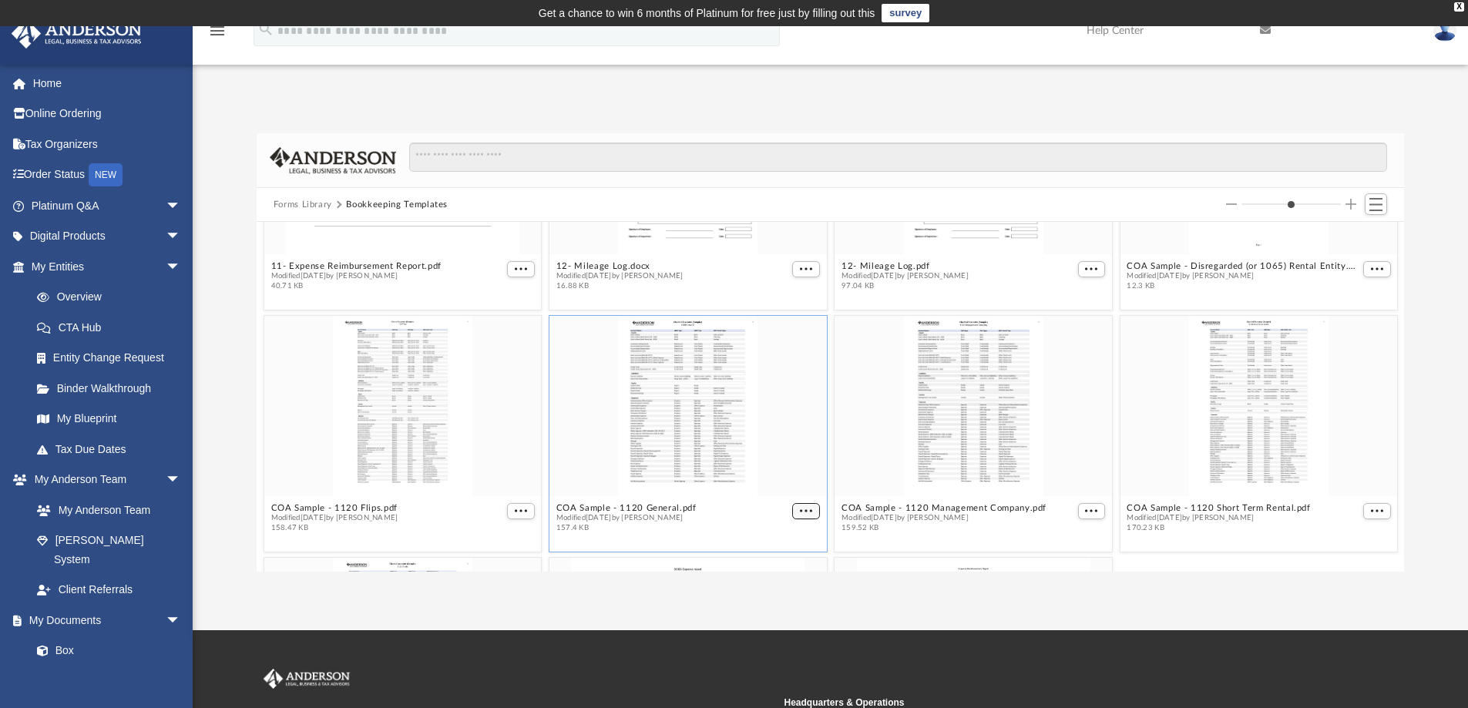
click at [800, 512] on span "More options" at bounding box center [806, 511] width 12 height 8
click at [787, 480] on li "Download" at bounding box center [782, 480] width 45 height 16
click at [522, 509] on span "More options" at bounding box center [521, 511] width 12 height 8
click at [505, 477] on li "Download" at bounding box center [500, 480] width 45 height 16
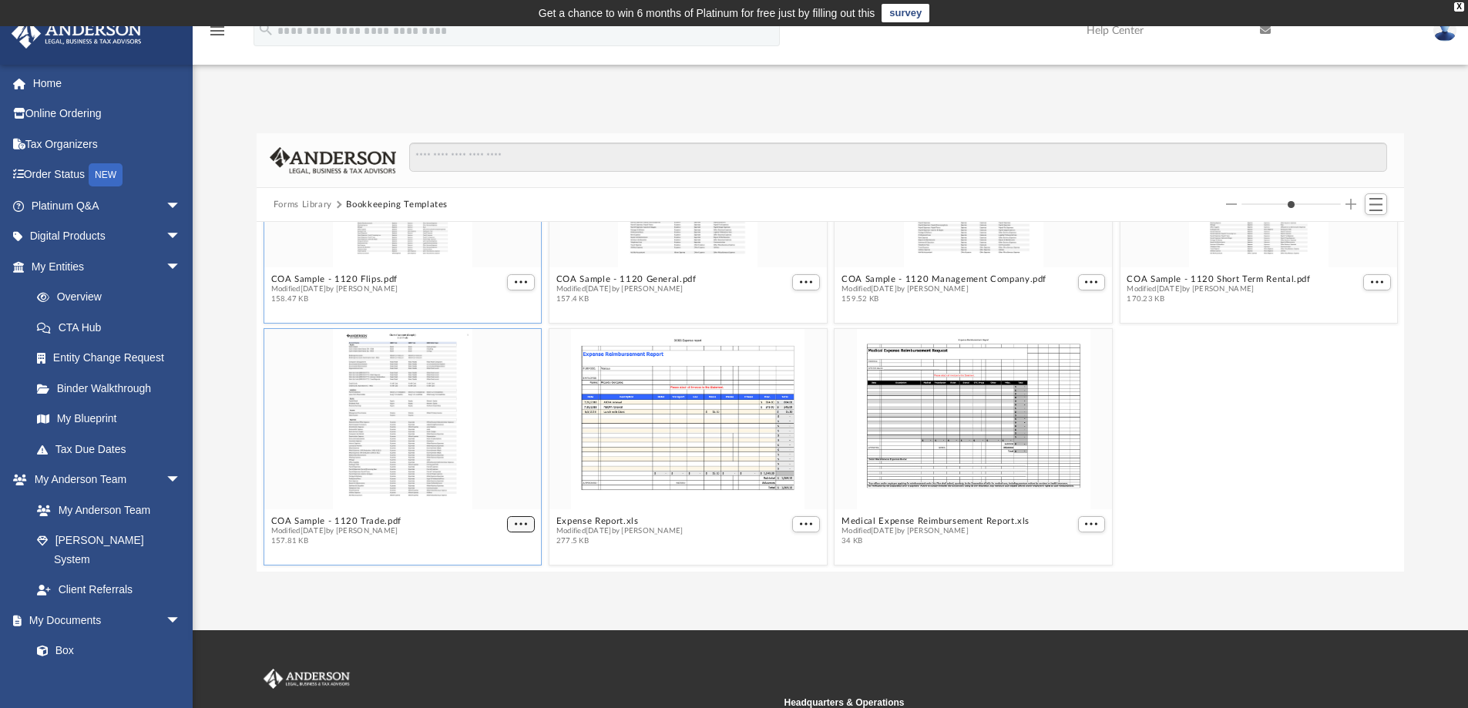
click at [522, 525] on button "More options" at bounding box center [521, 524] width 28 height 16
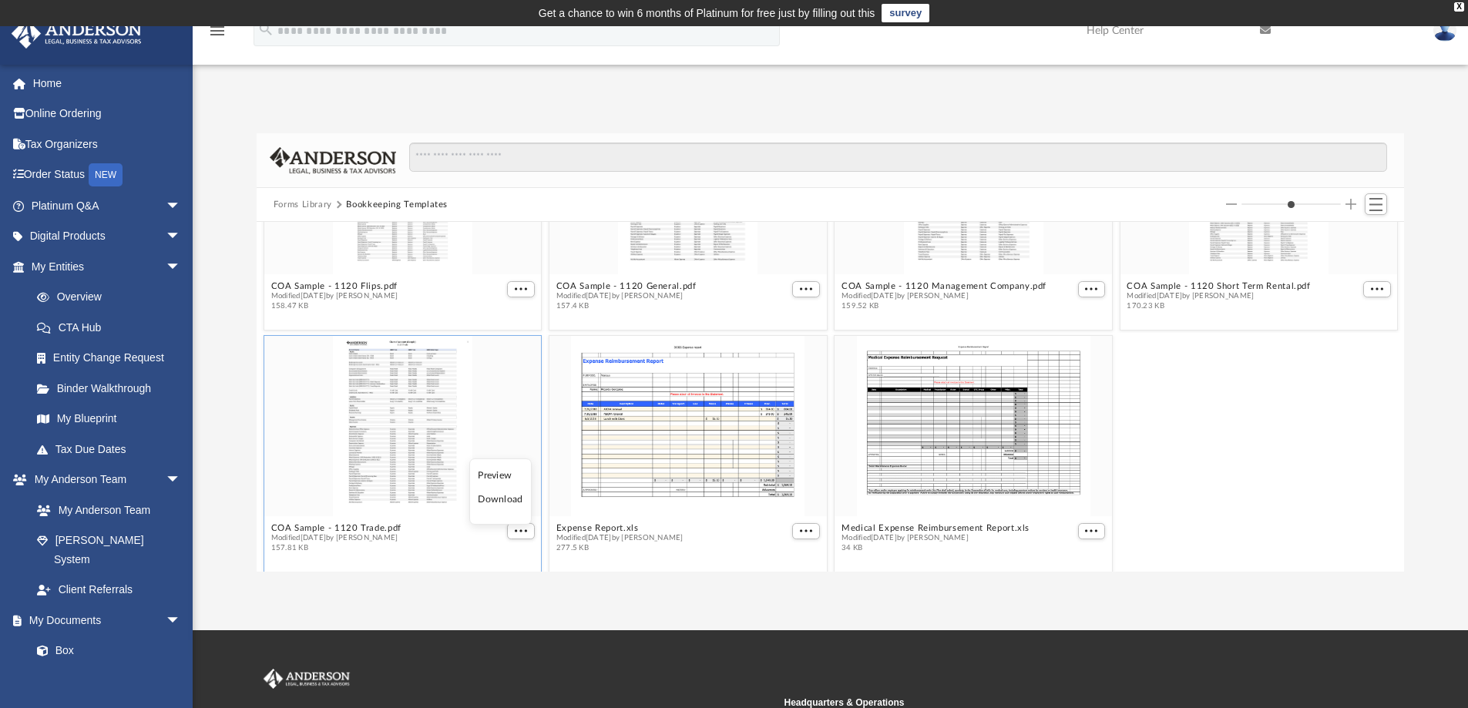
click at [500, 502] on li "Download" at bounding box center [500, 500] width 45 height 16
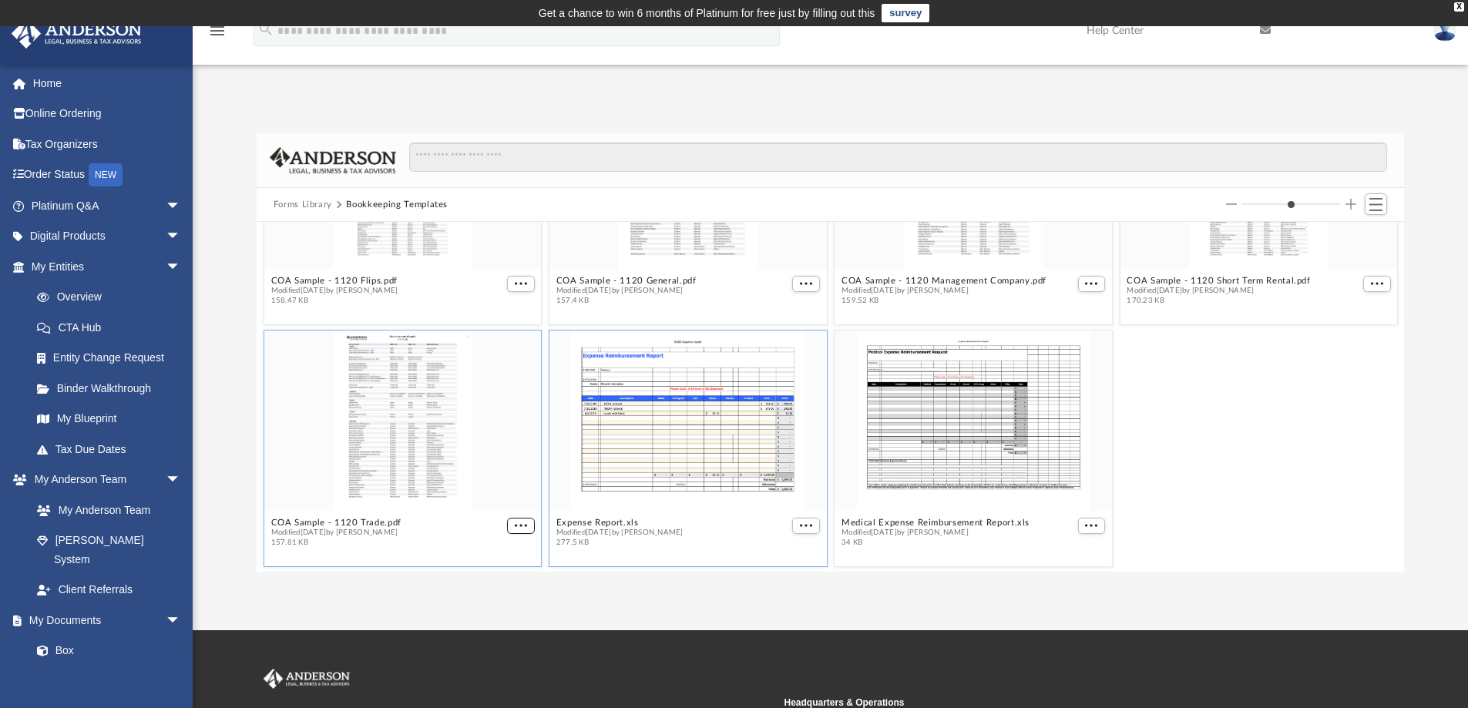
scroll to position [383, 0]
click at [801, 525] on span "More options" at bounding box center [806, 524] width 12 height 8
click at [793, 496] on li "Download" at bounding box center [782, 493] width 45 height 16
click at [1085, 527] on span "More options" at bounding box center [1091, 524] width 12 height 8
click at [1067, 495] on li "Download" at bounding box center [1065, 493] width 45 height 16
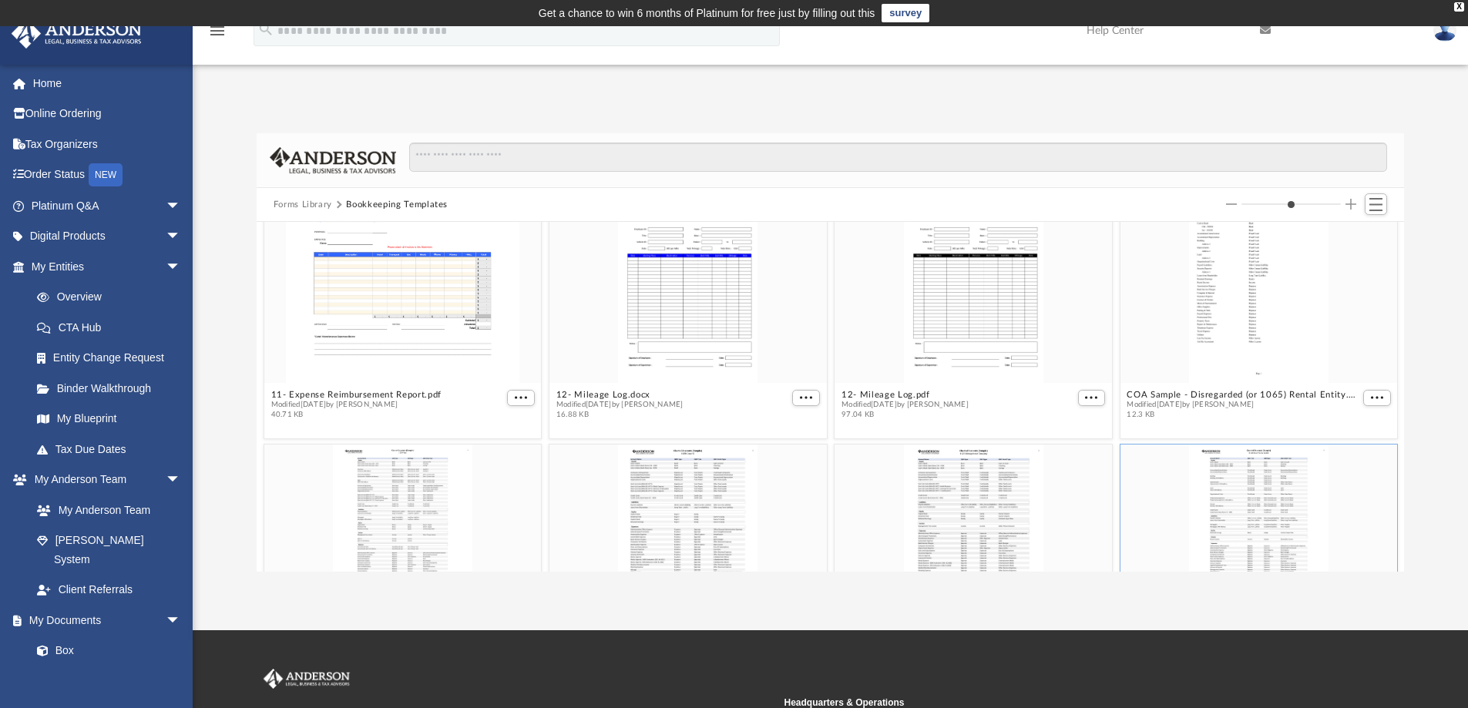
scroll to position [0, 0]
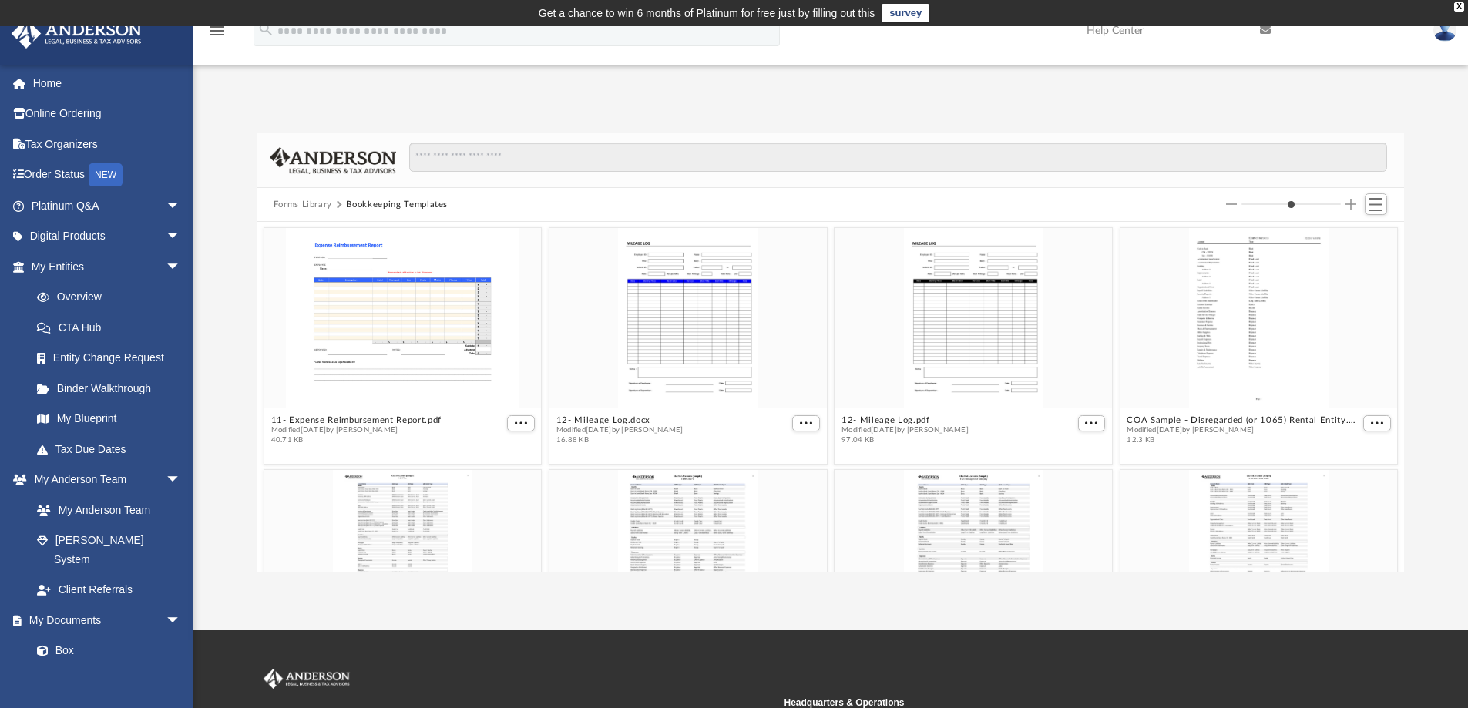
click at [309, 205] on button "Forms Library" at bounding box center [303, 205] width 59 height 14
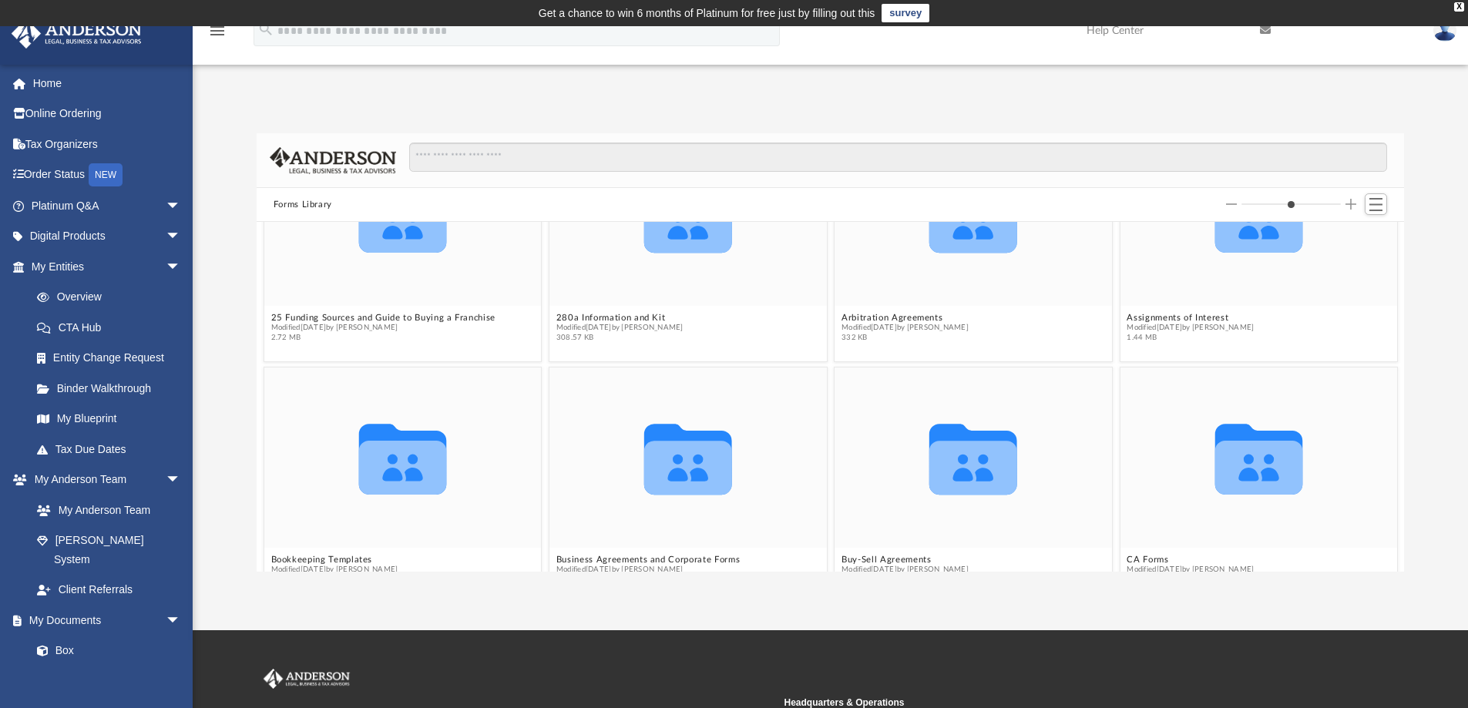
scroll to position [77, 0]
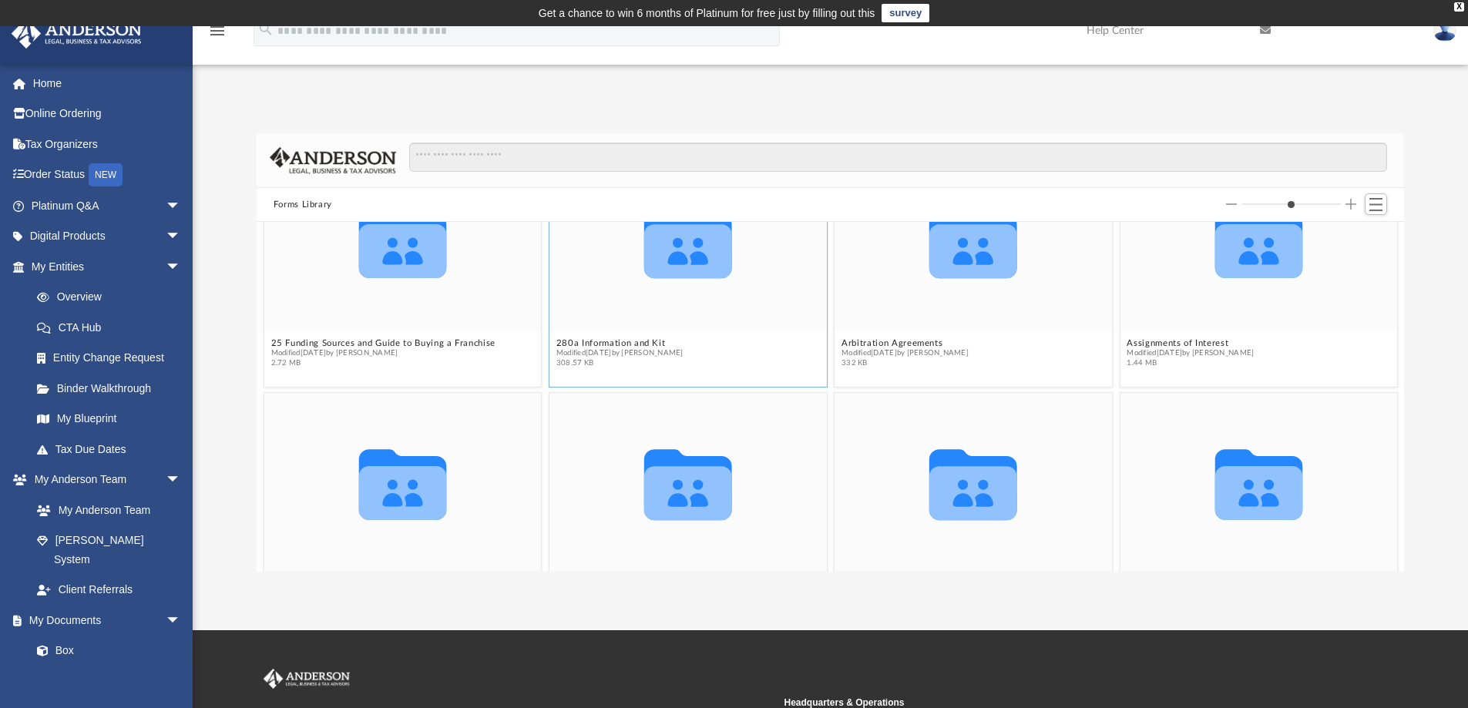
click at [663, 348] on span "Modified [DATE] by [PERSON_NAME]" at bounding box center [619, 353] width 127 height 10
click at [637, 342] on button "280a Information and Kit" at bounding box center [619, 343] width 127 height 10
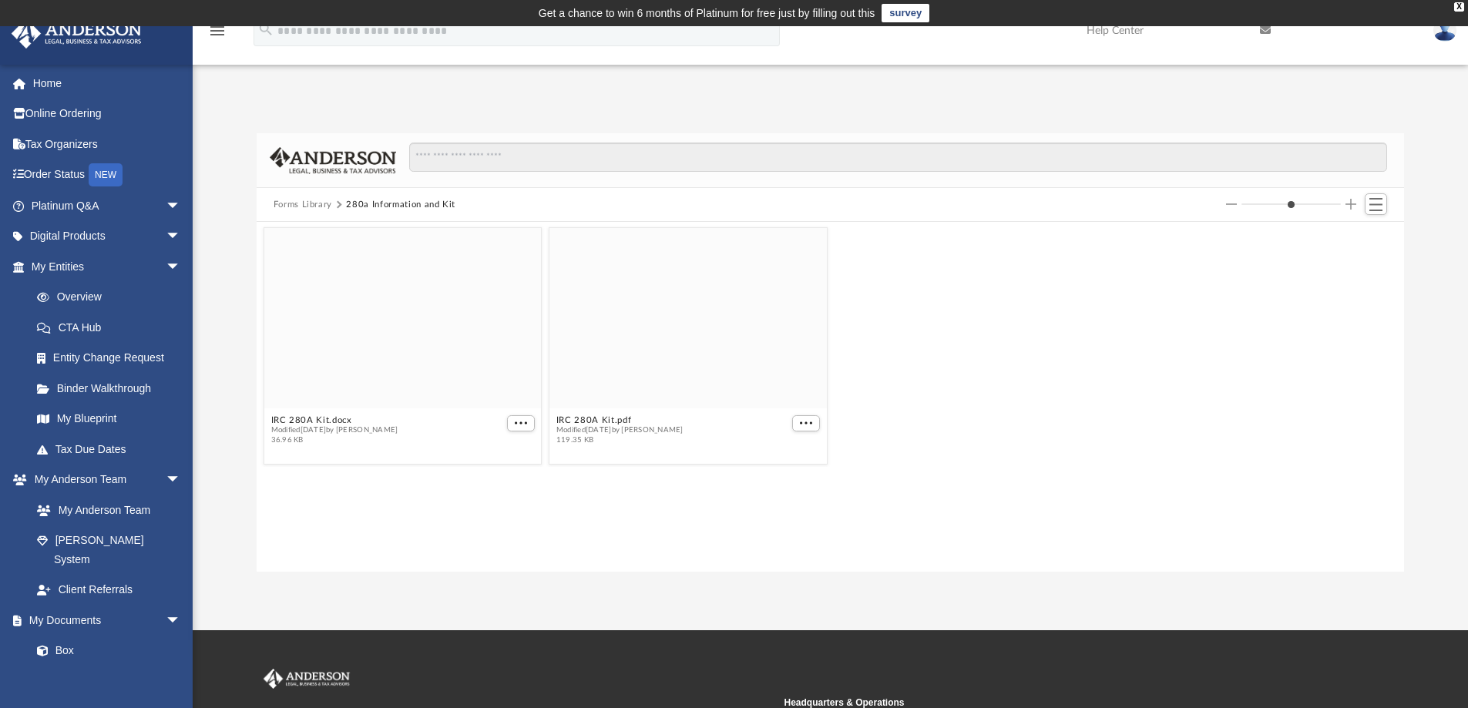
scroll to position [0, 0]
click at [408, 284] on div "grid" at bounding box center [402, 318] width 277 height 180
click at [524, 421] on span "More options" at bounding box center [521, 423] width 12 height 8
click at [500, 475] on li "Download" at bounding box center [502, 475] width 45 height 16
click at [808, 422] on span "More options" at bounding box center [806, 423] width 12 height 8
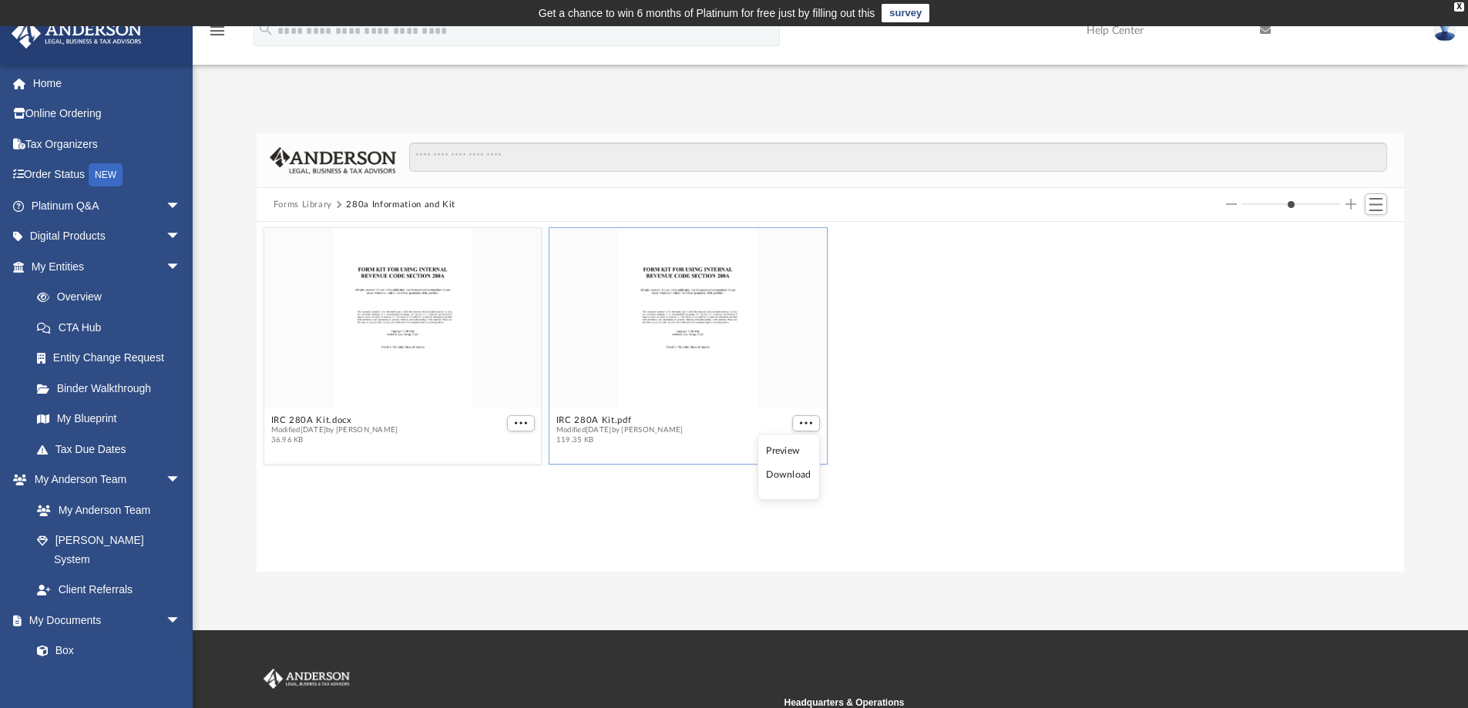
click at [787, 477] on li "Download" at bounding box center [788, 475] width 45 height 16
click at [310, 204] on button "Forms Library" at bounding box center [303, 205] width 59 height 14
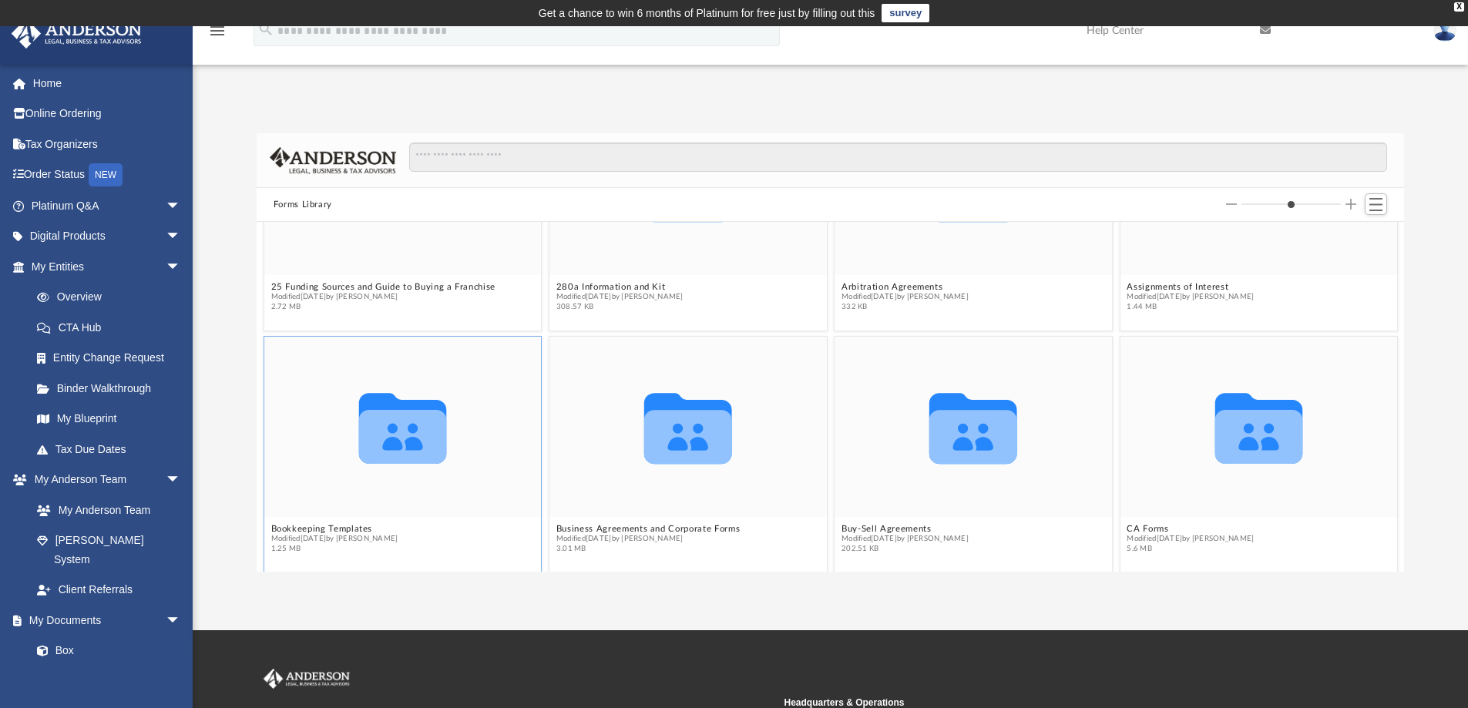
scroll to position [154, 0]
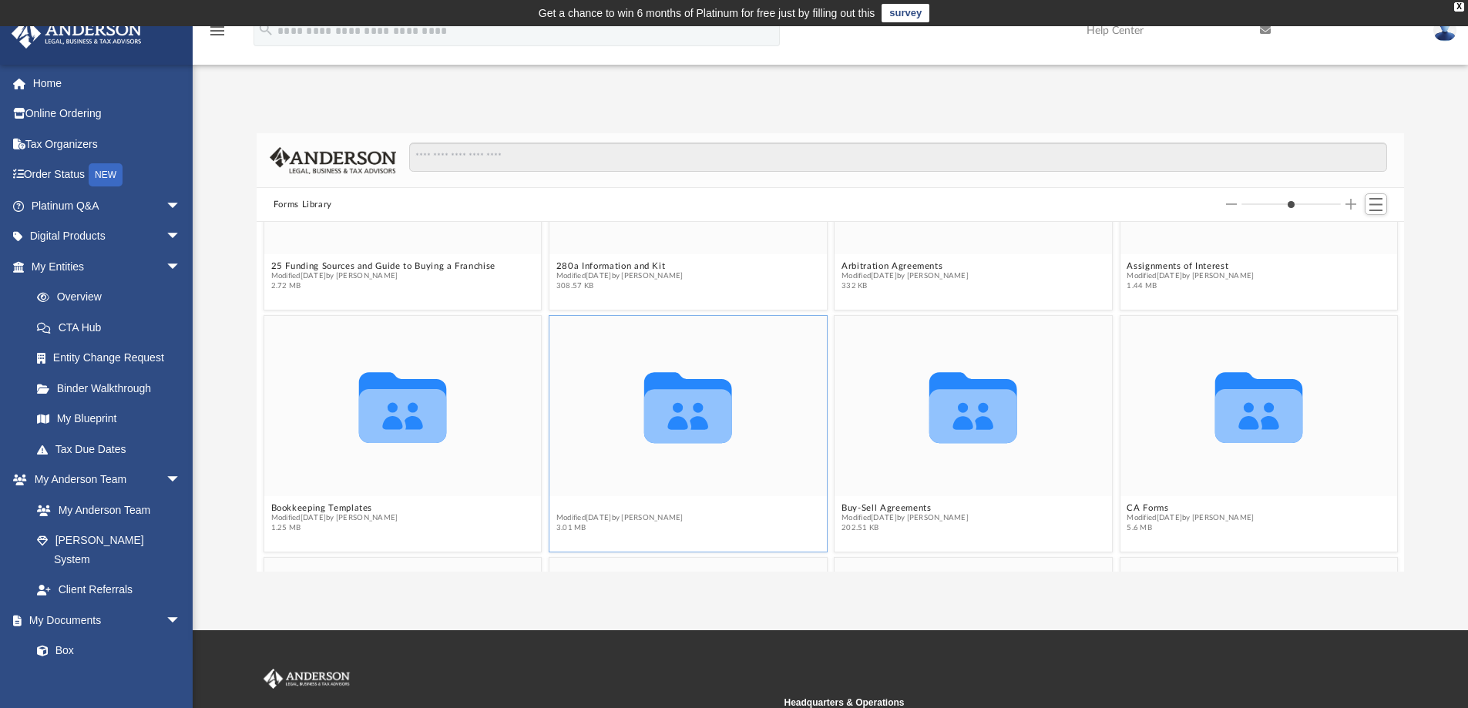
click at [636, 508] on button "Business Agreements and Corporate Forms" at bounding box center [647, 508] width 183 height 10
click at [688, 405] on icon "grid" at bounding box center [688, 416] width 88 height 54
click at [651, 508] on button "Business Agreements and Corporate Forms" at bounding box center [647, 508] width 183 height 10
click at [618, 518] on span "Modified [DATE] by [PERSON_NAME]" at bounding box center [647, 518] width 183 height 10
click at [624, 508] on button "Business Agreements and Corporate Forms" at bounding box center [647, 508] width 183 height 10
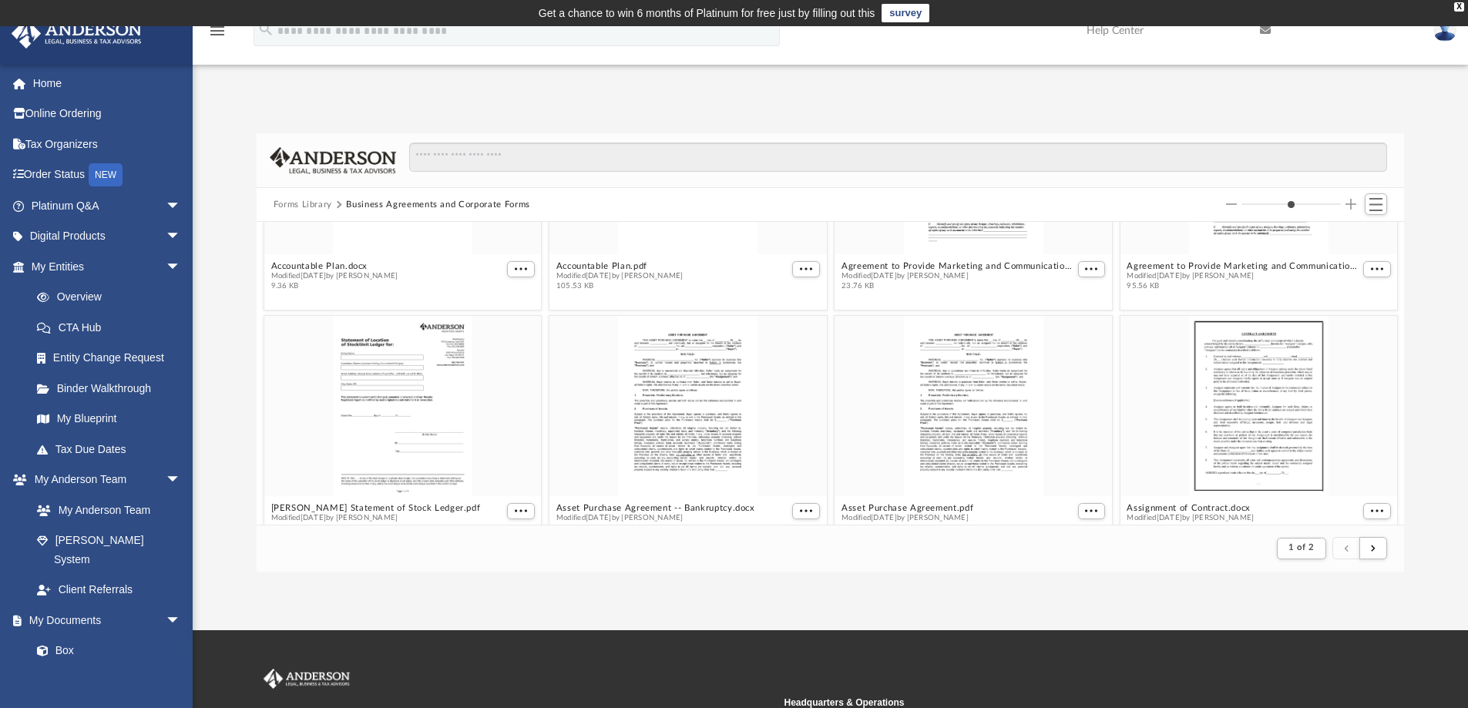
scroll to position [291, 1136]
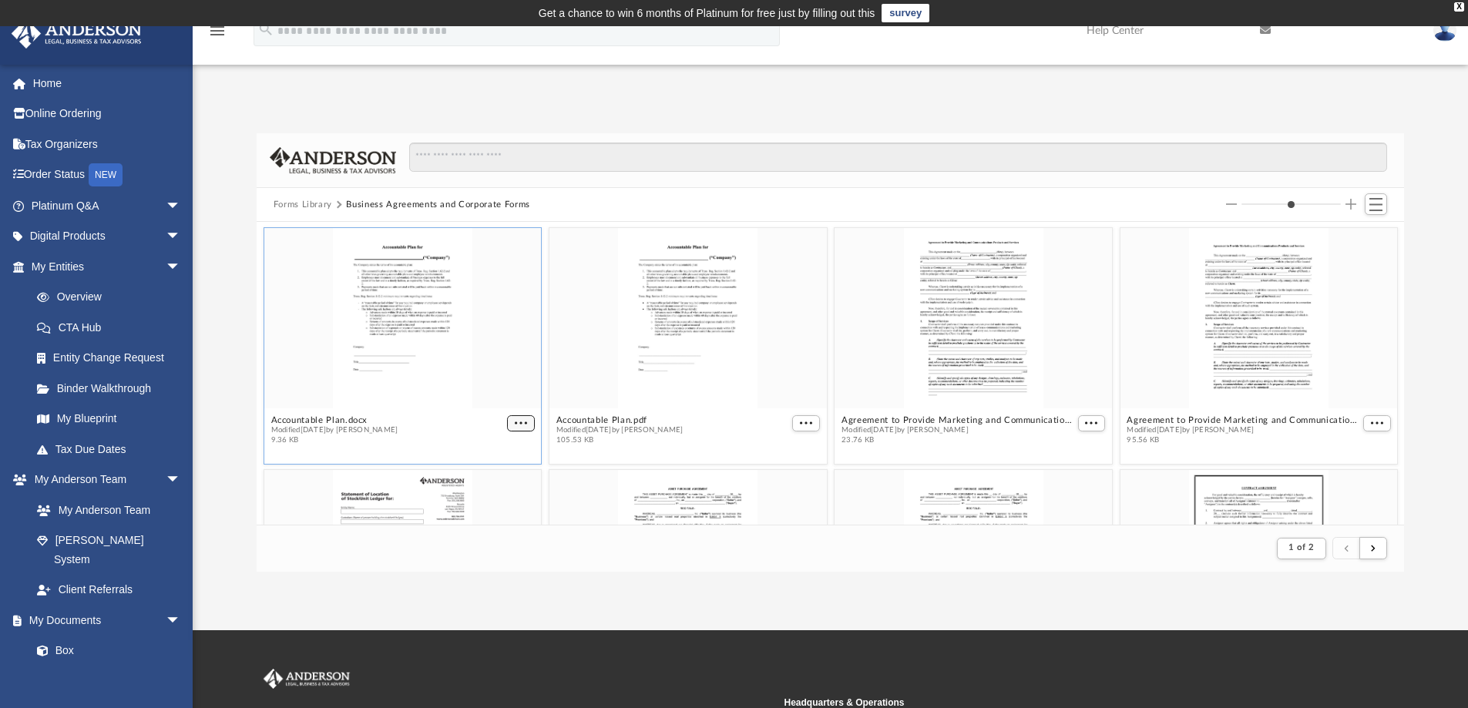
click at [517, 419] on span "More options" at bounding box center [521, 423] width 12 height 8
click at [505, 476] on li "Download" at bounding box center [500, 474] width 45 height 16
click at [804, 421] on span "More options" at bounding box center [806, 423] width 12 height 8
click at [785, 476] on li "Download" at bounding box center [782, 474] width 45 height 16
click at [1085, 421] on span "More options" at bounding box center [1091, 423] width 12 height 8
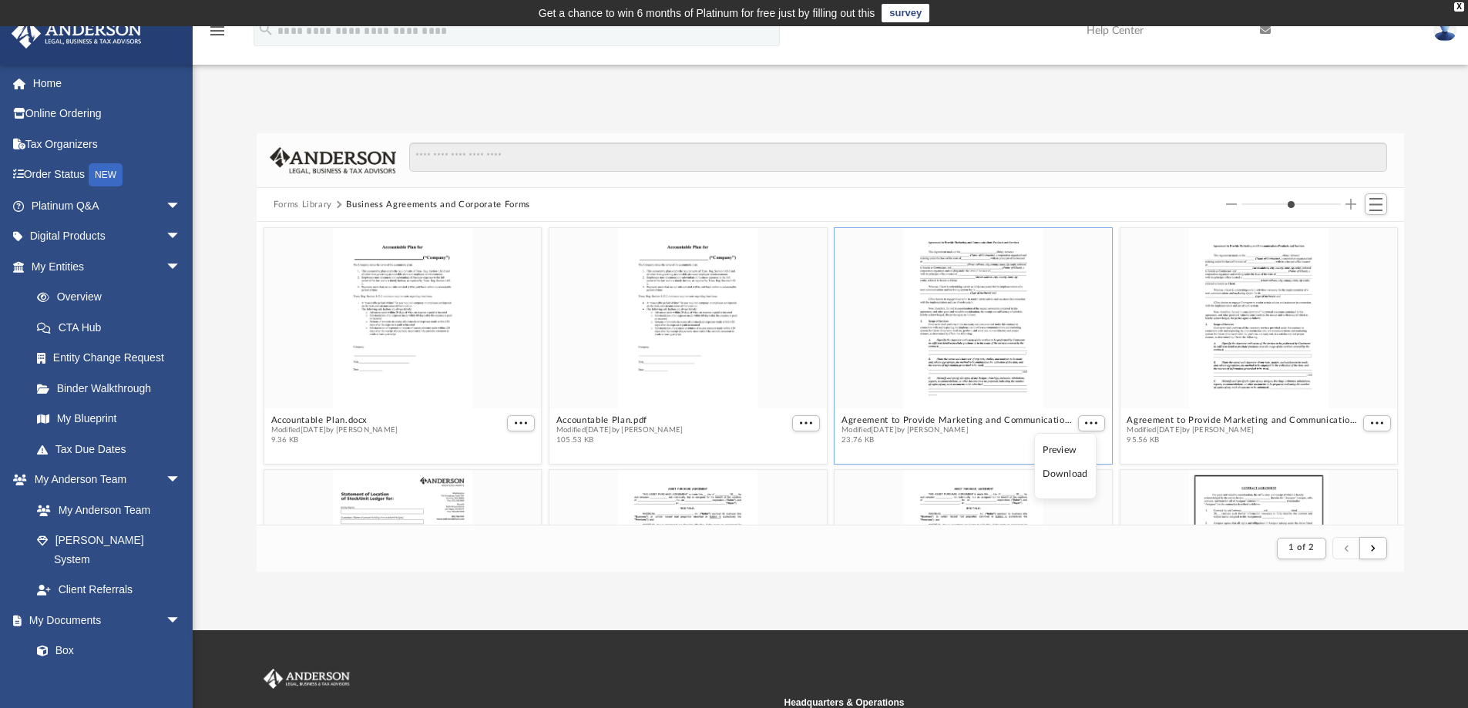
click at [1074, 475] on li "Download" at bounding box center [1065, 474] width 45 height 16
click at [1371, 420] on span "More options" at bounding box center [1377, 423] width 12 height 8
click at [1348, 469] on li "Download" at bounding box center [1347, 474] width 45 height 16
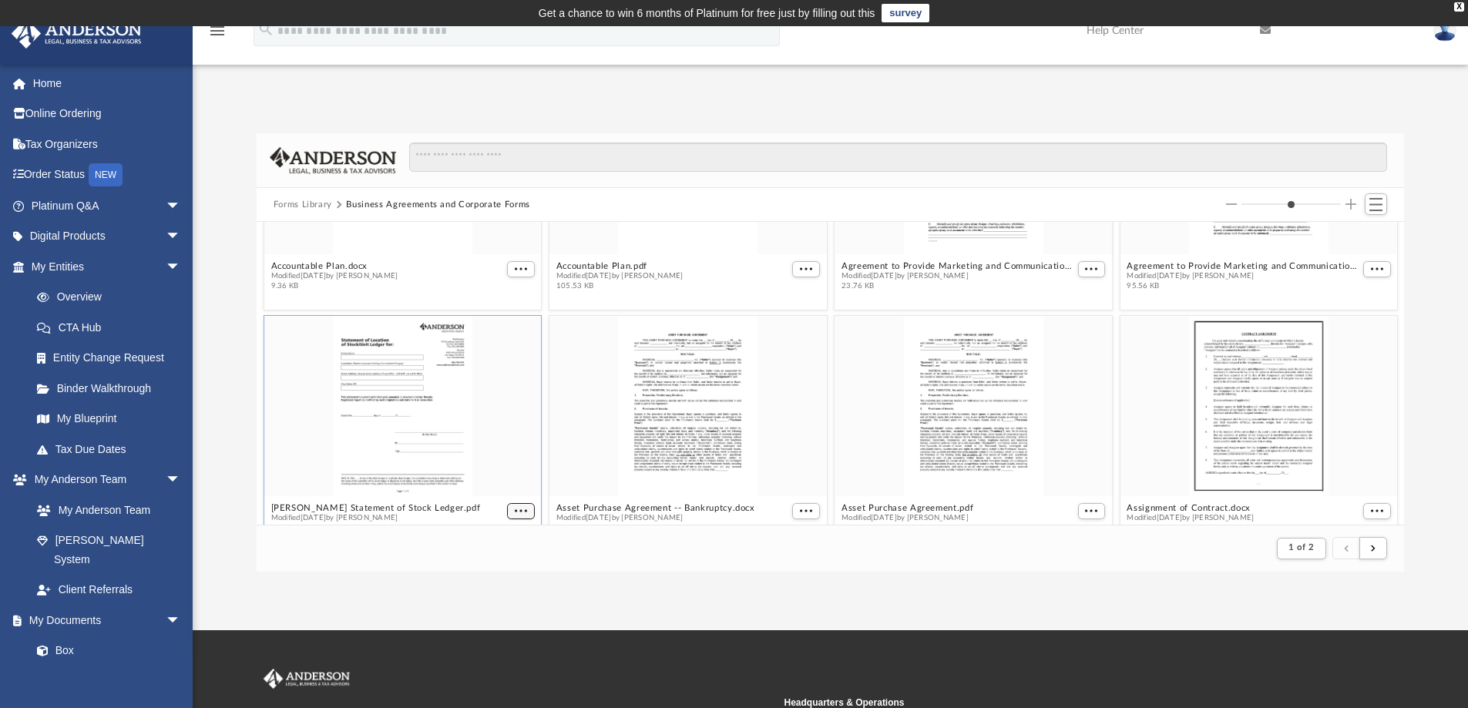
click at [519, 511] on figcaption "[PERSON_NAME] Statement of Stock Ledger.pdf Modified [DATE] by [PERSON_NAME] 58…" at bounding box center [402, 518] width 277 height 41
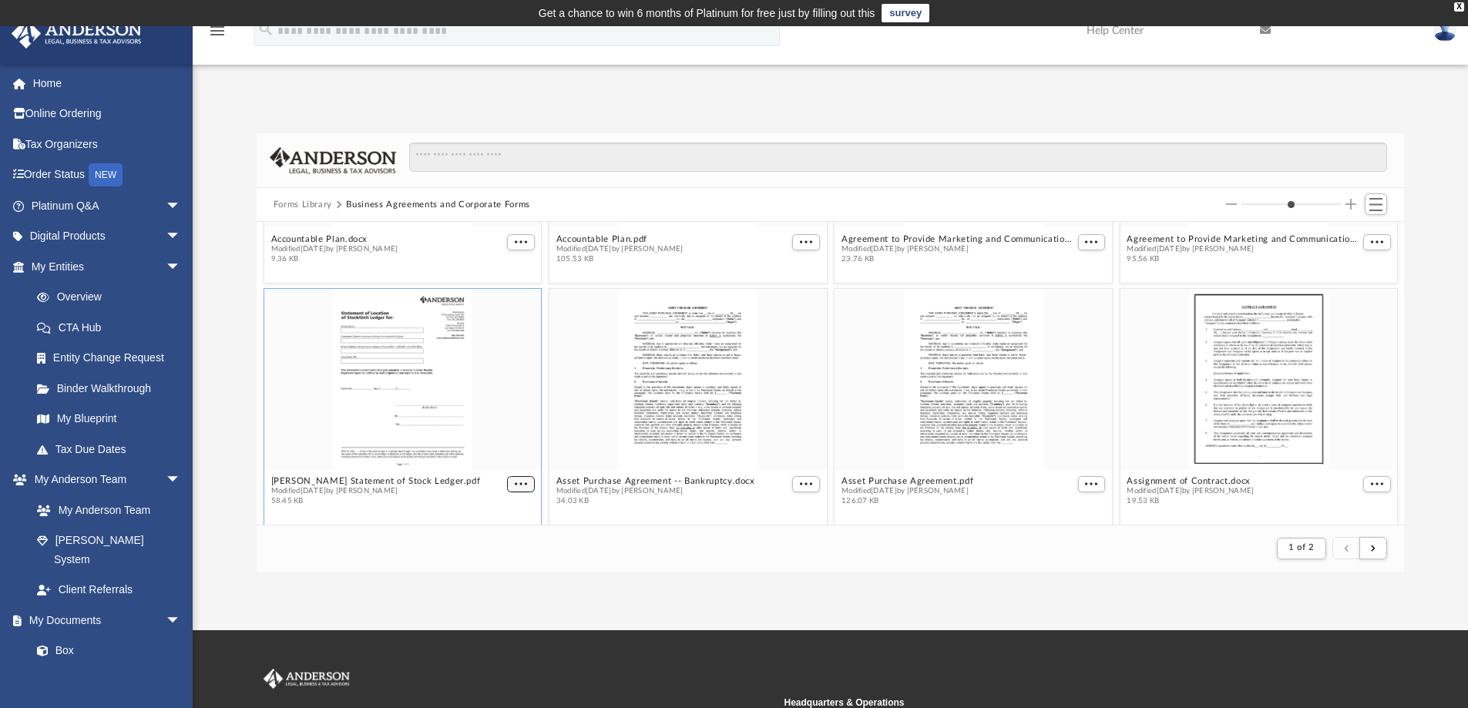
click at [510, 482] on button "More options" at bounding box center [521, 484] width 28 height 16
click at [504, 452] on li "Download" at bounding box center [500, 453] width 45 height 16
click at [800, 481] on span "More options" at bounding box center [806, 484] width 12 height 8
click at [786, 453] on li "Download" at bounding box center [782, 453] width 45 height 16
click at [1085, 484] on span "More options" at bounding box center [1091, 484] width 12 height 8
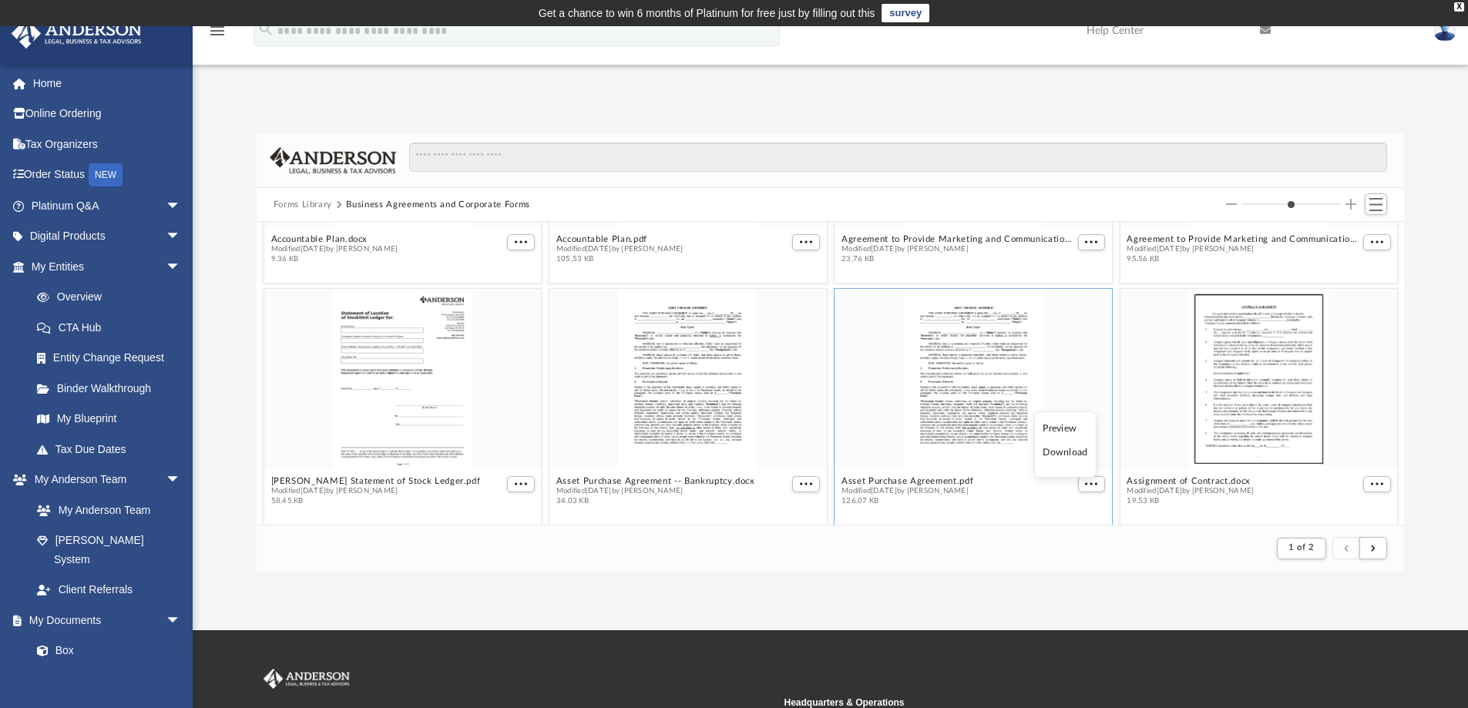
click at [1069, 453] on li "Download" at bounding box center [1065, 453] width 45 height 16
click at [1371, 484] on span "More options" at bounding box center [1377, 484] width 12 height 8
click at [1355, 452] on li "Download" at bounding box center [1347, 453] width 45 height 16
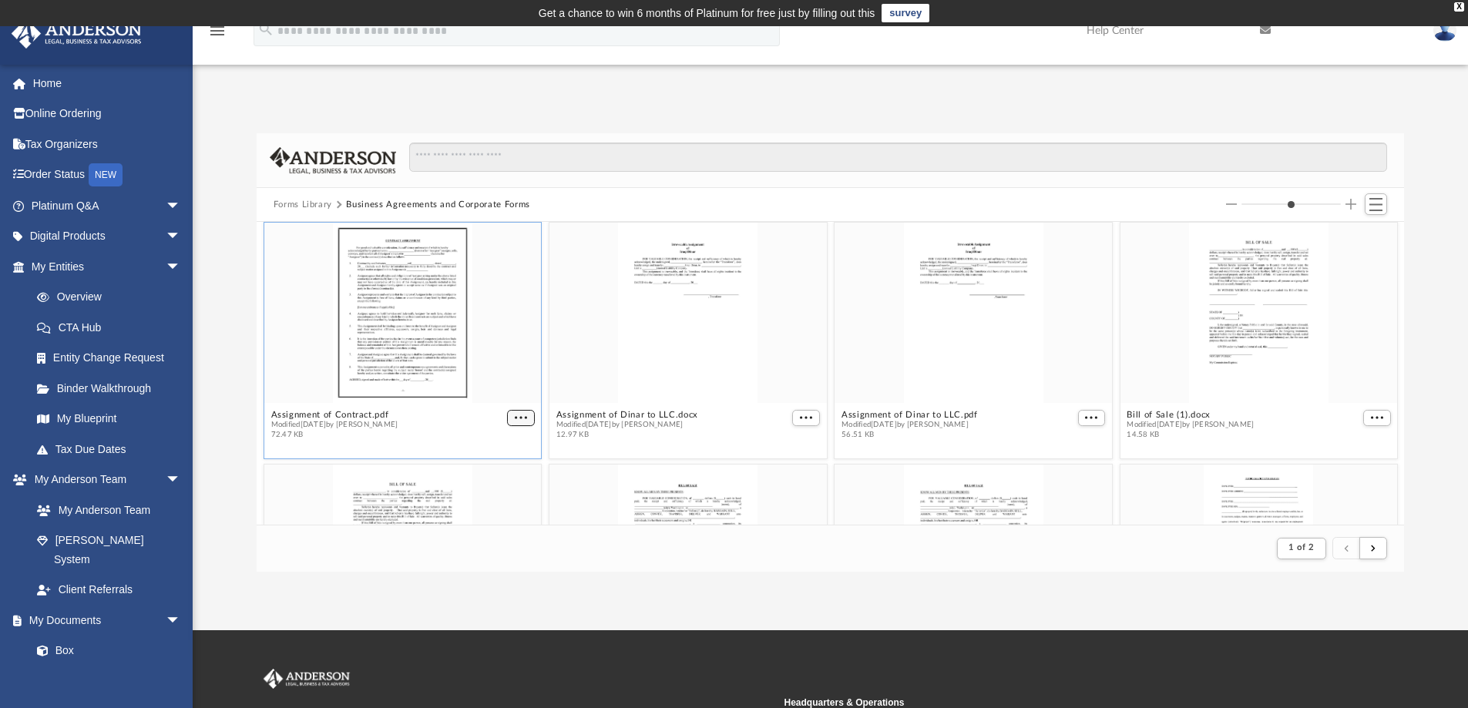
click at [517, 418] on span "More options" at bounding box center [521, 418] width 12 height 8
click at [508, 473] on li "Download" at bounding box center [500, 474] width 45 height 16
click at [807, 422] on button "More options" at bounding box center [806, 423] width 28 height 16
click at [786, 475] on li "Download" at bounding box center [782, 474] width 45 height 16
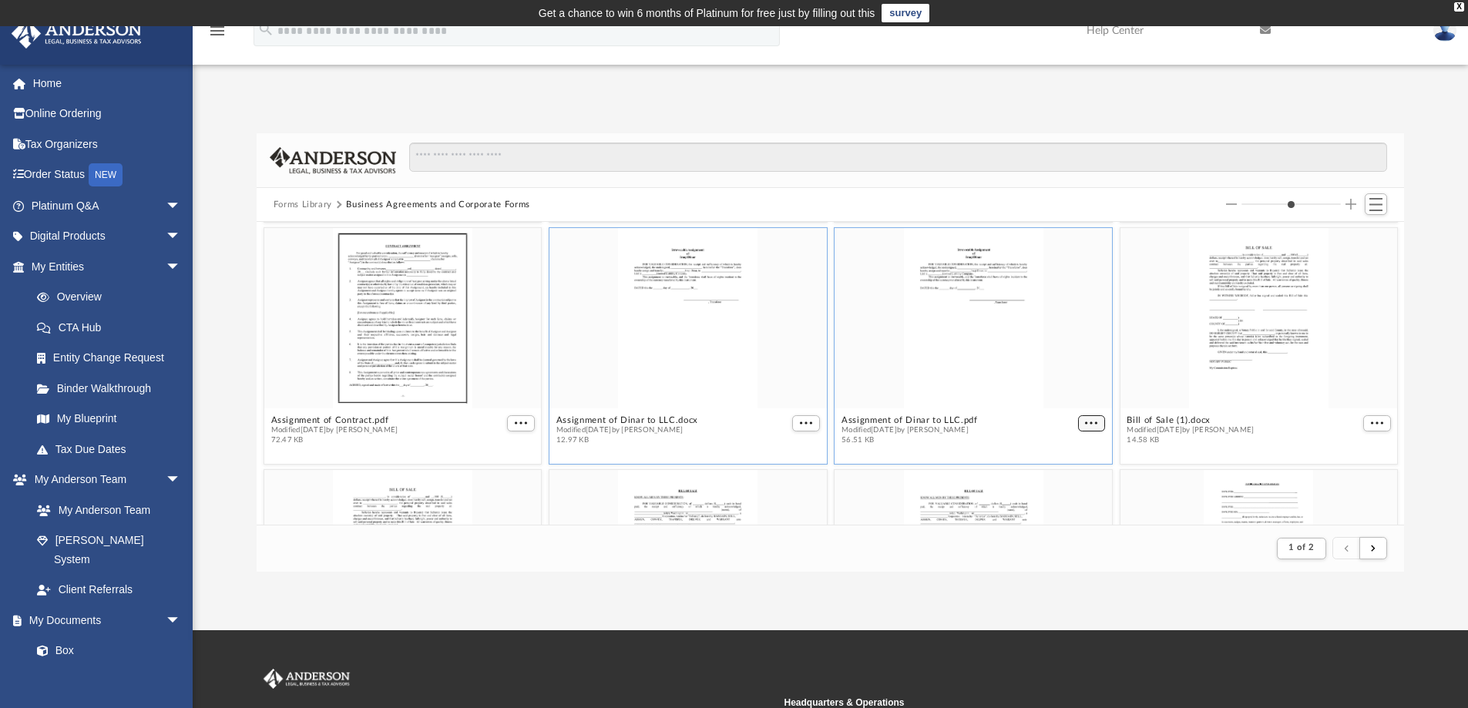
click at [1085, 421] on span "More options" at bounding box center [1091, 423] width 12 height 8
click at [1058, 468] on li "Download" at bounding box center [1065, 474] width 45 height 16
click at [1371, 422] on span "More options" at bounding box center [1377, 423] width 12 height 8
click at [1347, 474] on li "Download" at bounding box center [1347, 474] width 45 height 16
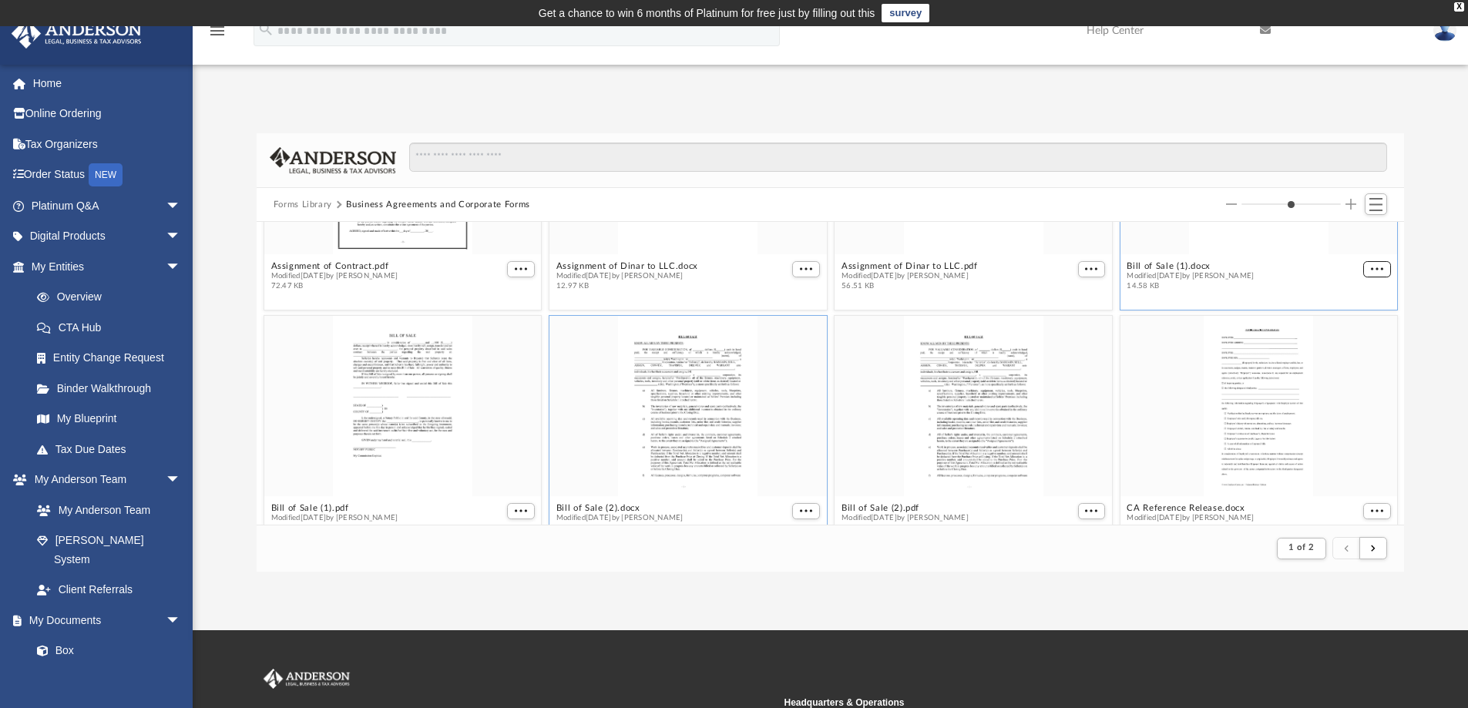
scroll to position [715, 0]
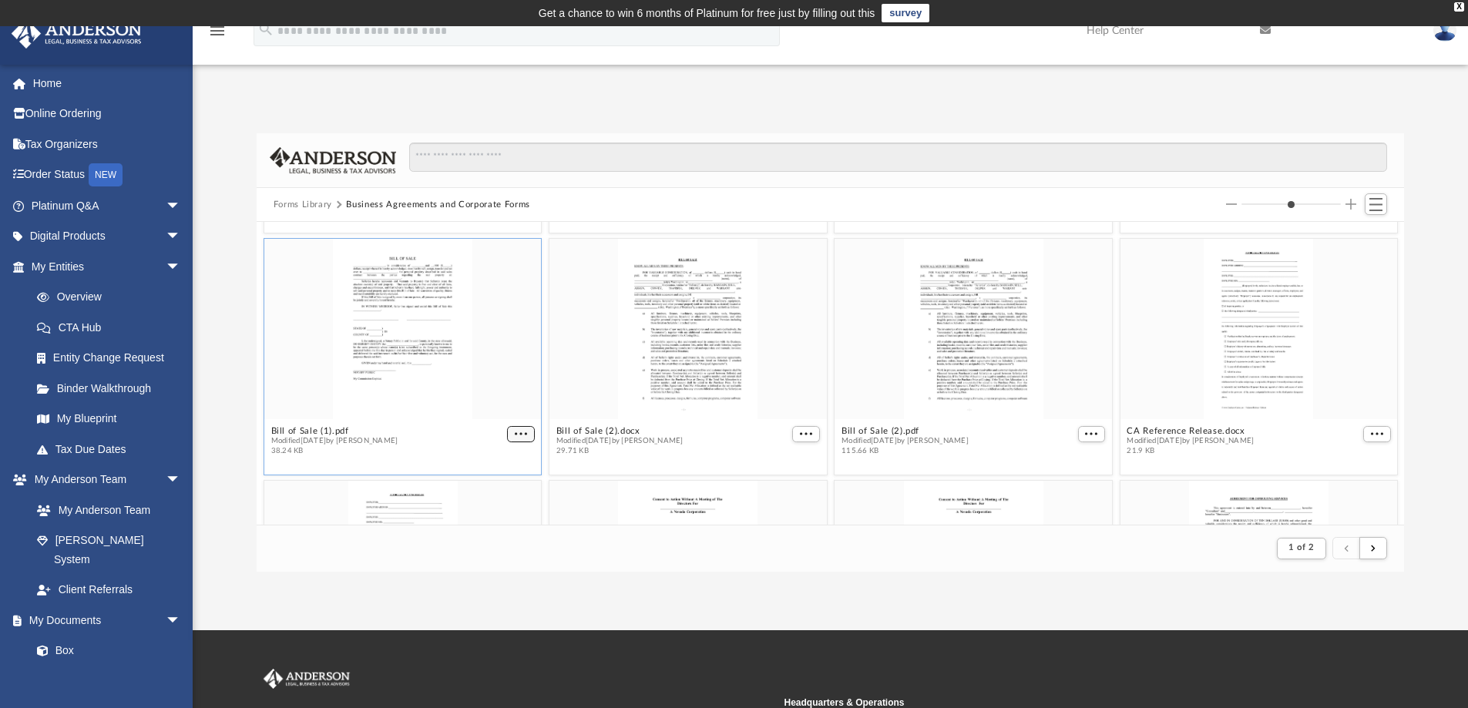
click at [519, 433] on span "More options" at bounding box center [521, 434] width 12 height 8
click at [500, 485] on li "Download" at bounding box center [500, 485] width 45 height 16
click at [800, 430] on span "More options" at bounding box center [806, 434] width 12 height 8
click at [779, 487] on li "Download" at bounding box center [782, 485] width 45 height 16
click at [1086, 433] on span "More options" at bounding box center [1091, 434] width 12 height 8
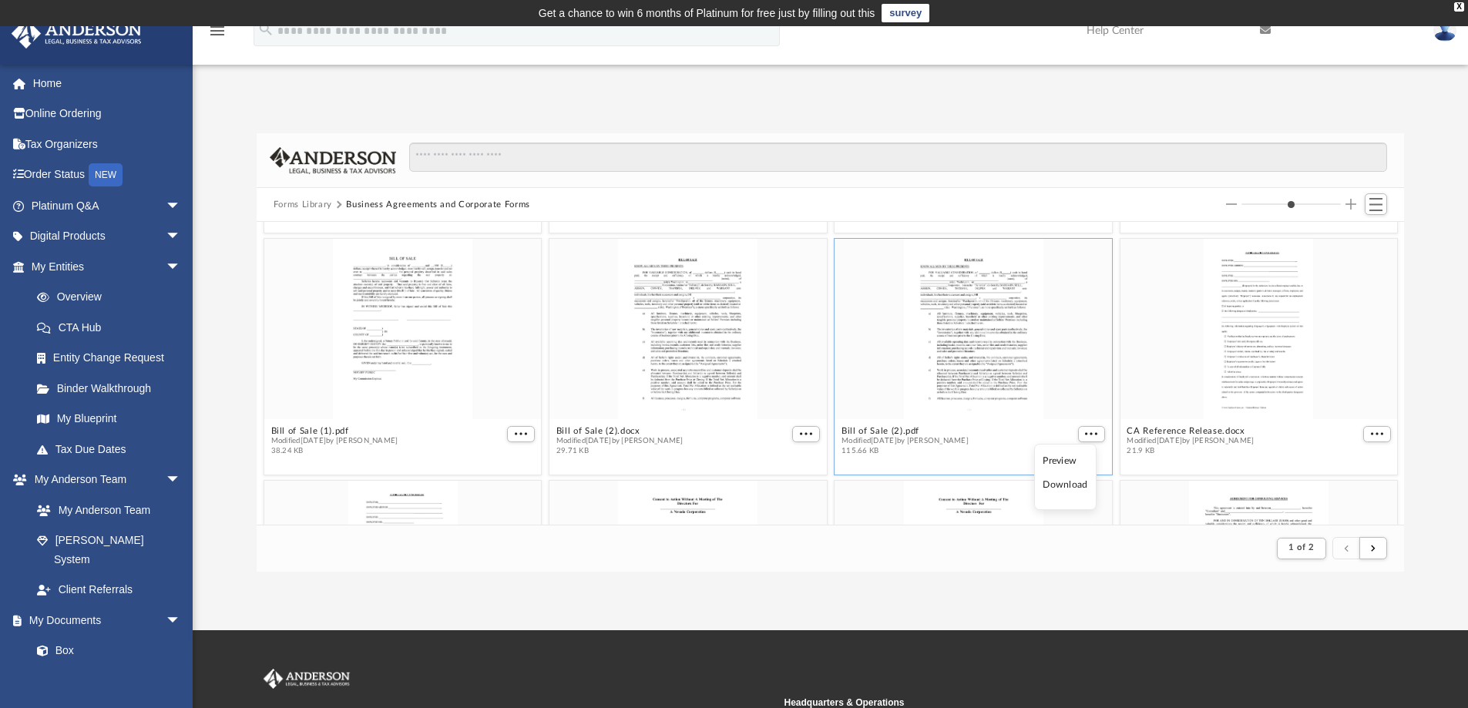
click at [1068, 482] on li "Download" at bounding box center [1065, 485] width 45 height 16
click at [1371, 436] on span "More options" at bounding box center [1377, 434] width 12 height 8
click at [1357, 485] on li "Download" at bounding box center [1347, 485] width 45 height 16
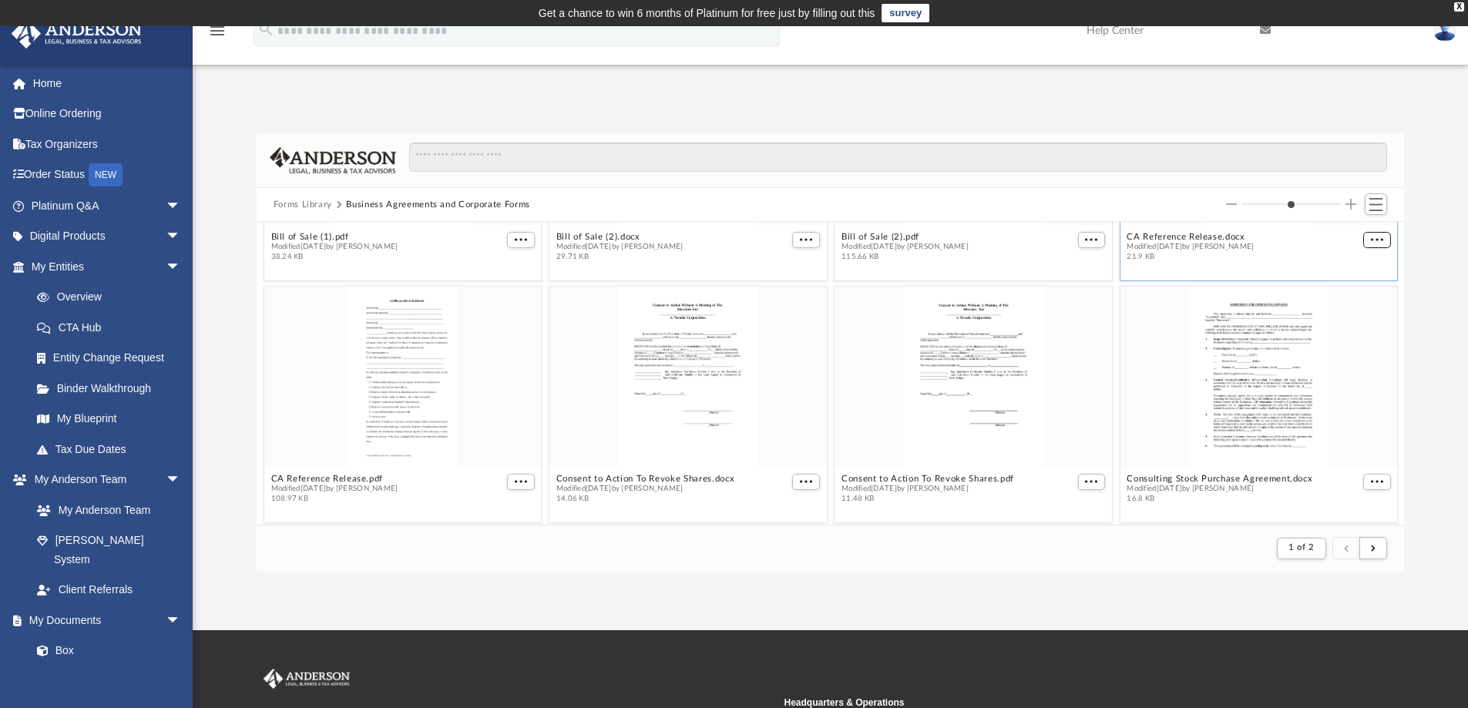
scroll to position [946, 0]
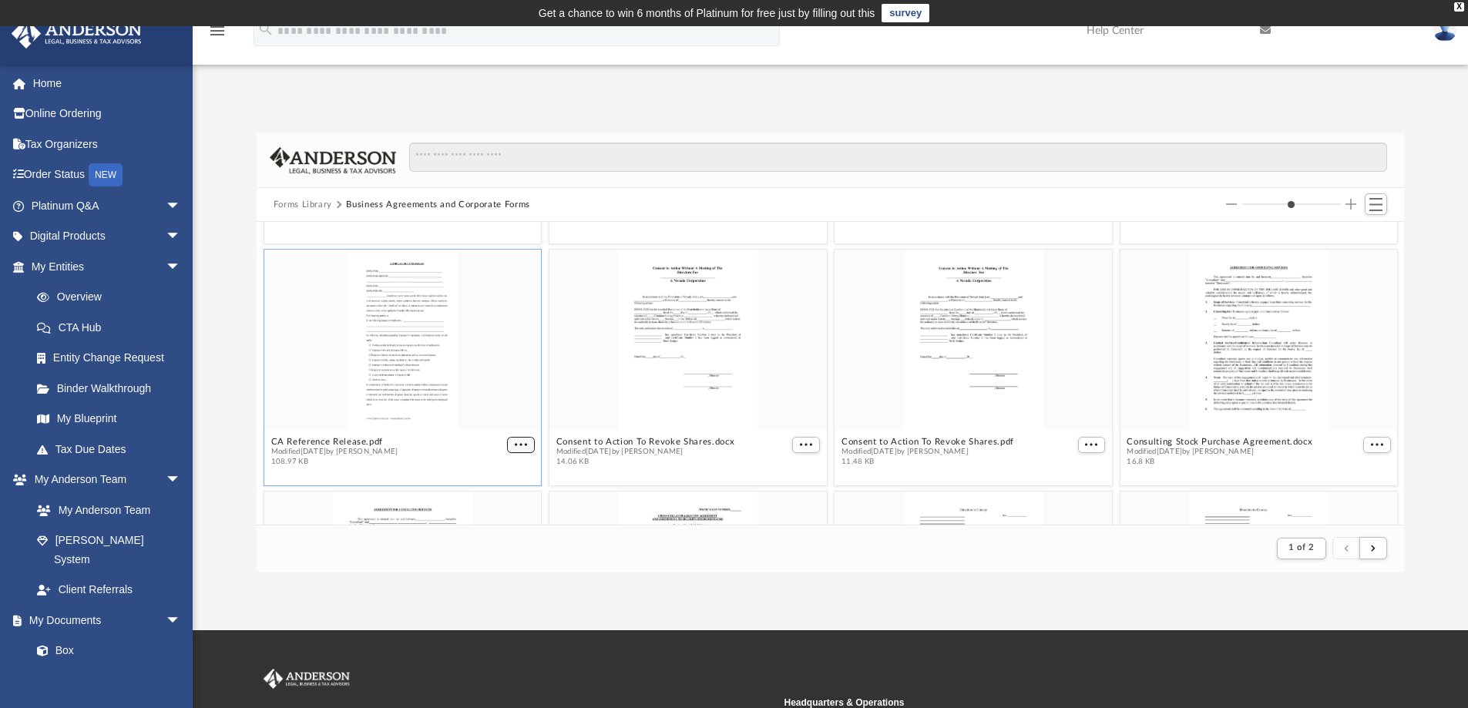
click at [515, 443] on span "More options" at bounding box center [521, 445] width 12 height 8
click at [502, 493] on li "Download" at bounding box center [500, 496] width 45 height 16
click at [801, 446] on span "More options" at bounding box center [806, 445] width 12 height 8
click at [772, 495] on li "Download" at bounding box center [782, 496] width 45 height 16
click at [1085, 446] on span "More options" at bounding box center [1091, 445] width 12 height 8
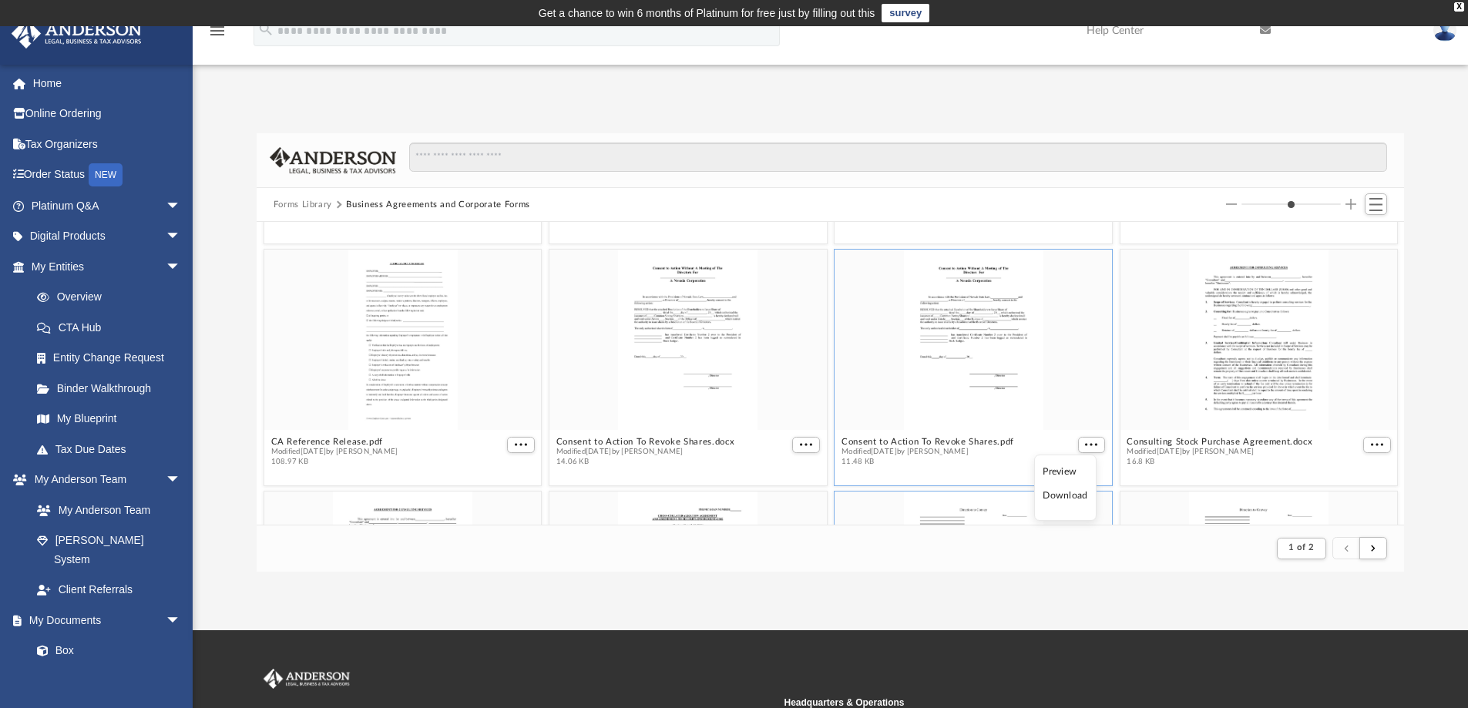
click at [1061, 498] on li "Download" at bounding box center [1065, 496] width 45 height 16
click at [1371, 445] on span "More options" at bounding box center [1377, 445] width 12 height 8
click at [1350, 493] on li "Download" at bounding box center [1347, 496] width 45 height 16
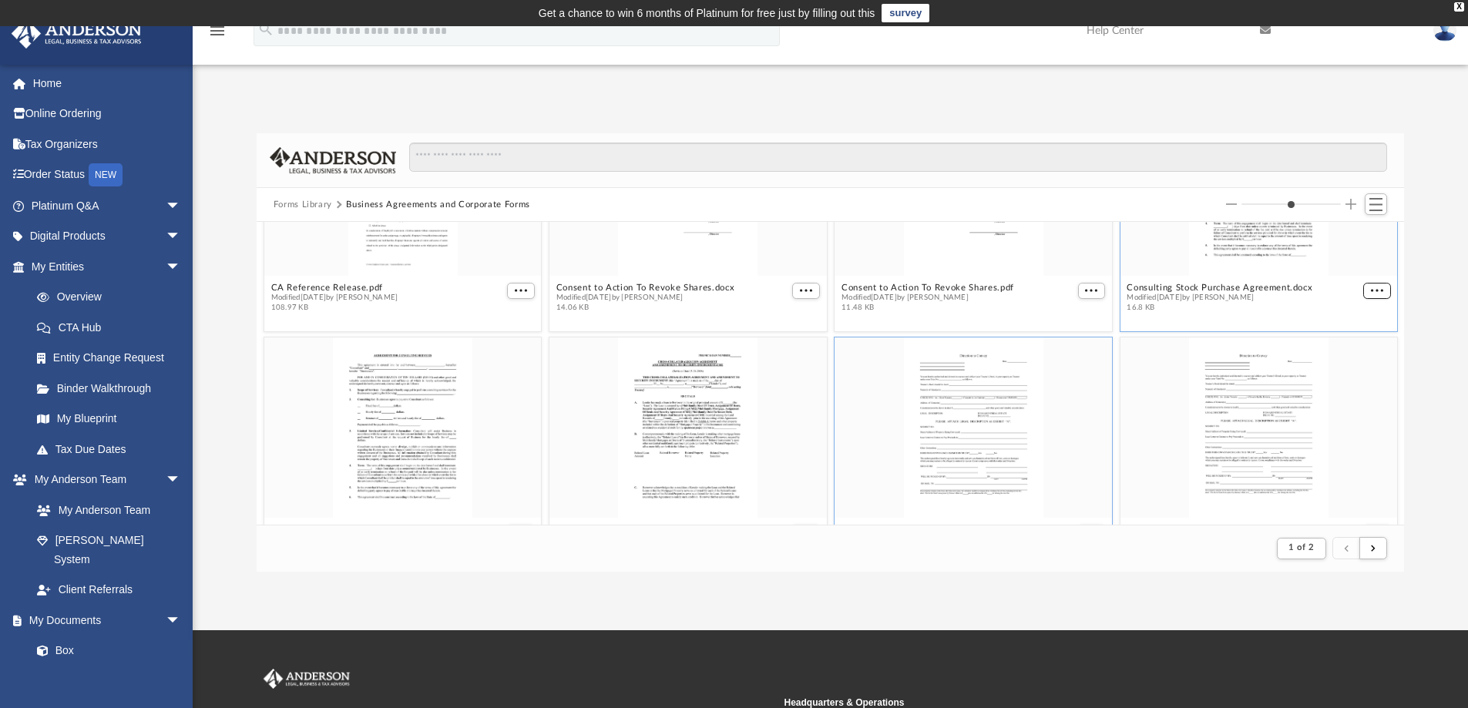
scroll to position [1177, 0]
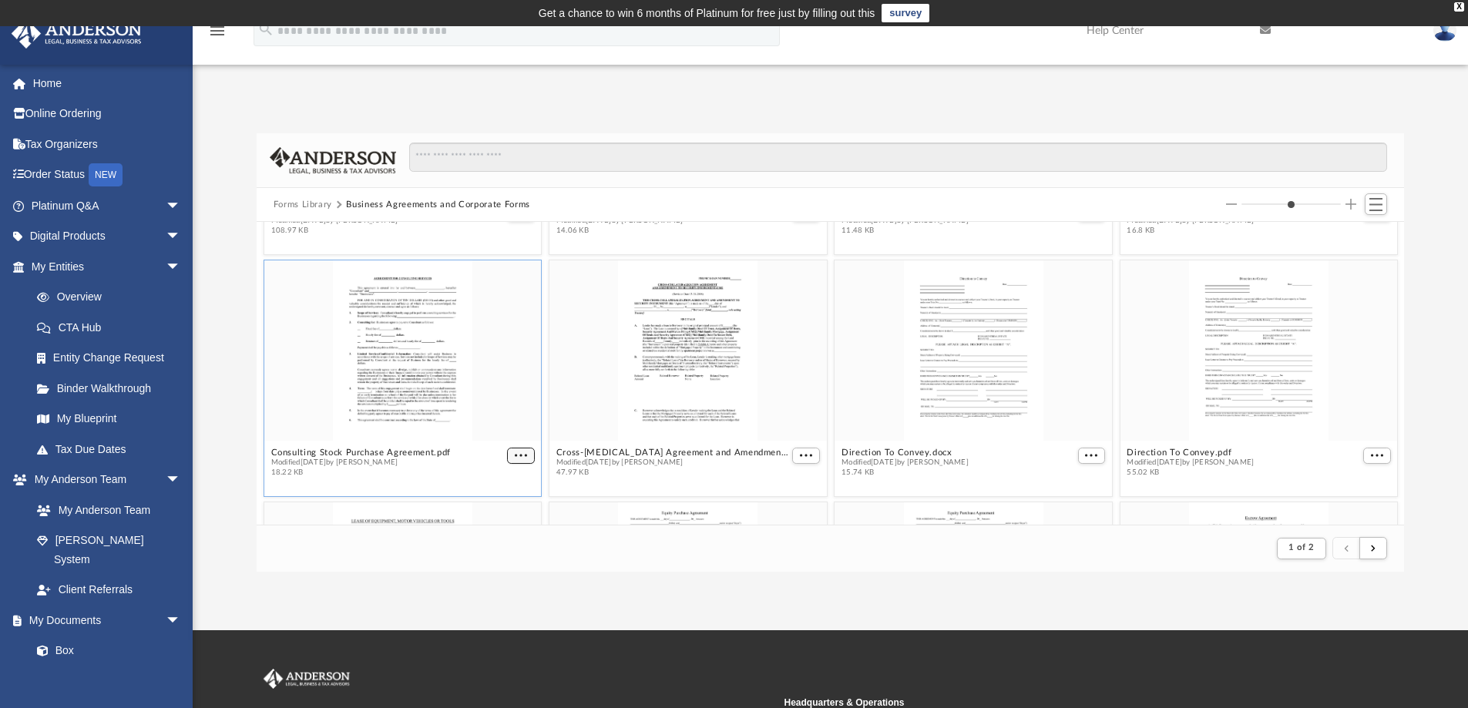
click at [515, 452] on span "More options" at bounding box center [521, 456] width 12 height 8
click at [503, 426] on li "Download" at bounding box center [500, 424] width 45 height 16
click at [800, 457] on span "More options" at bounding box center [806, 456] width 12 height 8
click at [776, 425] on li "Download" at bounding box center [782, 424] width 45 height 16
click at [1085, 455] on span "More options" at bounding box center [1091, 456] width 12 height 8
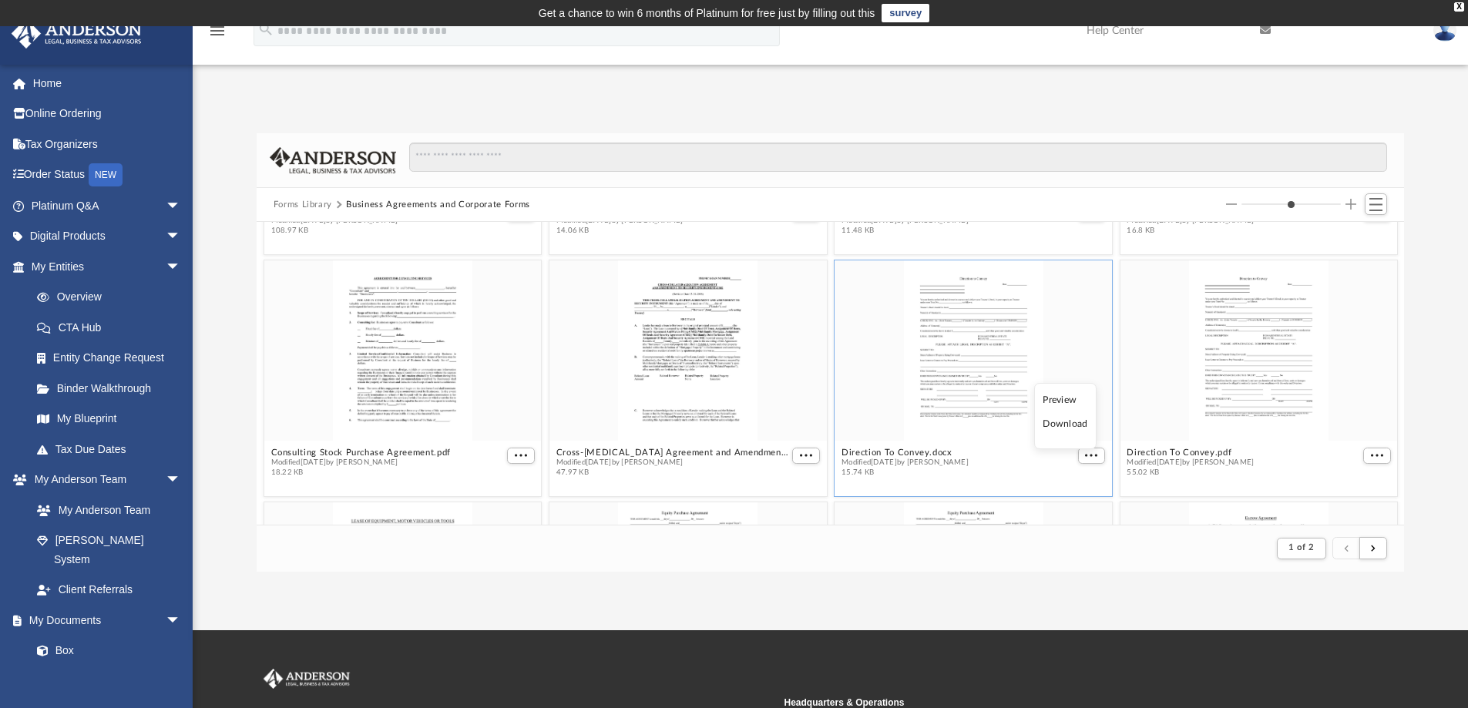
click at [1064, 425] on li "Download" at bounding box center [1065, 424] width 45 height 16
click at [1371, 456] on span "More options" at bounding box center [1377, 456] width 12 height 8
click at [1345, 425] on li "Download" at bounding box center [1347, 424] width 45 height 16
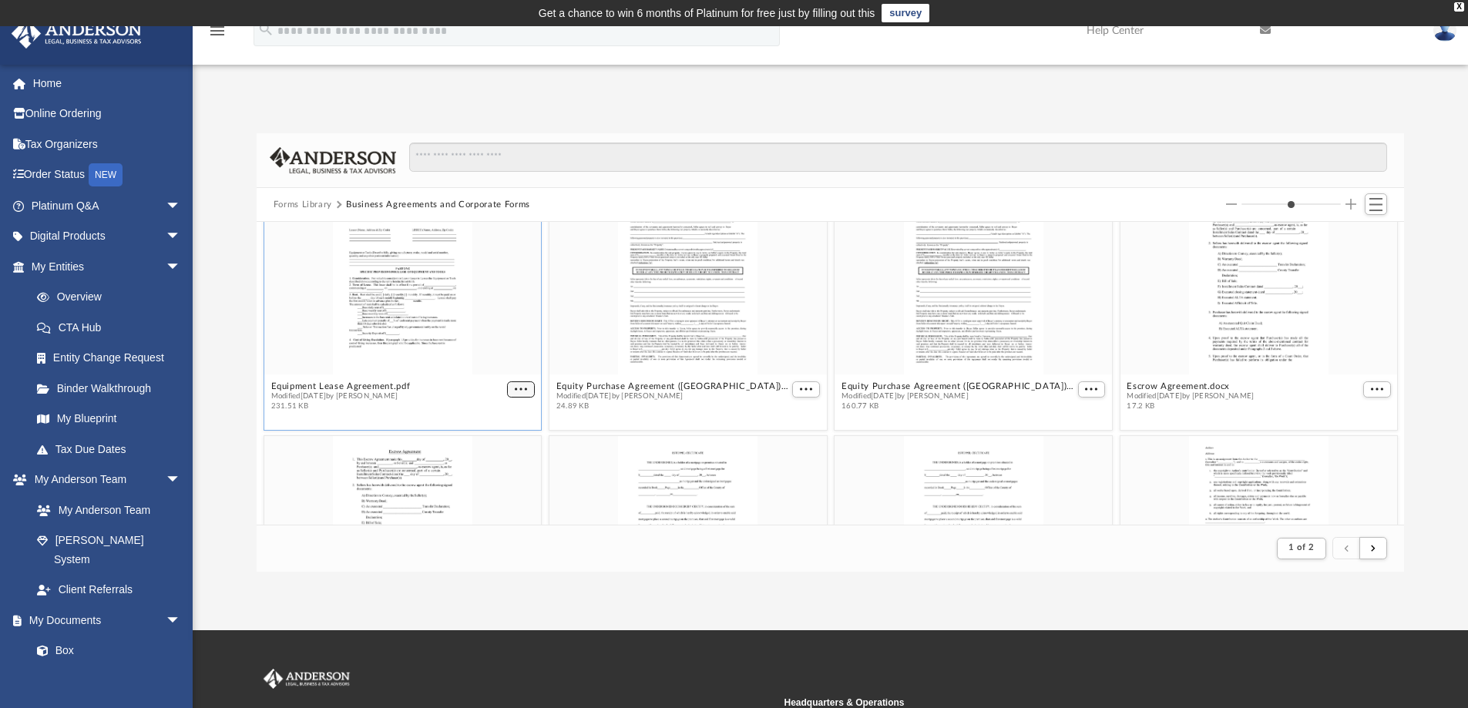
click at [506, 388] on figure "Equipment Lease Agreement.pdf Modified [DATE] by [PERSON_NAME] 231.51 KB" at bounding box center [402, 305] width 277 height 223
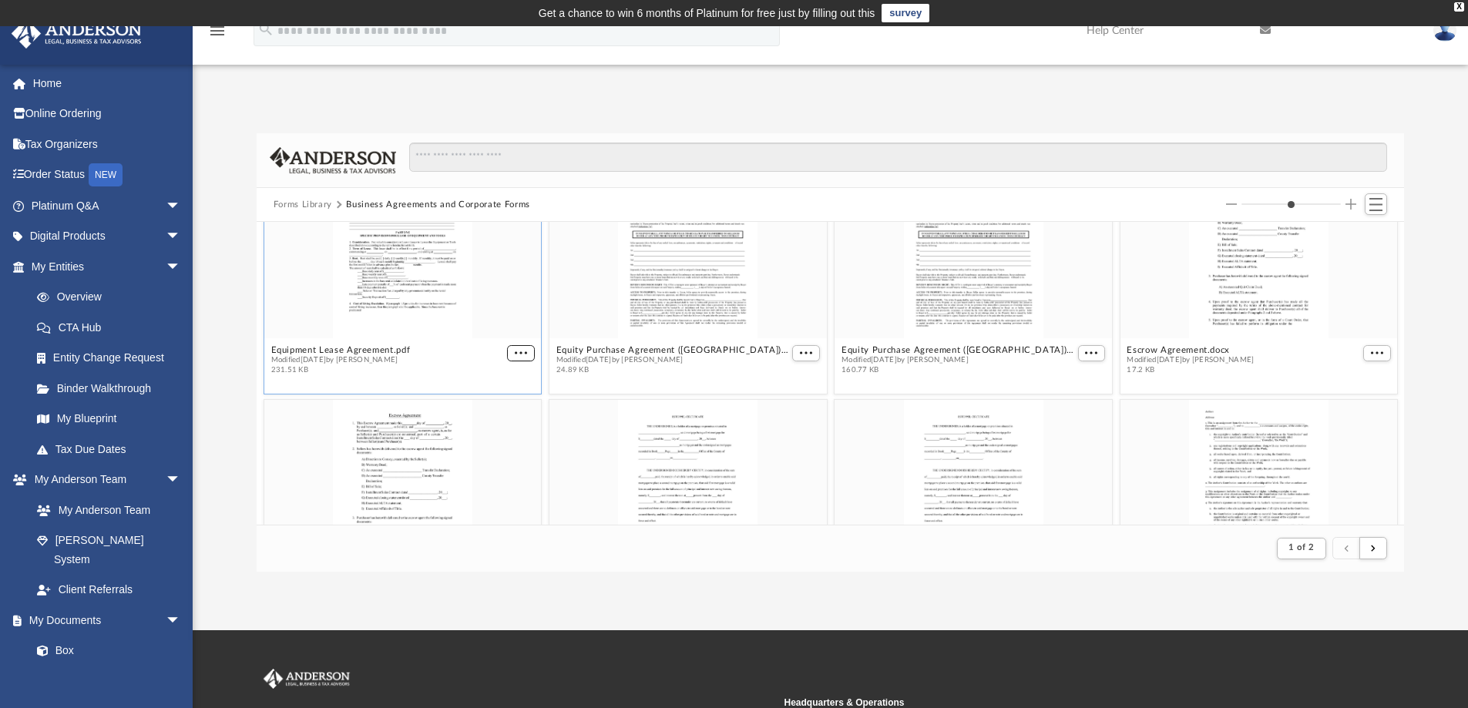
scroll to position [1529, 0]
click at [515, 348] on span "More options" at bounding box center [521, 346] width 12 height 8
click at [504, 398] on li "Download" at bounding box center [500, 397] width 45 height 16
click at [801, 340] on button "More options" at bounding box center [806, 346] width 28 height 16
click at [787, 396] on li "Download" at bounding box center [782, 397] width 45 height 16
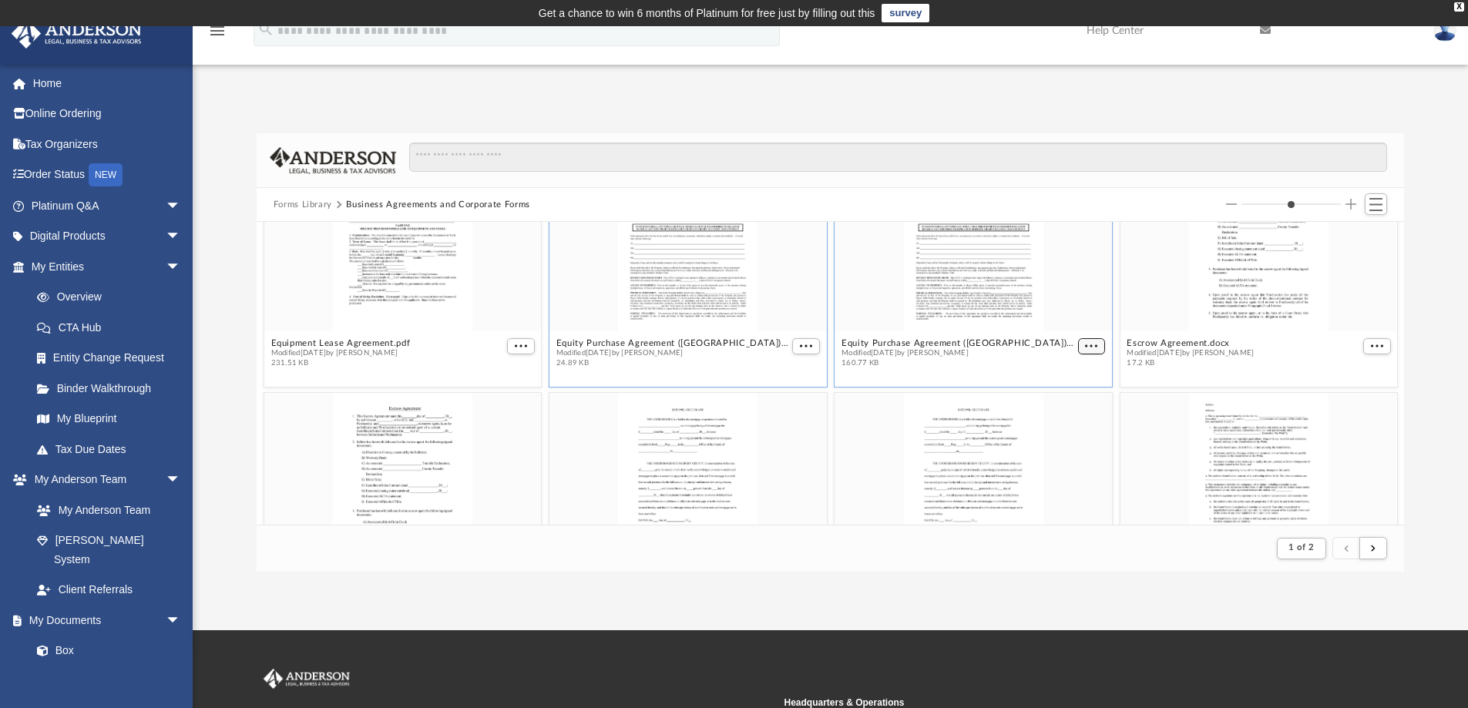
click at [1085, 343] on span "More options" at bounding box center [1091, 346] width 12 height 8
click at [1066, 398] on li "Download" at bounding box center [1065, 397] width 45 height 16
click at [1371, 343] on span "More options" at bounding box center [1377, 346] width 12 height 8
click at [1346, 398] on li "Download" at bounding box center [1347, 397] width 45 height 16
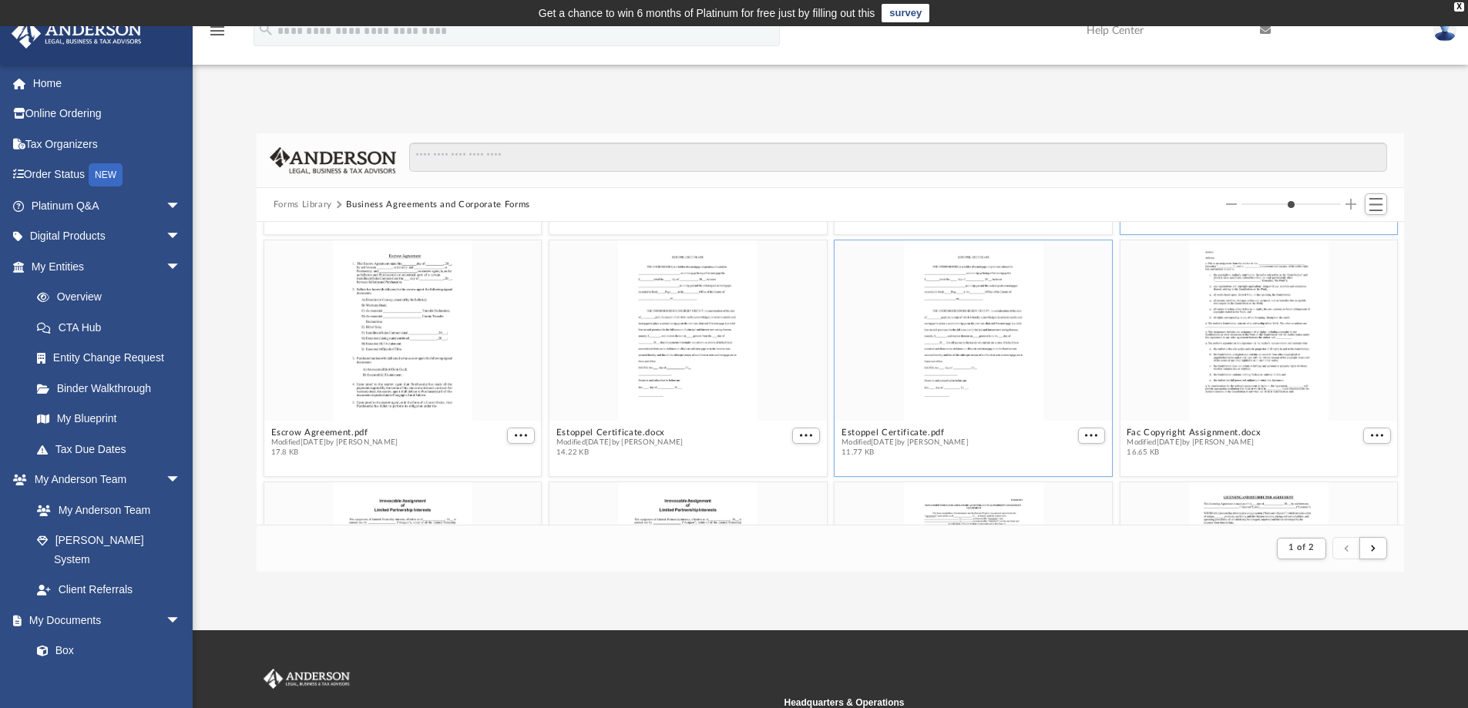
scroll to position [1683, 0]
click at [515, 431] on span "More options" at bounding box center [521, 434] width 12 height 8
click at [501, 487] on li "Download" at bounding box center [500, 485] width 45 height 16
click at [804, 436] on span "More options" at bounding box center [806, 434] width 12 height 8
click at [782, 488] on li "Download" at bounding box center [782, 485] width 45 height 16
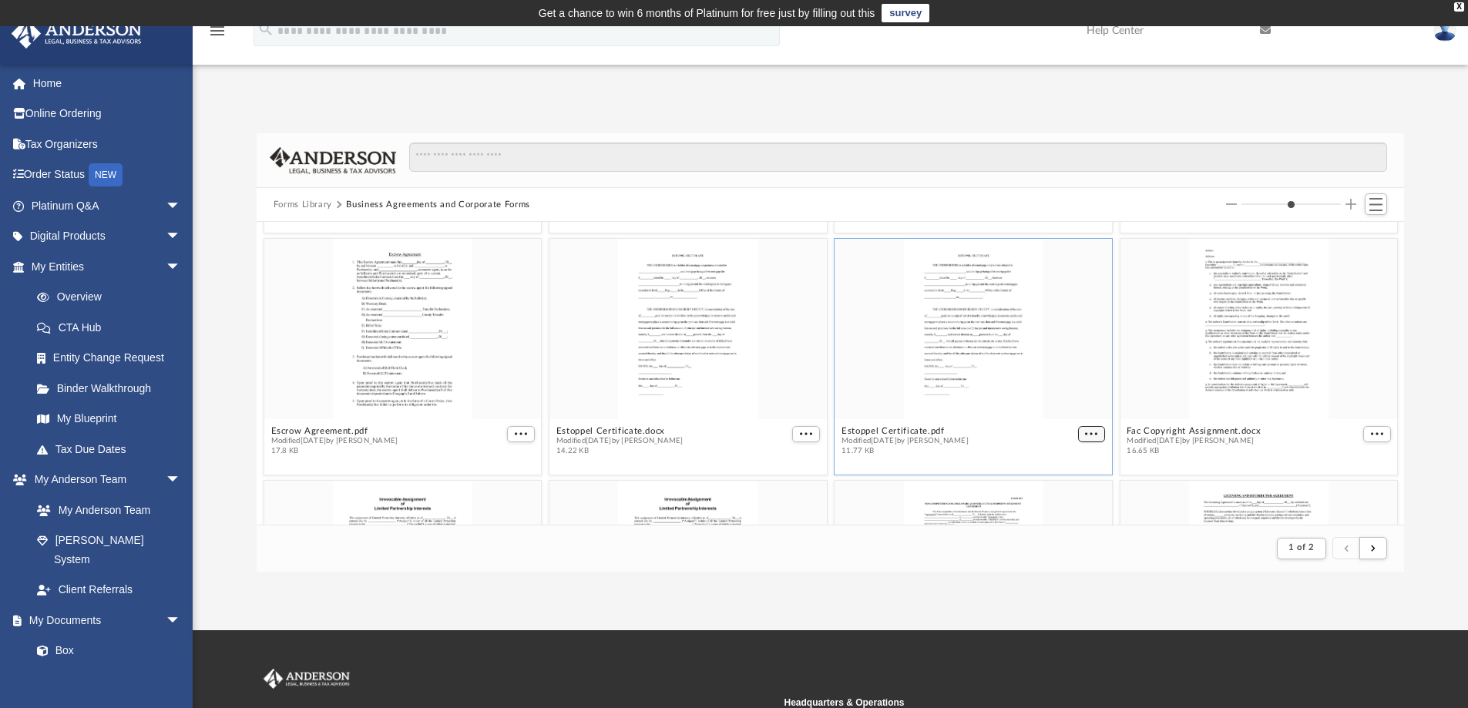
click at [1085, 434] on span "More options" at bounding box center [1091, 434] width 12 height 8
click at [1061, 479] on li "Download" at bounding box center [1065, 485] width 45 height 16
click at [1371, 433] on span "More options" at bounding box center [1377, 434] width 12 height 8
click at [1341, 485] on li "Download" at bounding box center [1347, 485] width 45 height 16
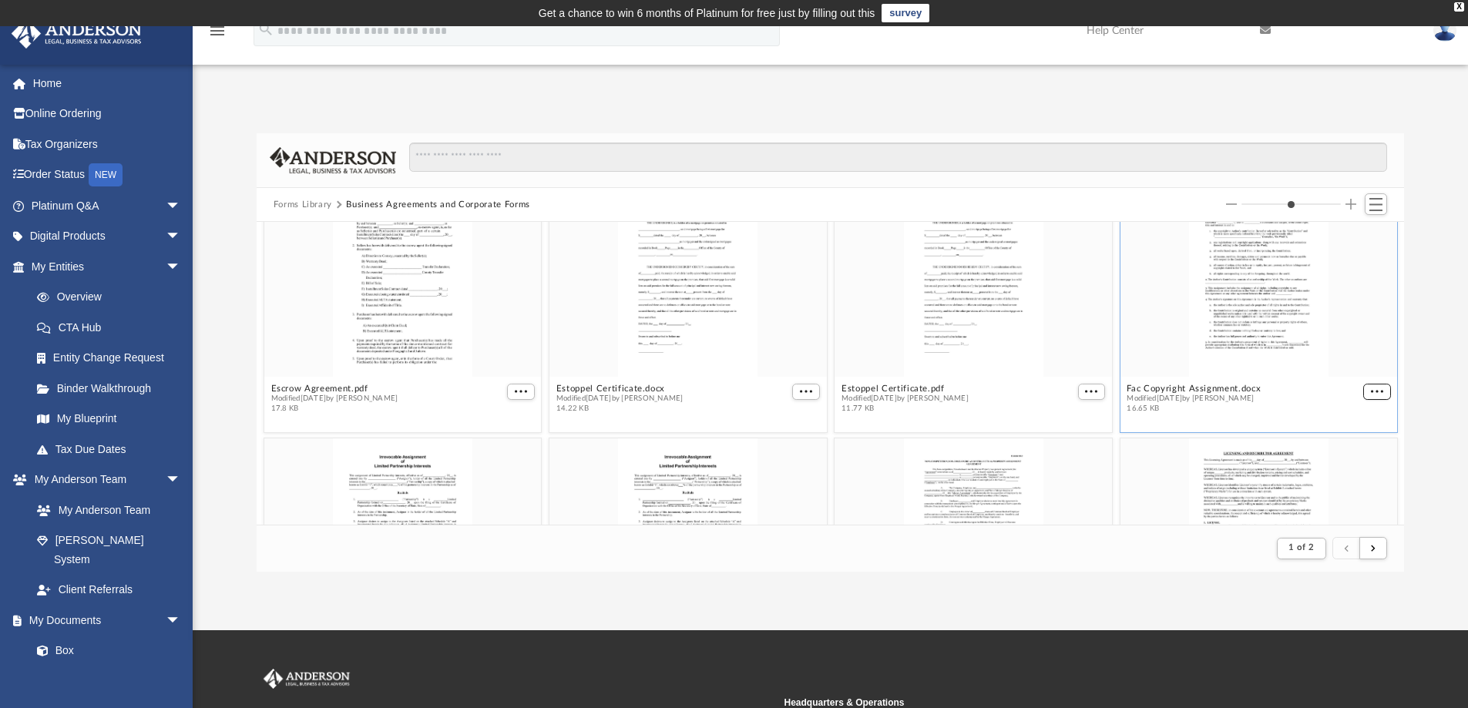
scroll to position [1837, 0]
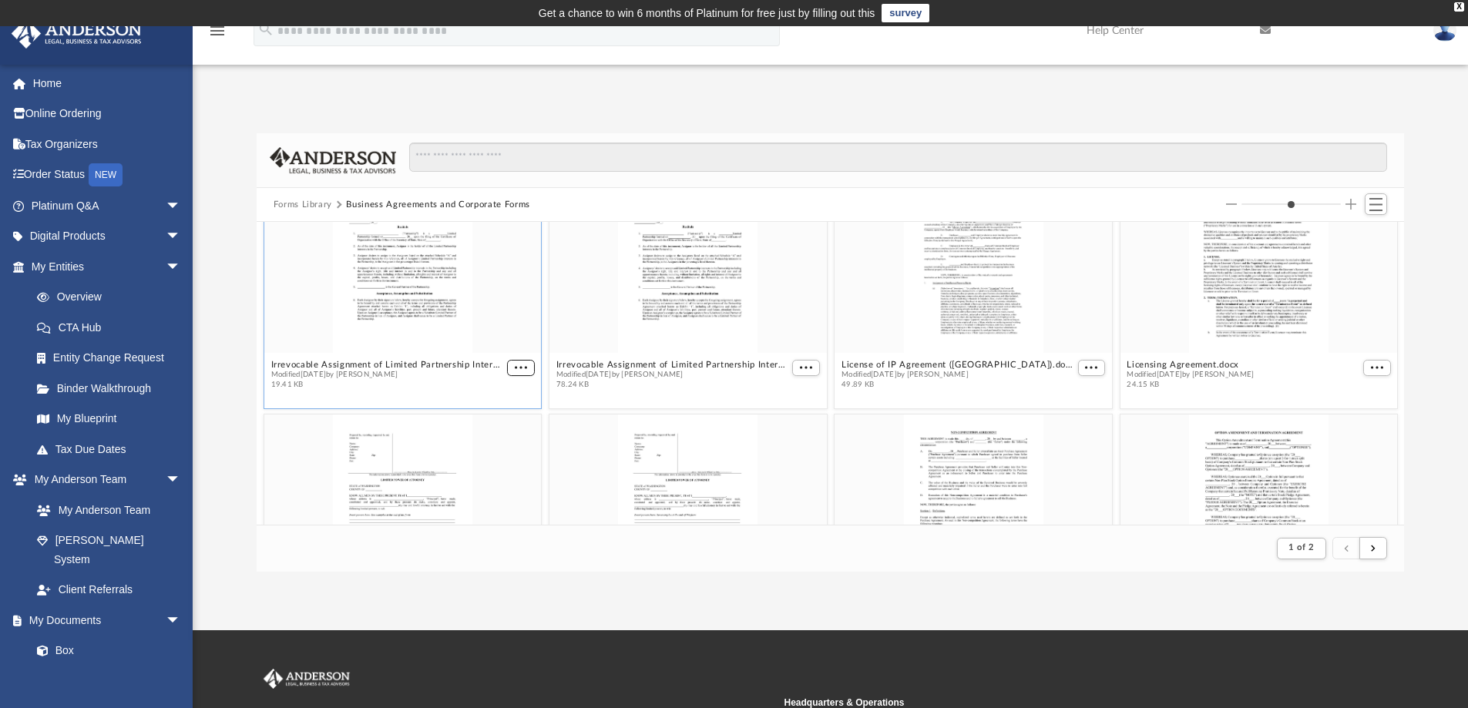
click at [515, 368] on figure "Irrevocable Assignment of Limited Partnership Interests.docx Modified [DATE] by…" at bounding box center [402, 284] width 277 height 223
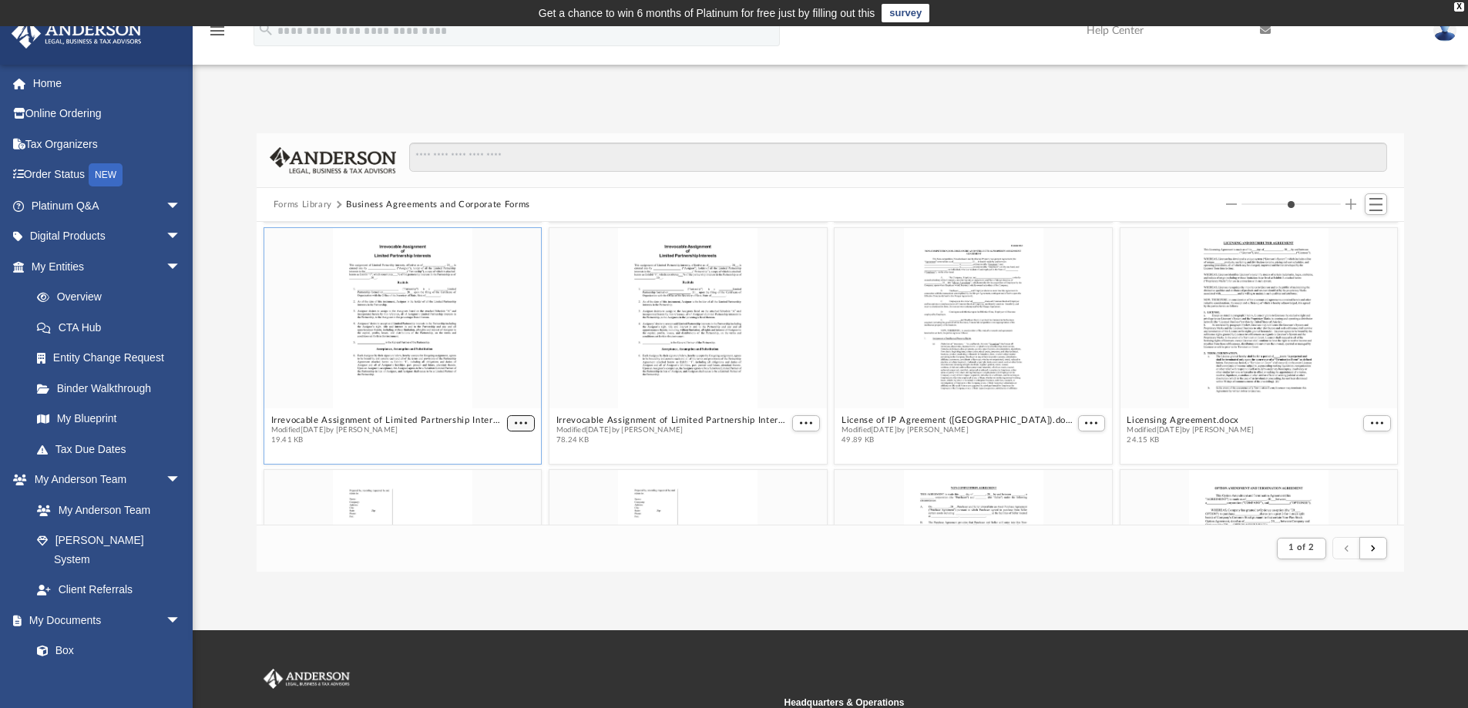
click at [515, 421] on span "More options" at bounding box center [521, 423] width 12 height 8
click at [515, 469] on li "Download" at bounding box center [500, 474] width 45 height 16
click at [803, 421] on span "More options" at bounding box center [806, 423] width 12 height 8
click at [782, 475] on li "Download" at bounding box center [782, 474] width 45 height 16
click at [1085, 423] on span "More options" at bounding box center [1091, 423] width 12 height 8
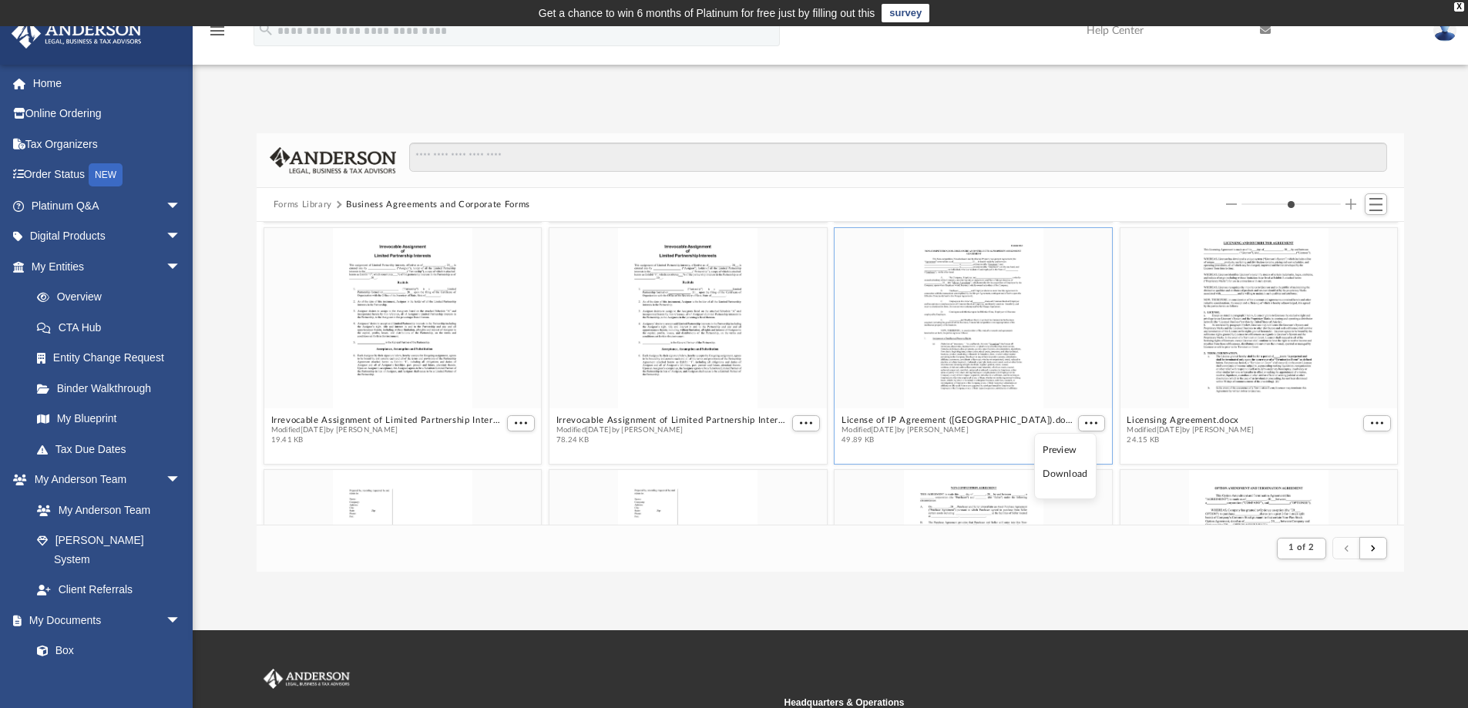
click at [1056, 475] on li "Download" at bounding box center [1065, 474] width 45 height 16
click at [1371, 421] on span "More options" at bounding box center [1377, 423] width 12 height 8
click at [1341, 475] on li "Download" at bounding box center [1347, 474] width 45 height 16
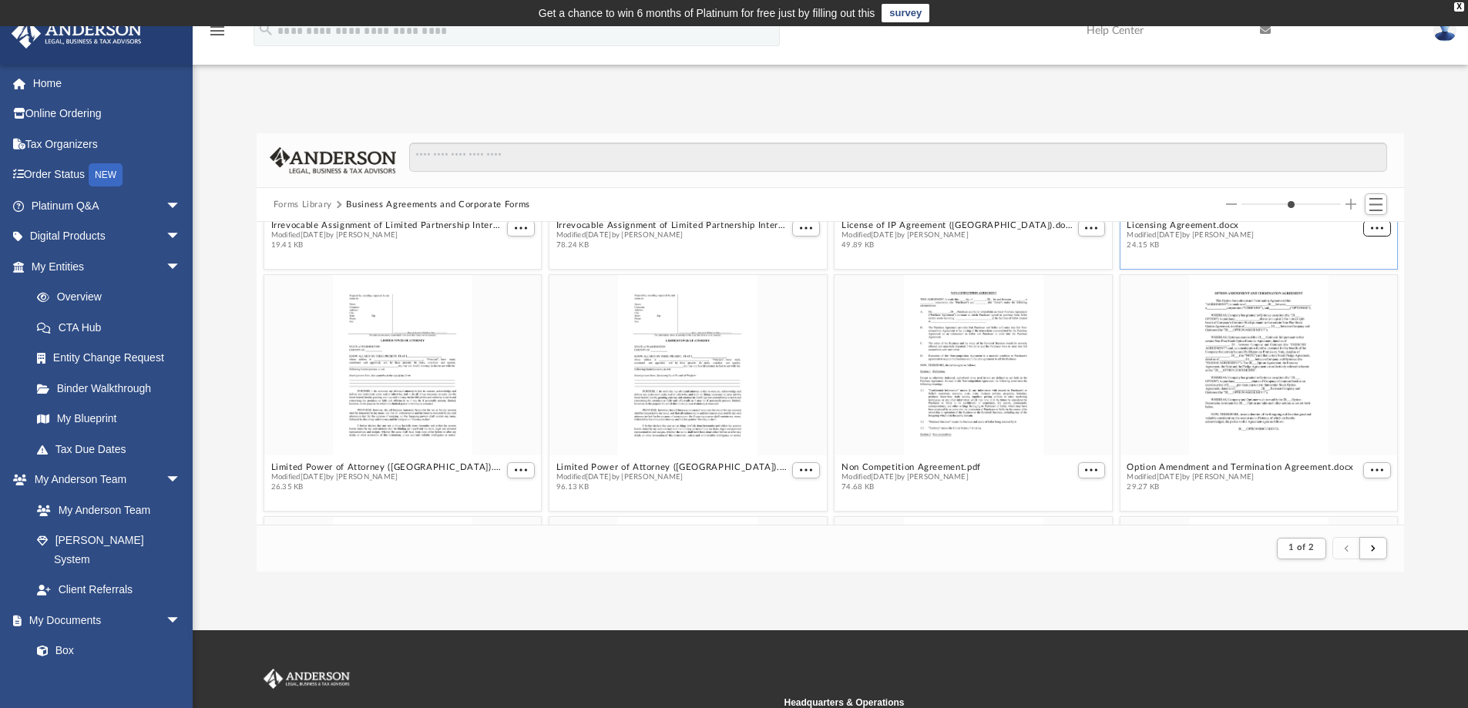
scroll to position [2167, 0]
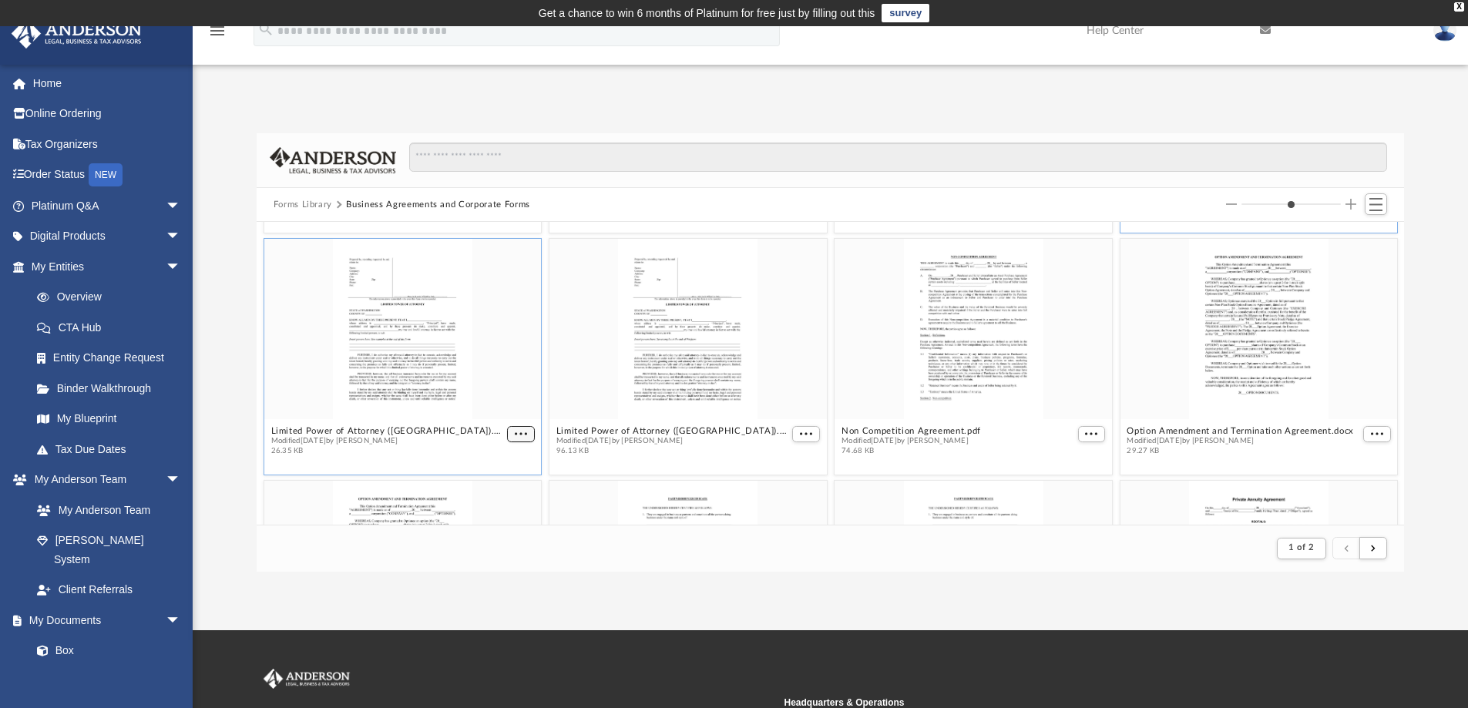
click at [515, 437] on span "More options" at bounding box center [521, 434] width 12 height 8
click at [502, 482] on li "Download" at bounding box center [500, 485] width 45 height 16
click at [800, 435] on span "More options" at bounding box center [806, 434] width 12 height 8
click at [774, 483] on li "Download" at bounding box center [782, 485] width 45 height 16
click at [1085, 432] on span "More options" at bounding box center [1091, 434] width 12 height 8
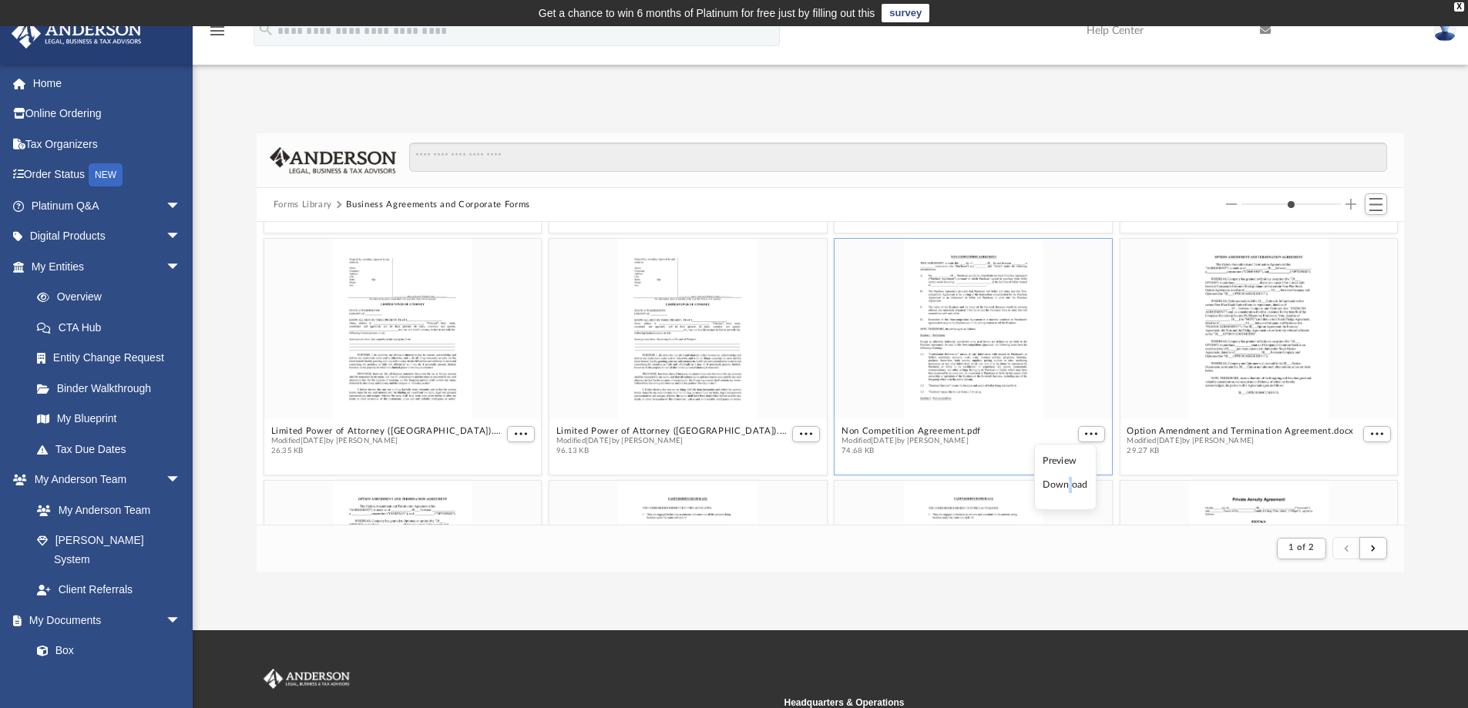
click at [1070, 487] on li "Download" at bounding box center [1065, 485] width 45 height 16
click at [1371, 436] on span "More options" at bounding box center [1377, 434] width 12 height 8
click at [1359, 485] on li "Download" at bounding box center [1347, 485] width 45 height 16
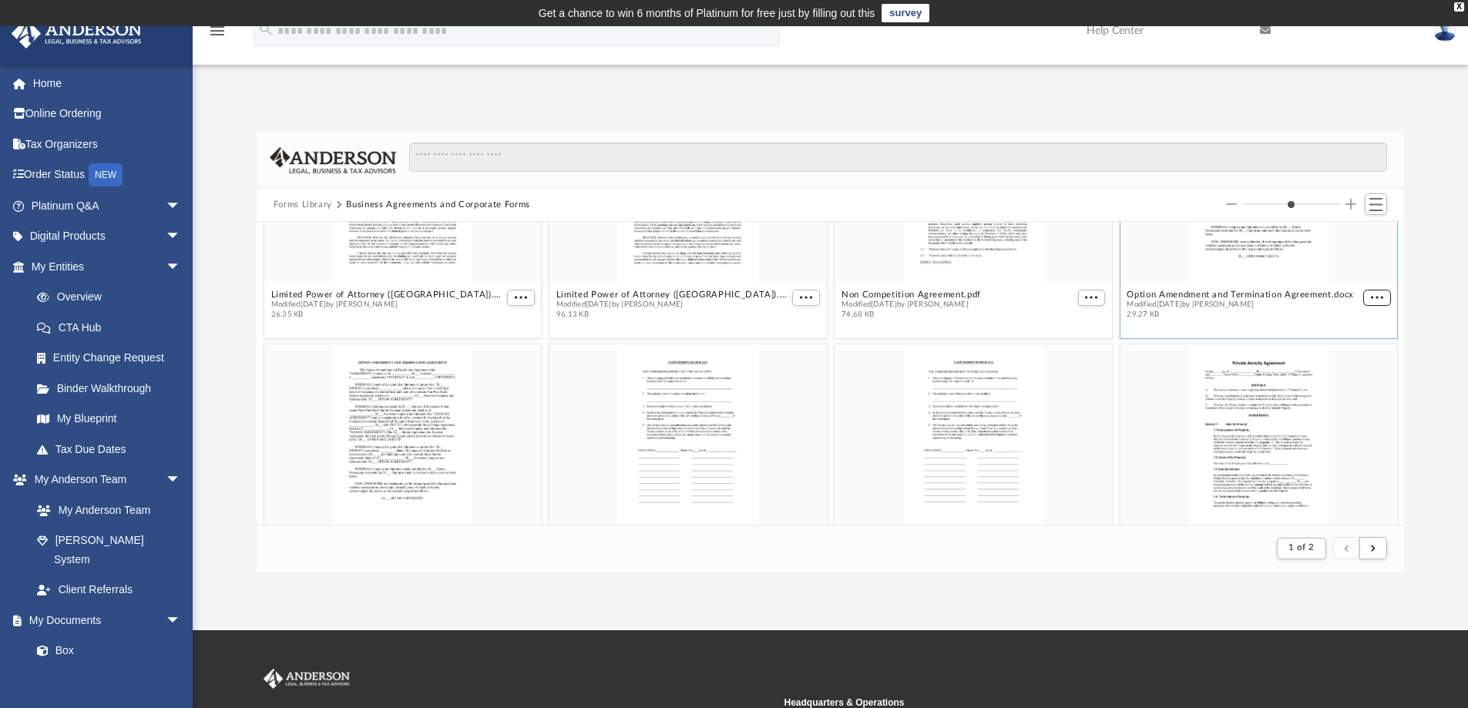
scroll to position [2398, 0]
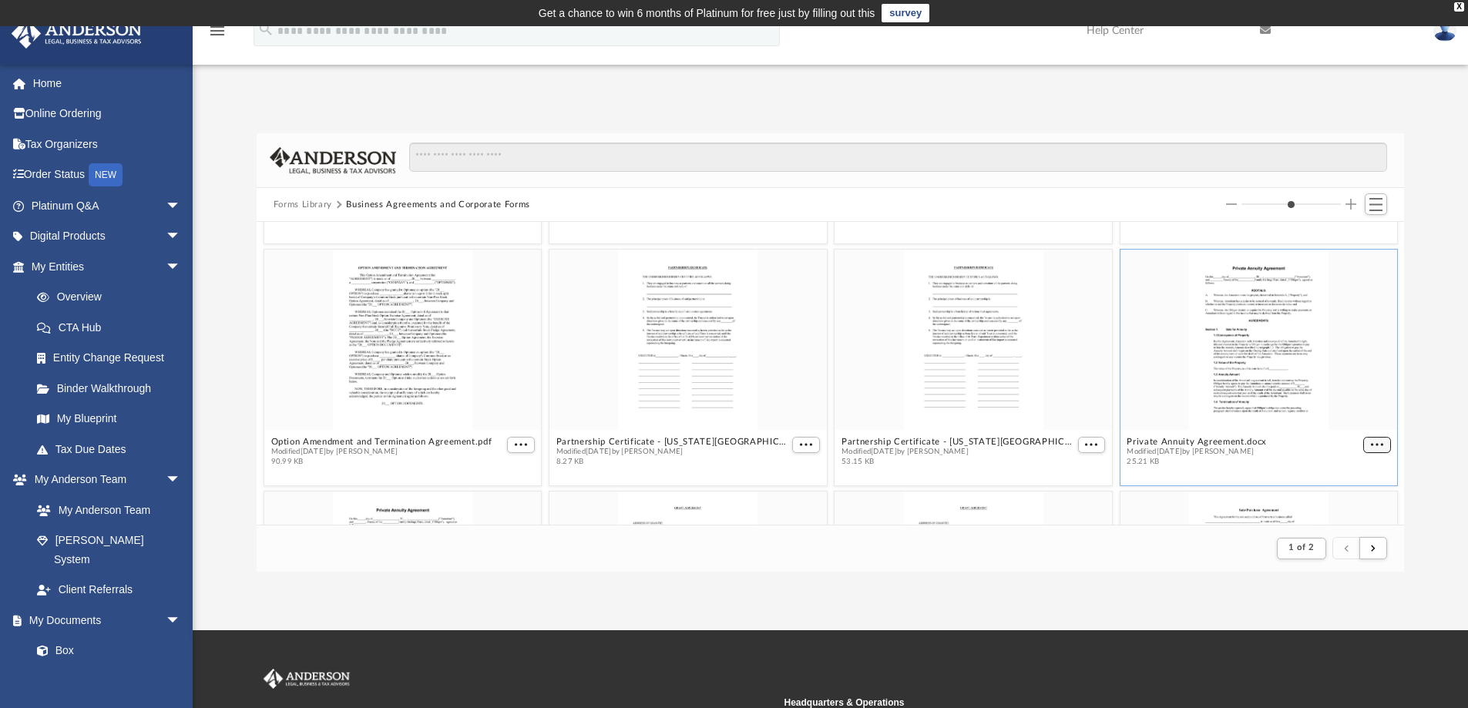
click at [1371, 447] on span "More options" at bounding box center [1377, 445] width 12 height 8
click at [1350, 492] on li "Download" at bounding box center [1347, 496] width 45 height 16
click at [1085, 447] on span "More options" at bounding box center [1091, 445] width 12 height 8
click at [1059, 492] on li "Download" at bounding box center [1065, 496] width 45 height 16
click at [800, 448] on button "More options" at bounding box center [806, 445] width 28 height 16
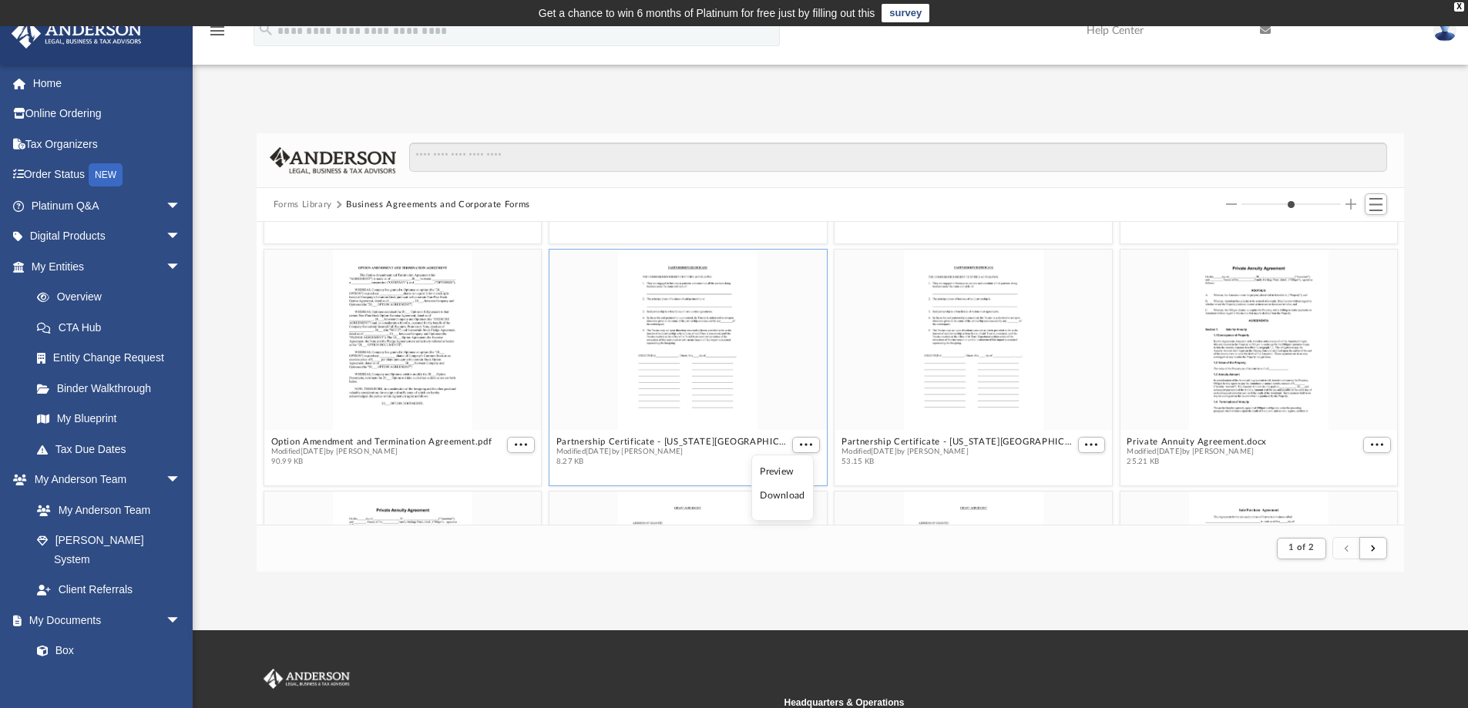
click at [786, 495] on li "Download" at bounding box center [782, 496] width 45 height 16
click at [515, 445] on span "More options" at bounding box center [521, 445] width 12 height 8
click at [502, 495] on li "Download" at bounding box center [500, 496] width 45 height 16
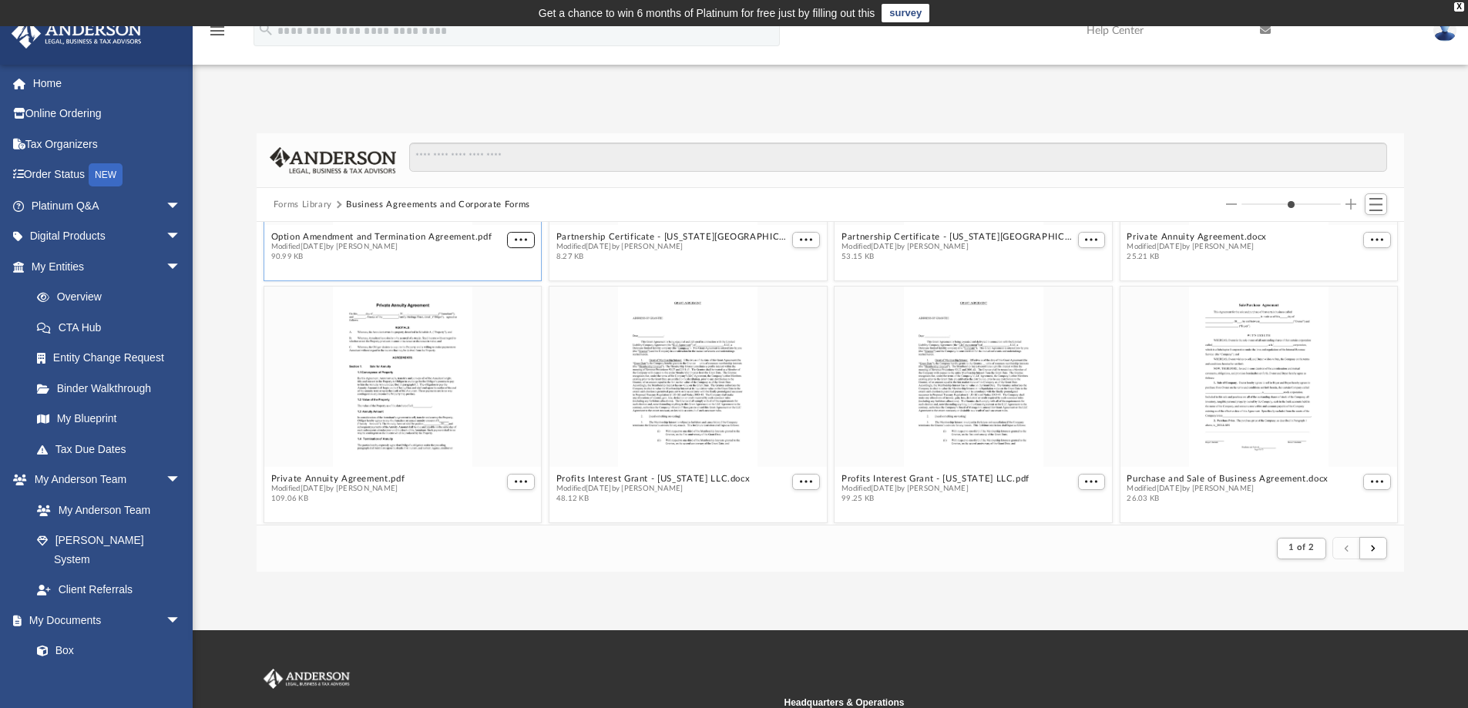
scroll to position [2629, 0]
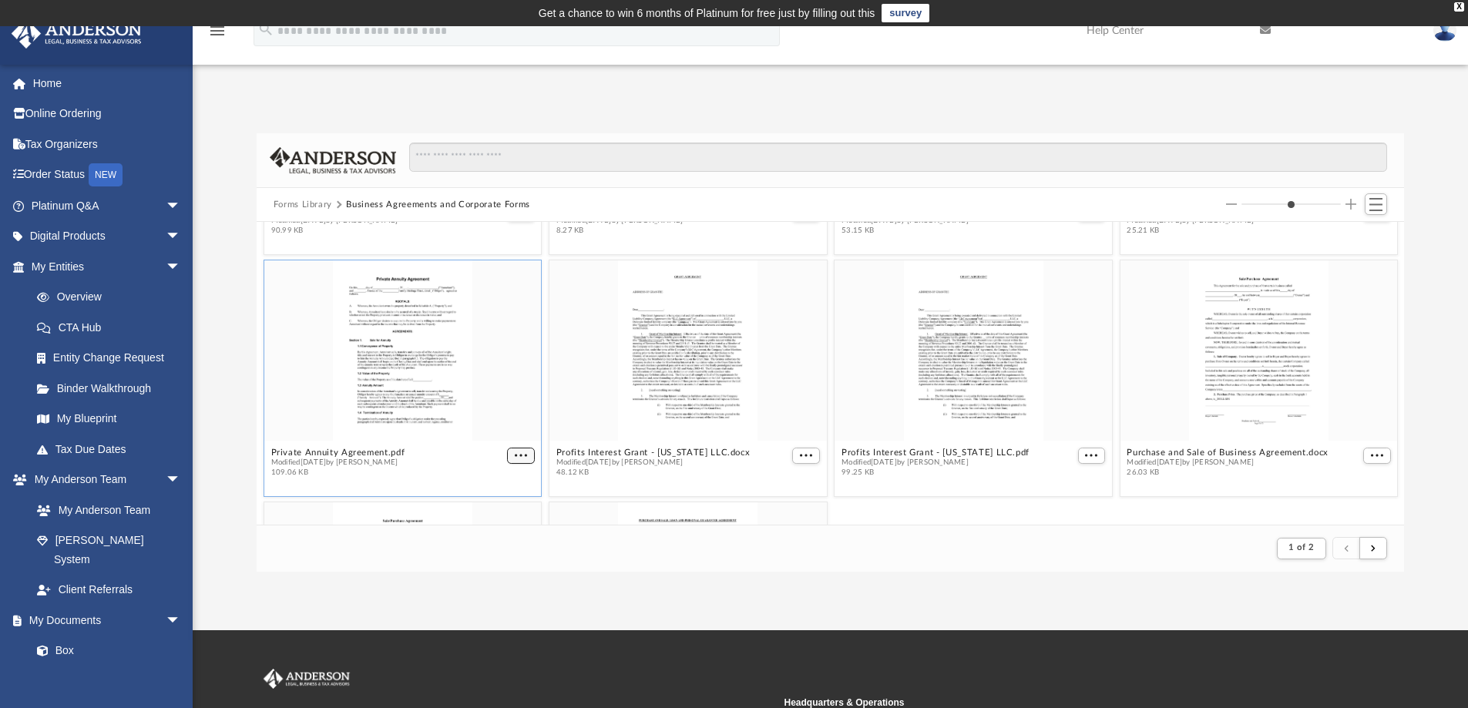
click at [514, 460] on button "More options" at bounding box center [521, 456] width 28 height 16
click at [511, 425] on li "Download" at bounding box center [500, 424] width 45 height 16
click at [801, 456] on span "More options" at bounding box center [806, 456] width 12 height 8
click at [784, 423] on li "Download" at bounding box center [782, 424] width 45 height 16
click at [1086, 453] on span "More options" at bounding box center [1091, 456] width 12 height 8
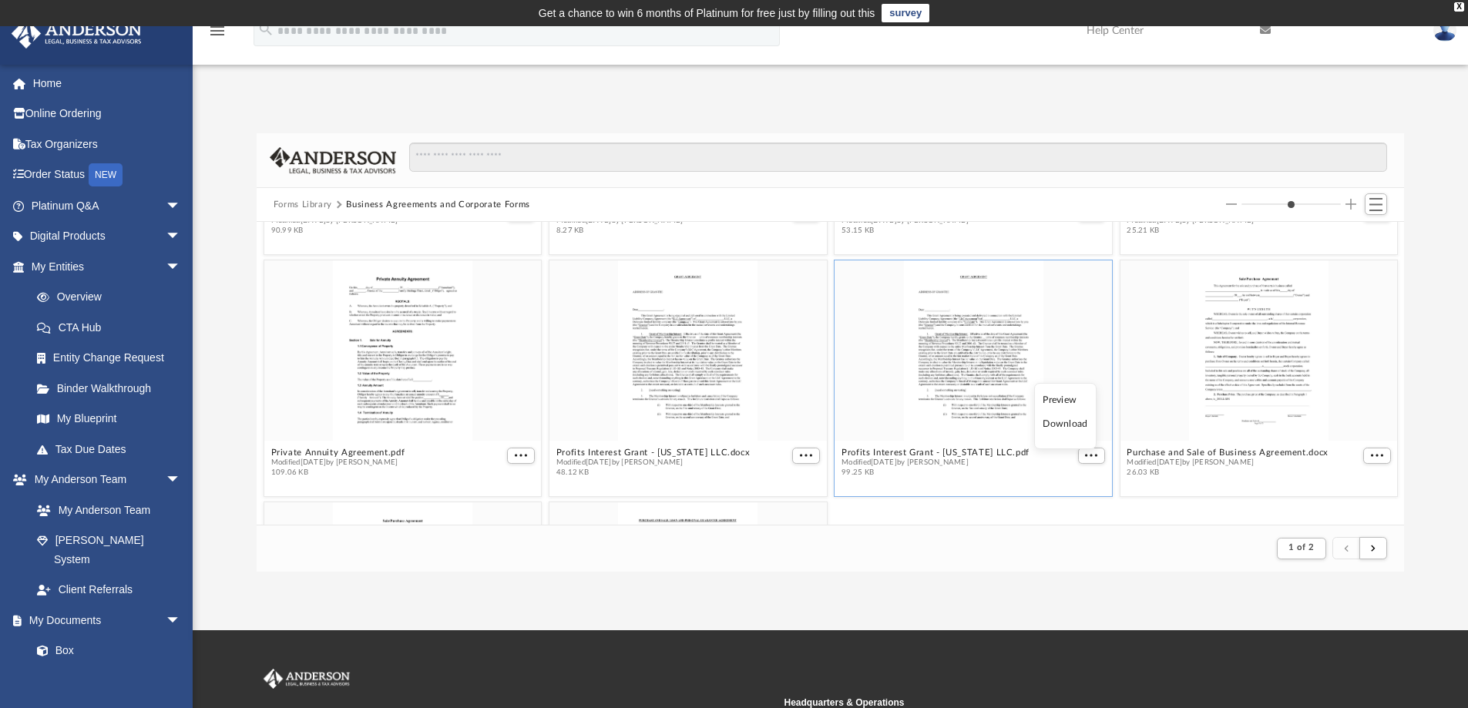
click at [1057, 428] on li "Download" at bounding box center [1065, 424] width 45 height 16
click at [1371, 457] on span "More options" at bounding box center [1377, 456] width 12 height 8
click at [1349, 422] on li "Download" at bounding box center [1347, 424] width 45 height 16
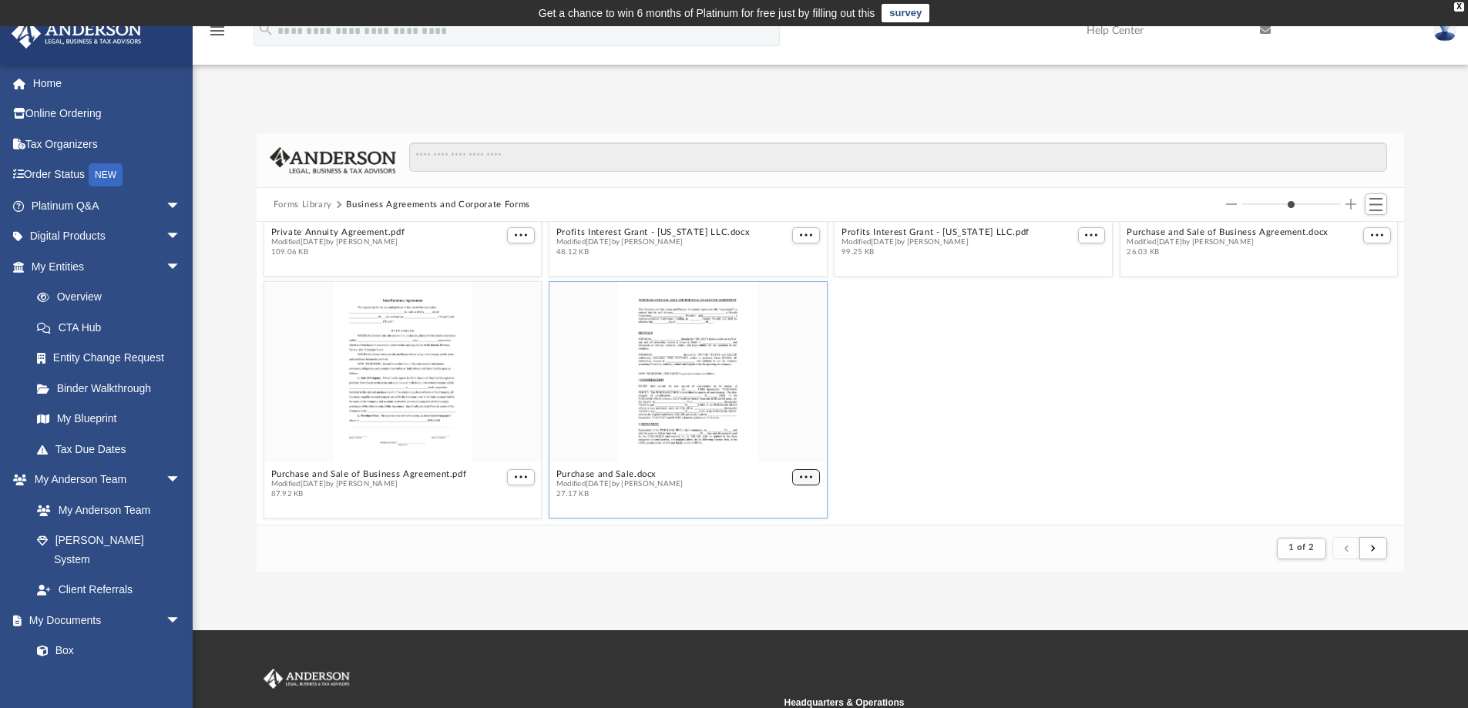
click at [798, 475] on button "More options" at bounding box center [806, 477] width 28 height 16
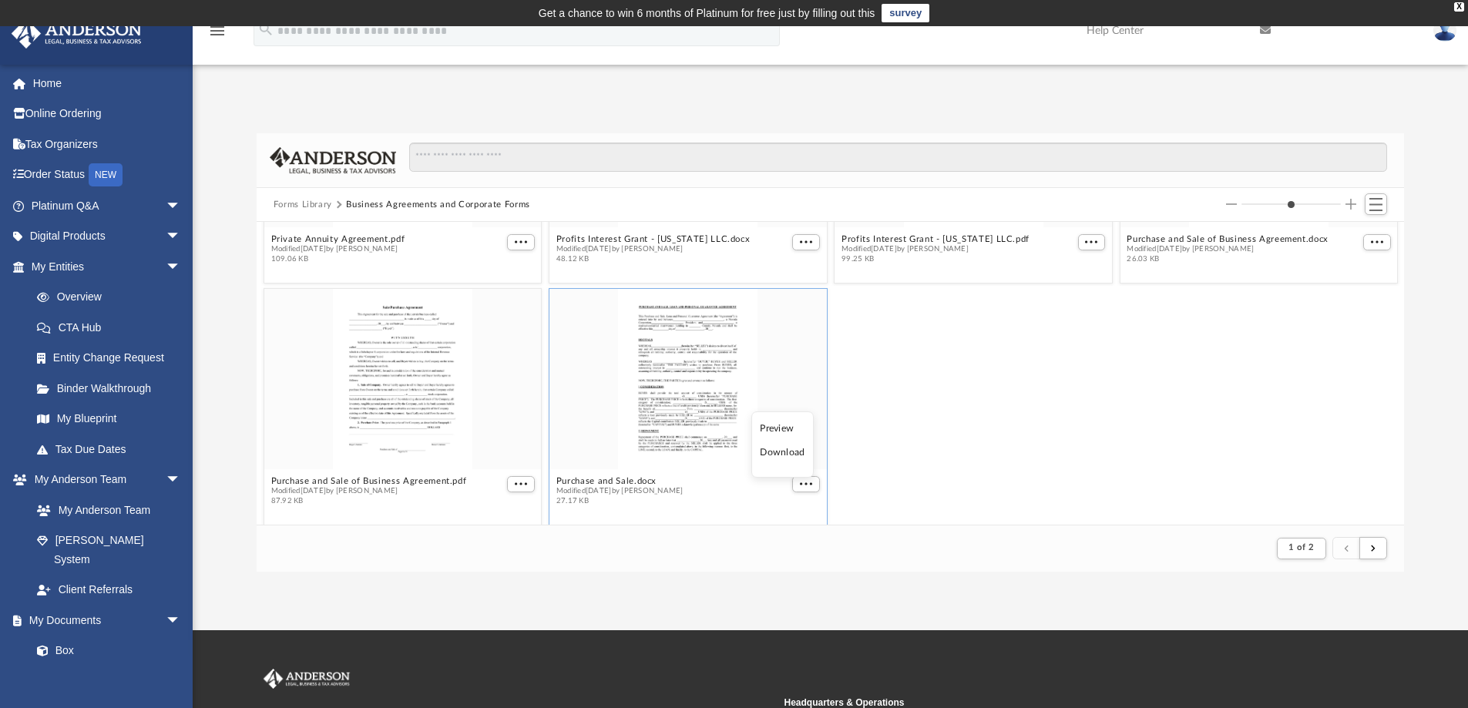
click at [786, 455] on li "Download" at bounding box center [782, 453] width 45 height 16
click at [521, 485] on span "More options" at bounding box center [521, 484] width 12 height 8
click at [506, 455] on li "Download" at bounding box center [500, 453] width 45 height 16
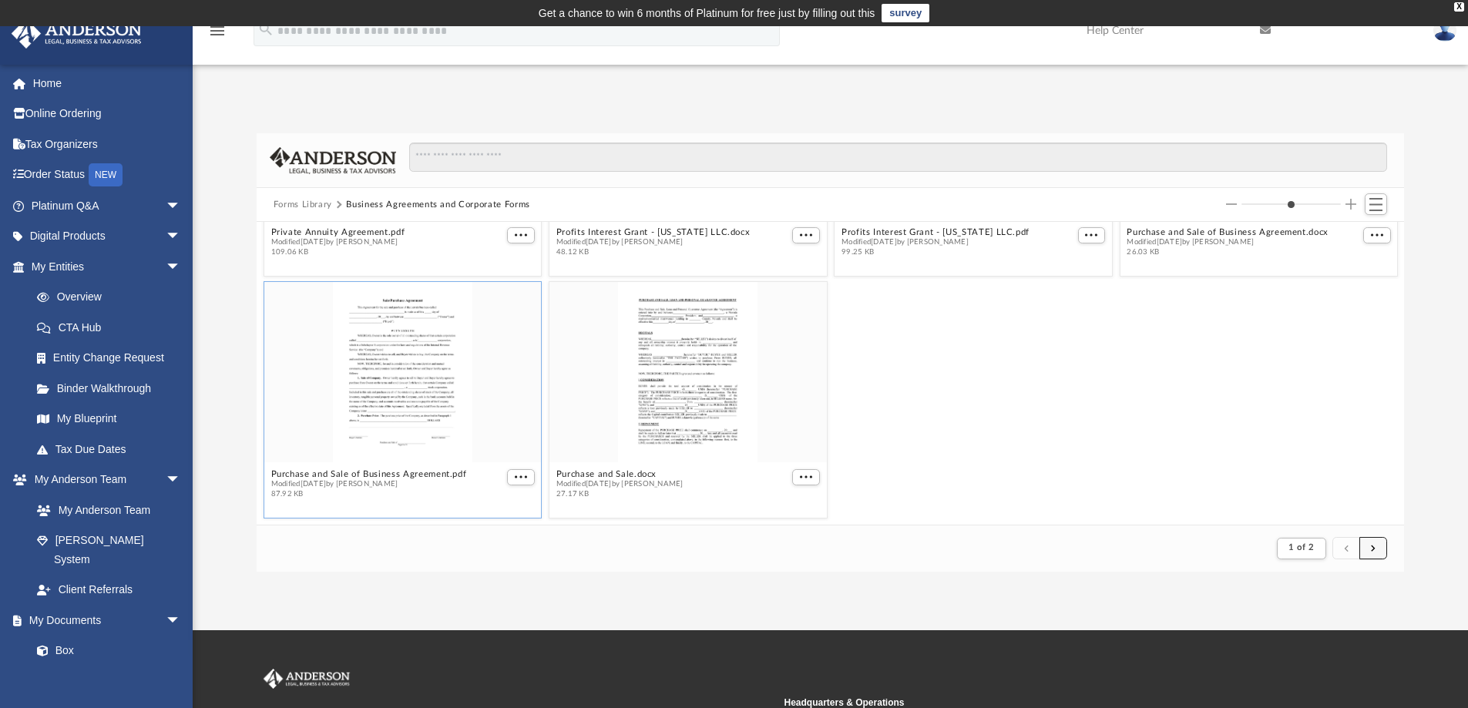
click at [1372, 546] on span "submit" at bounding box center [1373, 548] width 5 height 8
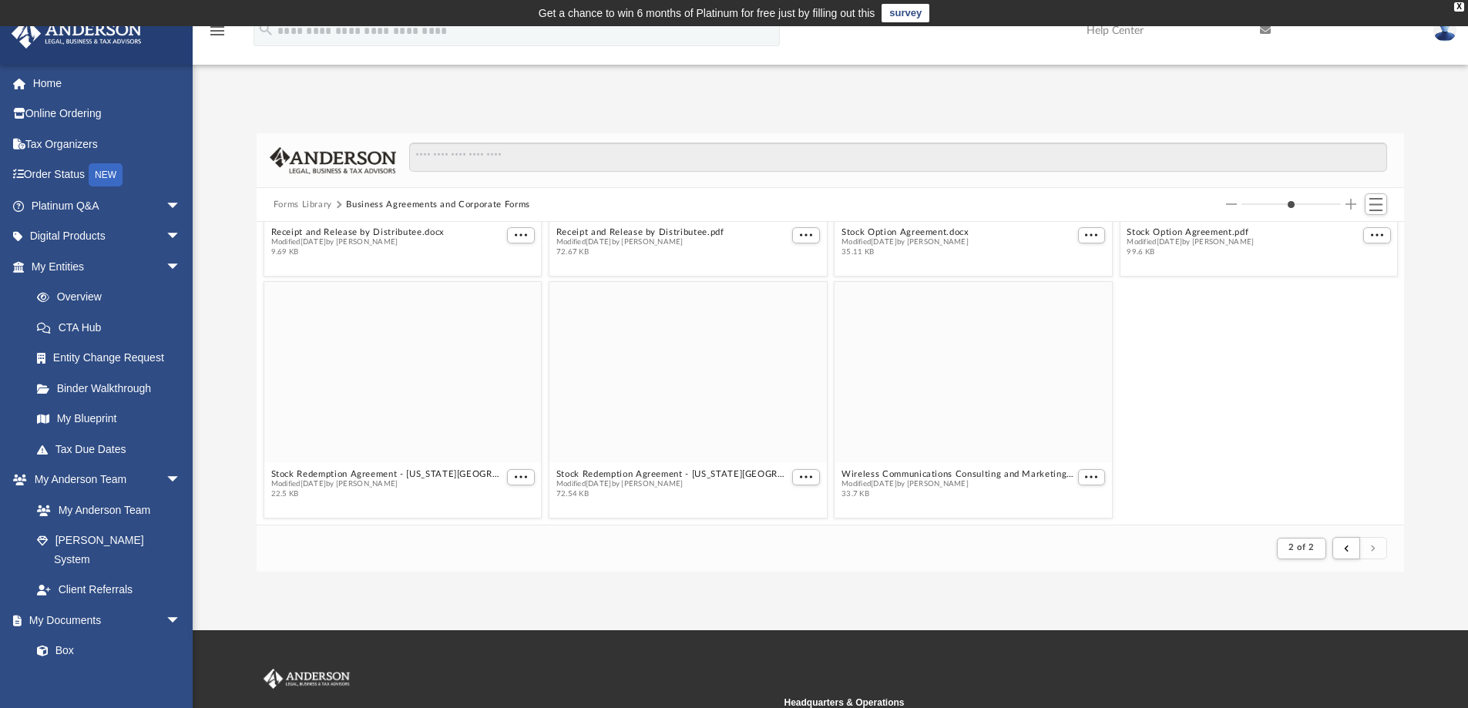
scroll to position [0, 0]
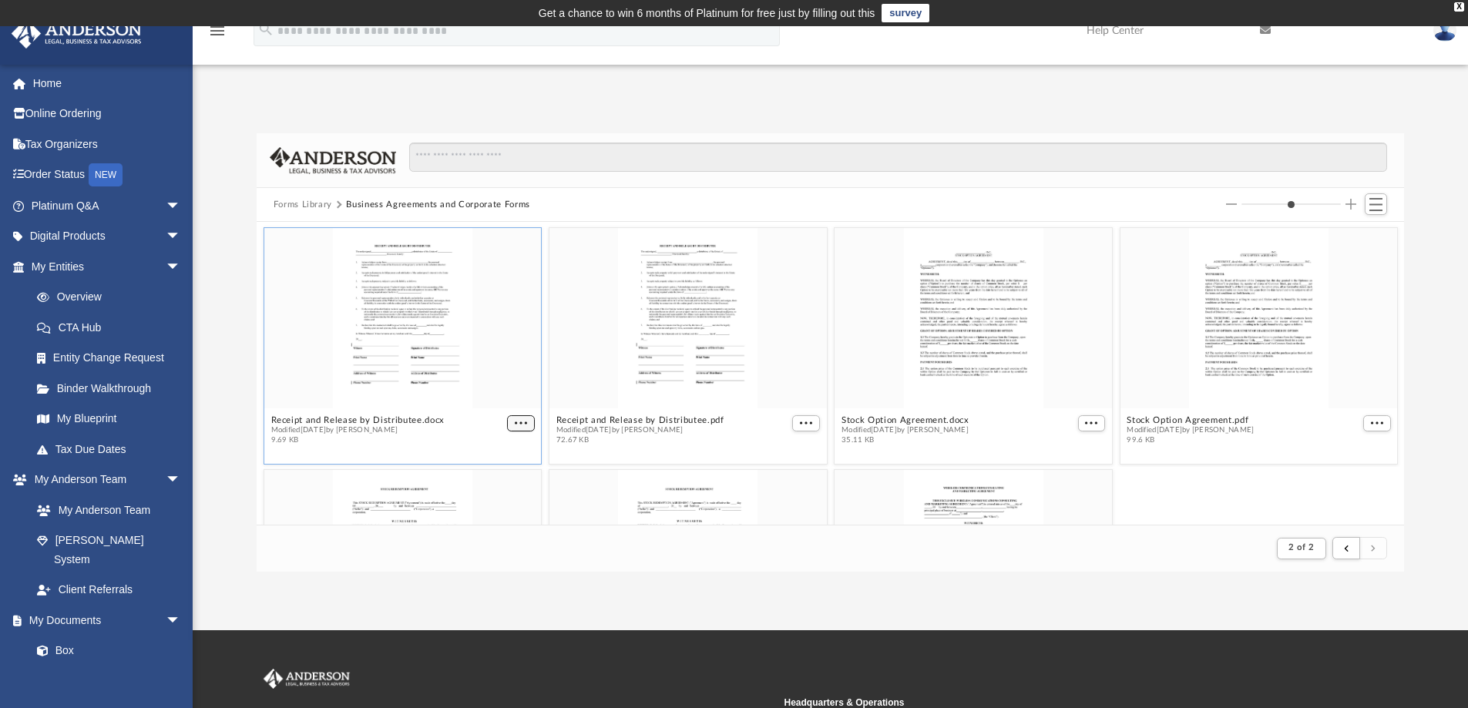
click at [519, 424] on span "More options" at bounding box center [521, 423] width 12 height 8
click at [504, 475] on li "Download" at bounding box center [500, 474] width 45 height 16
click at [804, 427] on button "More options" at bounding box center [806, 423] width 28 height 16
click at [784, 471] on li "Download" at bounding box center [782, 474] width 45 height 16
click at [1086, 424] on span "More options" at bounding box center [1091, 423] width 12 height 8
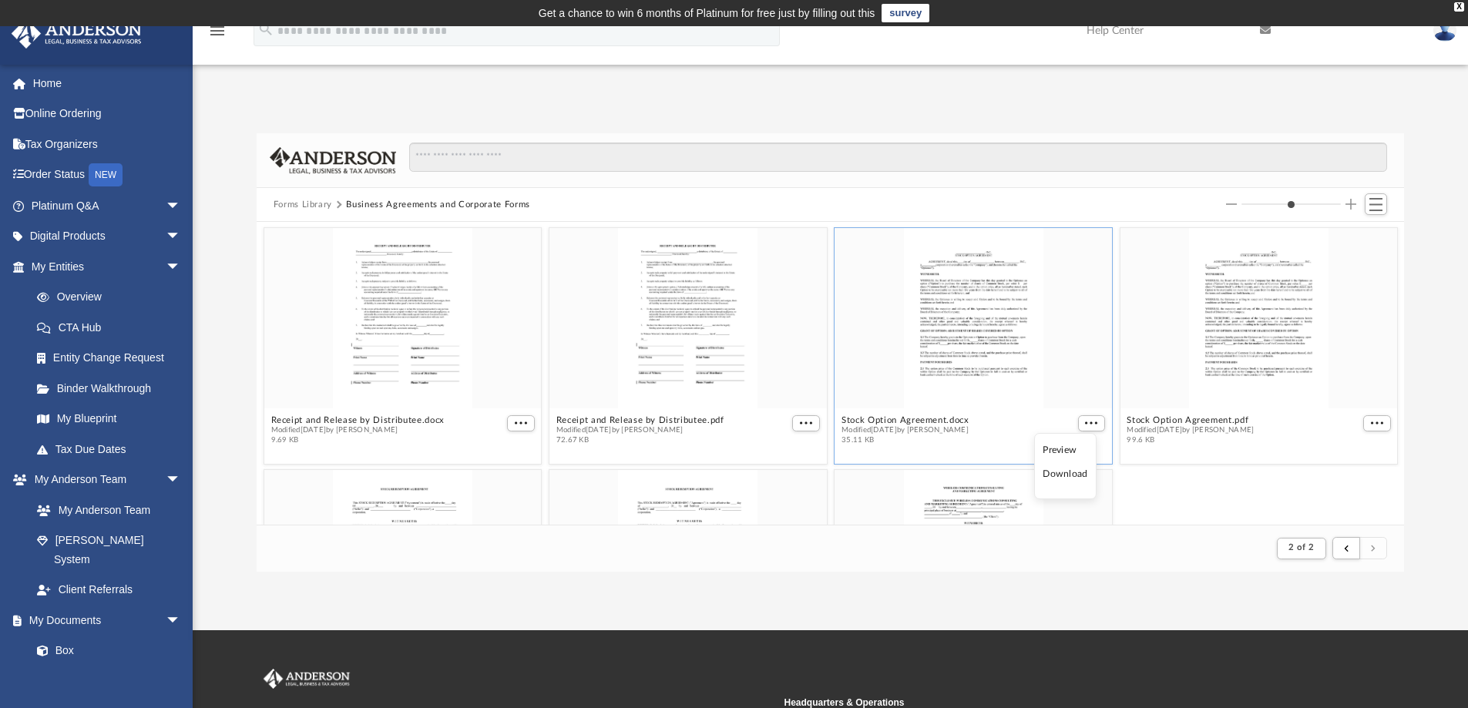
click at [1052, 471] on li "Download" at bounding box center [1065, 474] width 45 height 16
click at [1372, 425] on button "More options" at bounding box center [1377, 423] width 28 height 16
click at [1348, 474] on li "Download" at bounding box center [1347, 474] width 45 height 16
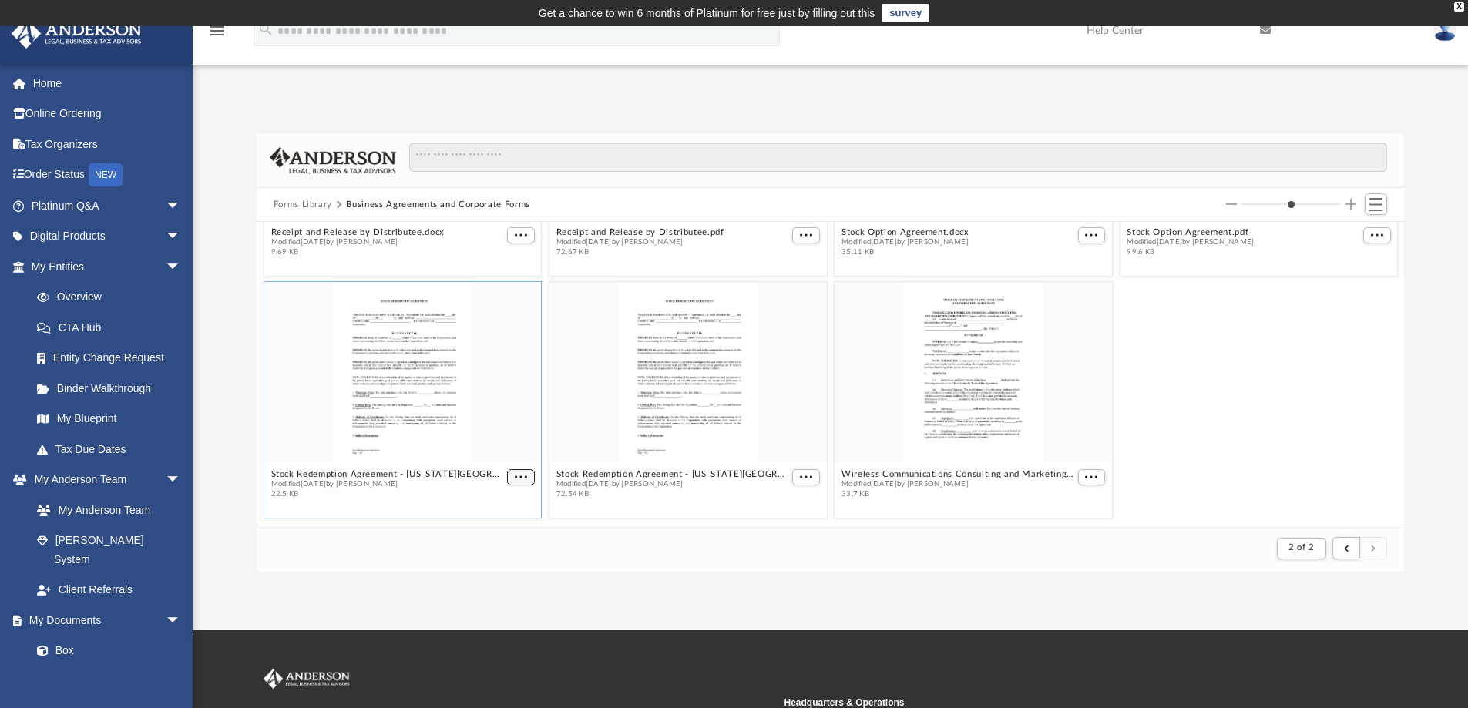
click at [515, 477] on button "More options" at bounding box center [521, 477] width 28 height 16
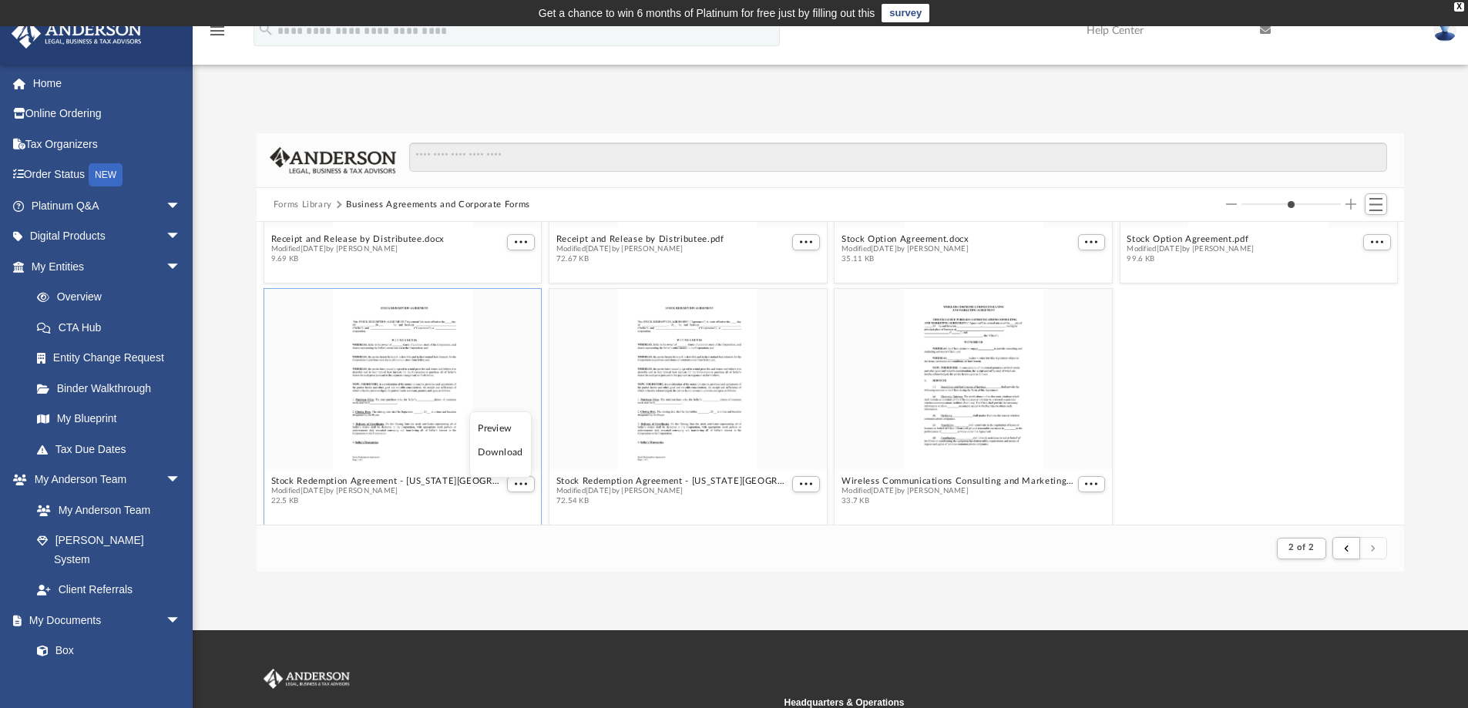
click at [499, 451] on li "Download" at bounding box center [500, 453] width 45 height 16
click at [800, 487] on span "More options" at bounding box center [806, 484] width 12 height 8
click at [784, 452] on li "Download" at bounding box center [782, 453] width 45 height 16
click at [1085, 482] on span "More options" at bounding box center [1091, 484] width 12 height 8
click at [1065, 454] on li "Download" at bounding box center [1065, 453] width 45 height 16
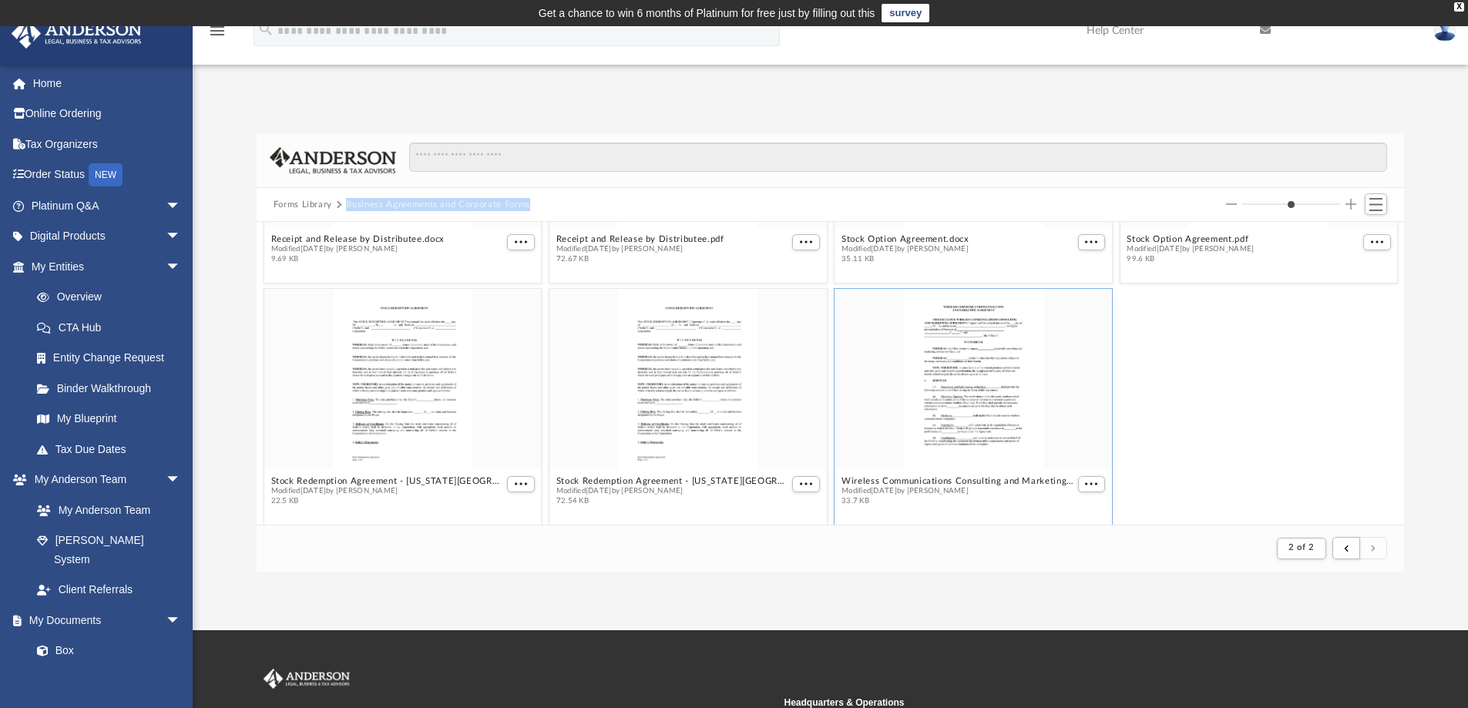
drag, startPoint x: 548, startPoint y: 207, endPoint x: 347, endPoint y: 197, distance: 201.3
click at [347, 197] on div "Forms Library Business Agreements and Corporate Forms" at bounding box center [831, 205] width 1148 height 34
copy button "Business Agreements and Corporate Forms"
click at [292, 205] on button "Forms Library" at bounding box center [303, 205] width 59 height 14
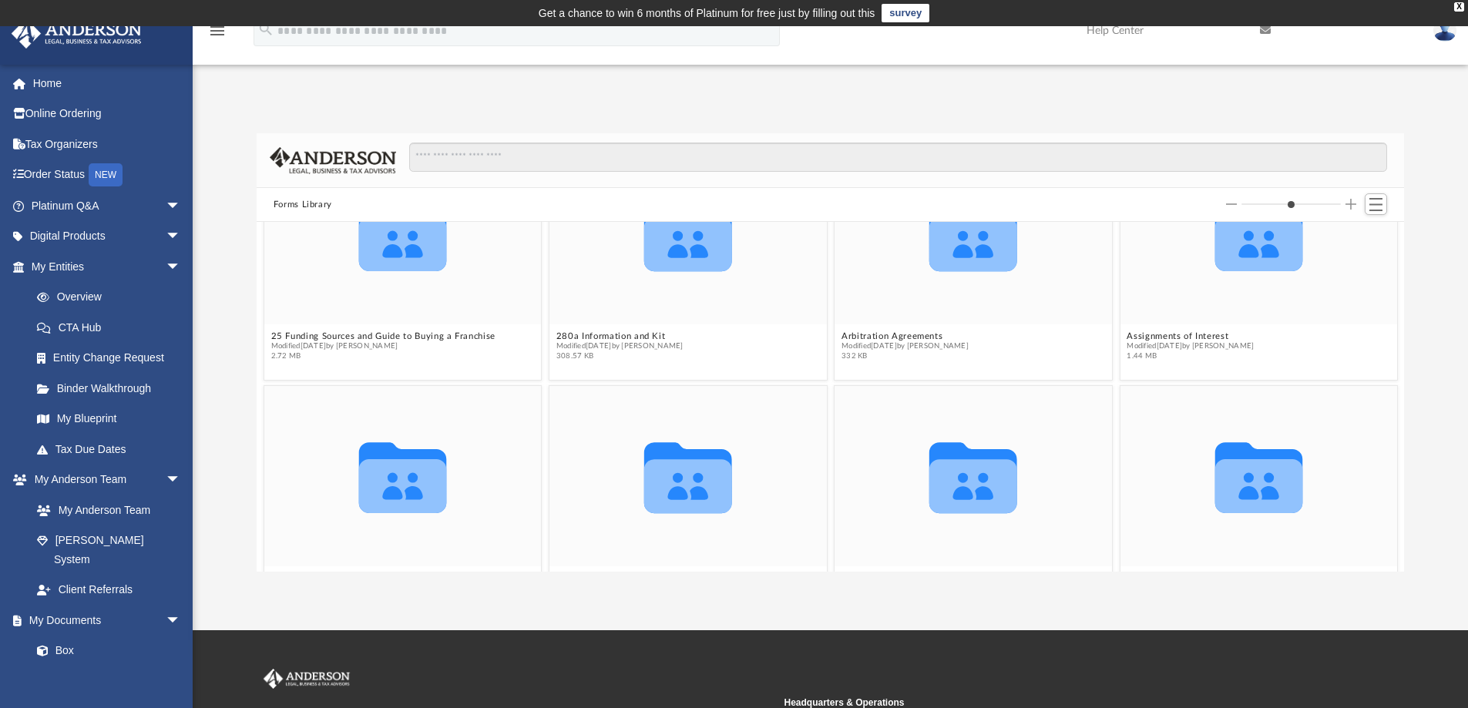
scroll to position [231, 0]
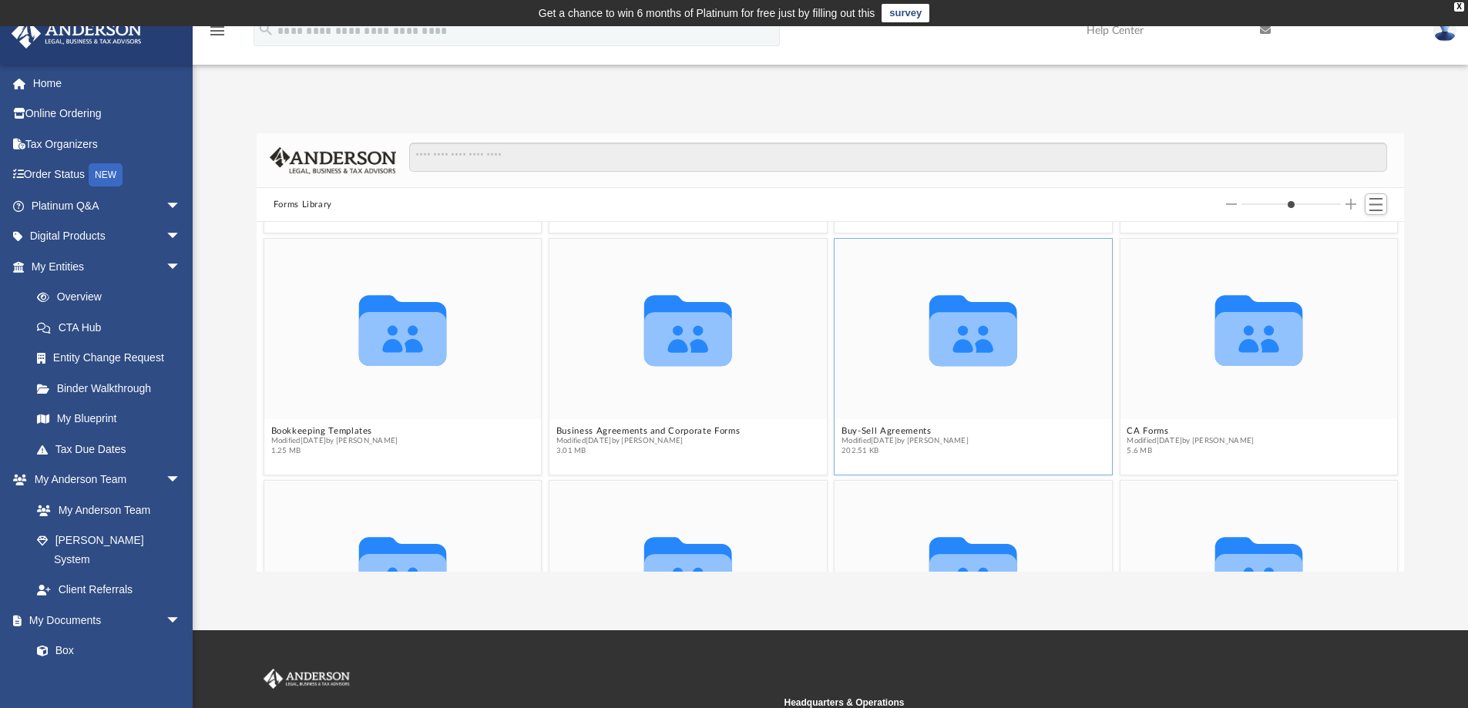
click at [893, 424] on figcaption "Buy-Sell Agreements Modified [DATE] by [PERSON_NAME] 202.51 KB" at bounding box center [972, 441] width 277 height 41
click at [892, 428] on button "Buy-Sell Agreements" at bounding box center [904, 431] width 127 height 10
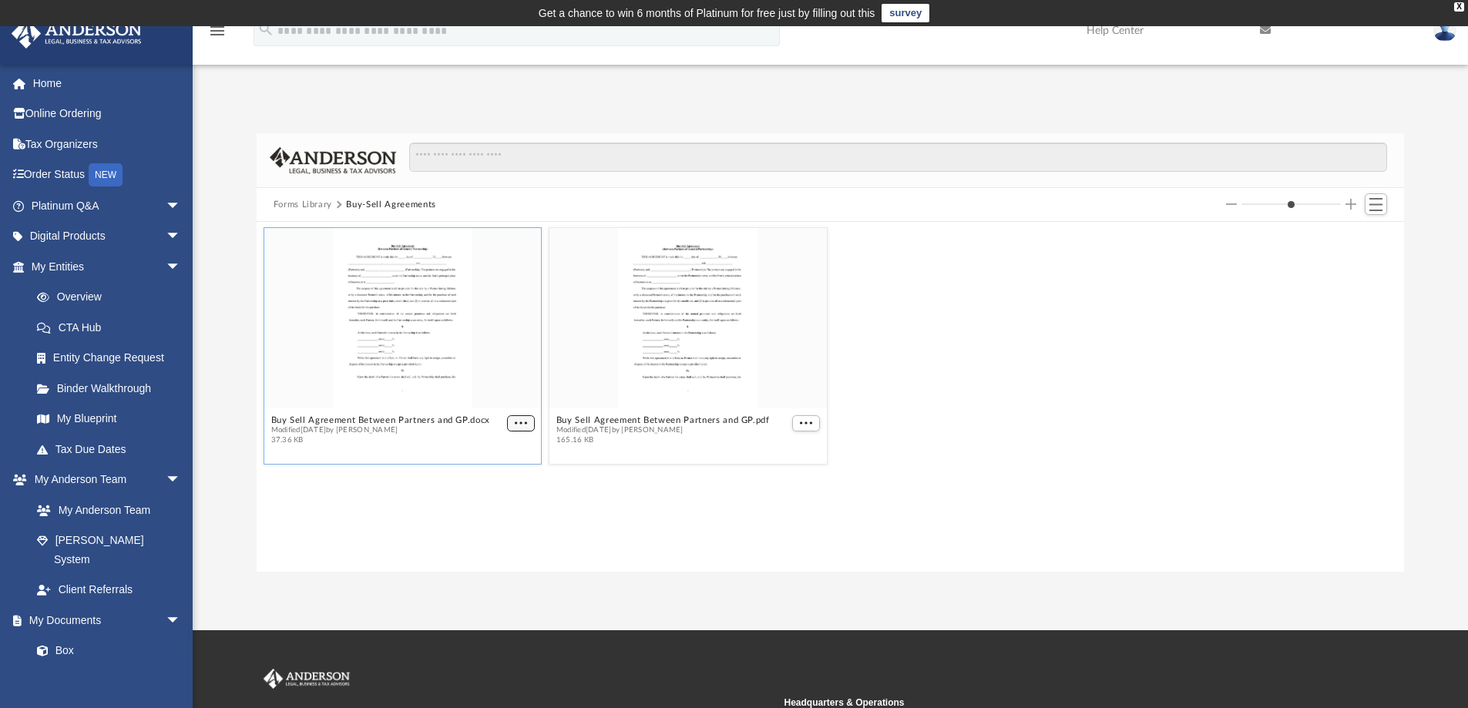
click at [522, 423] on span "More options" at bounding box center [521, 423] width 12 height 8
click at [509, 476] on li "Download" at bounding box center [502, 475] width 45 height 16
click at [812, 423] on span "More options" at bounding box center [806, 423] width 12 height 8
click at [791, 481] on li "Download" at bounding box center [788, 475] width 45 height 16
drag, startPoint x: 451, startPoint y: 205, endPoint x: 344, endPoint y: 200, distance: 106.5
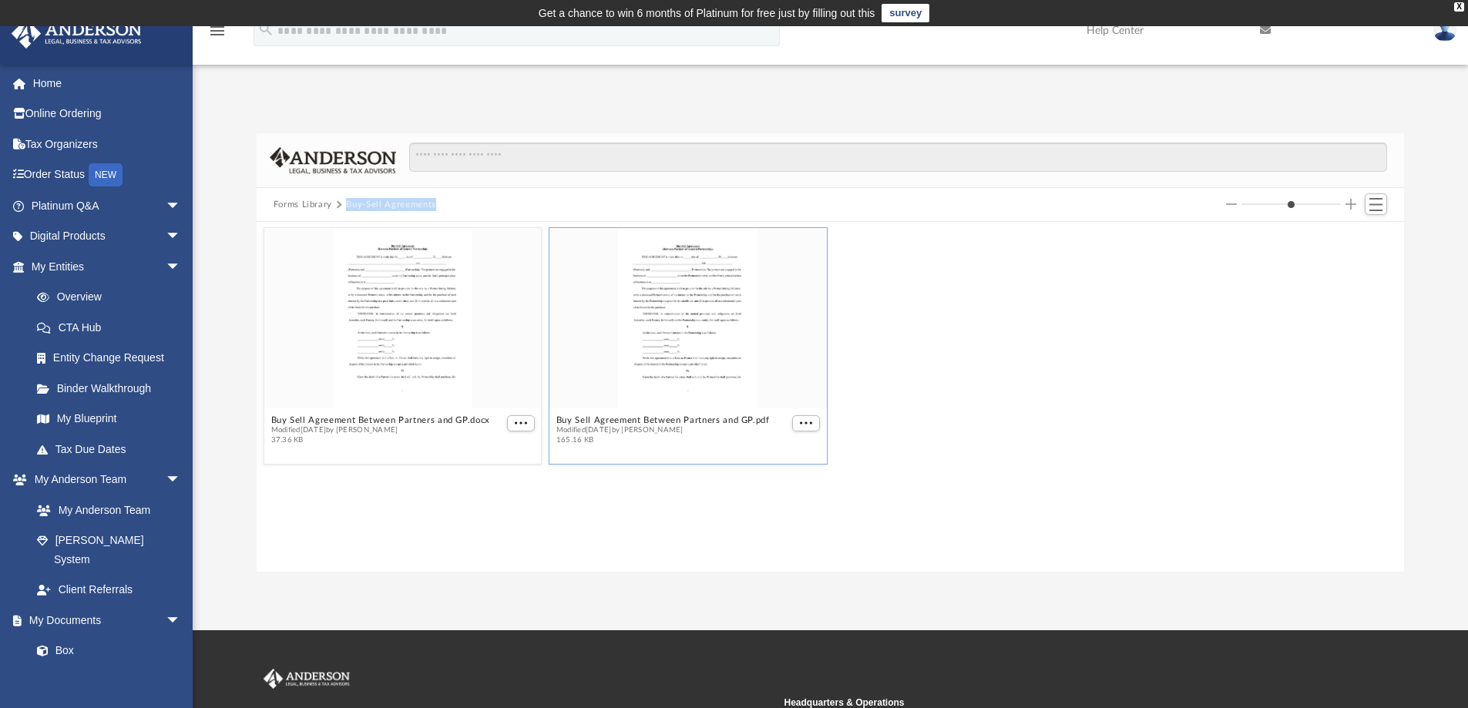
click at [344, 200] on div "Forms Library Buy-Sell Agreements" at bounding box center [831, 205] width 1148 height 34
copy div "Buy-Sell Agreements"
